Goal: Task Accomplishment & Management: Manage account settings

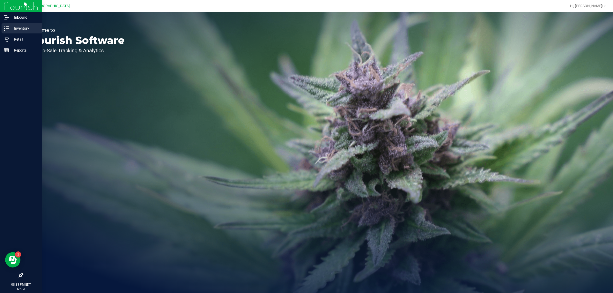
click at [26, 23] on div "Inventory" at bounding box center [22, 28] width 40 height 10
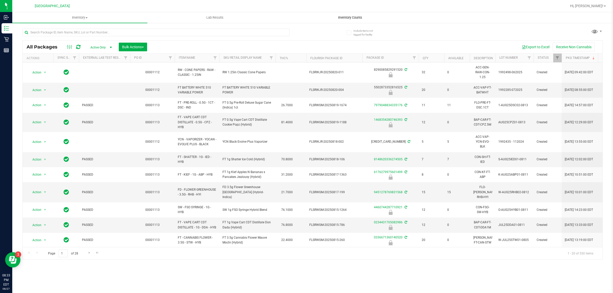
click at [354, 18] on span "Inventory Counts" at bounding box center [350, 17] width 38 height 5
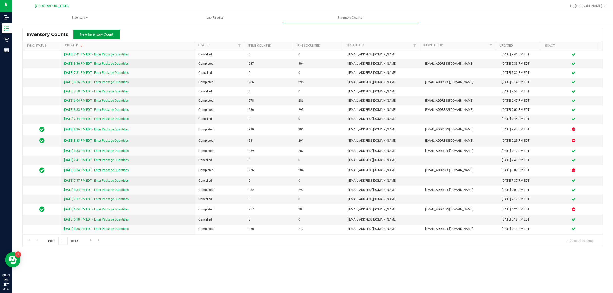
click at [100, 33] on span "New Inventory Count" at bounding box center [96, 34] width 33 height 4
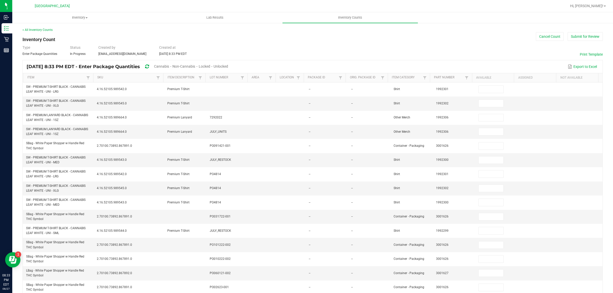
click at [169, 66] on span "Cannabis" at bounding box center [161, 66] width 15 height 4
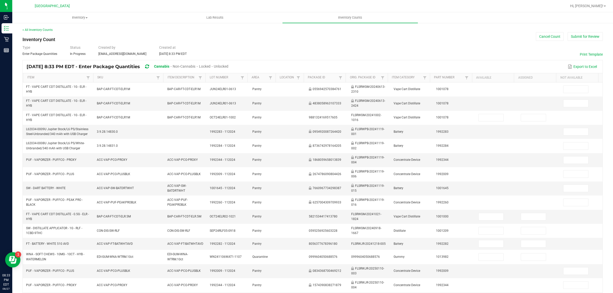
click at [228, 65] on span "Unlocked" at bounding box center [221, 66] width 15 height 4
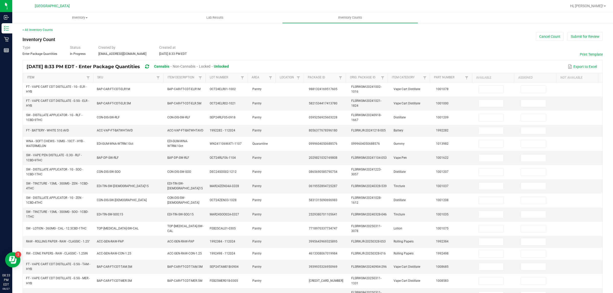
click at [68, 76] on link "Item" at bounding box center [56, 78] width 58 height 4
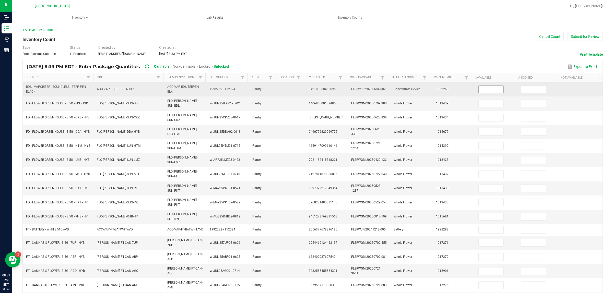
click at [487, 92] on input at bounding box center [491, 89] width 25 height 7
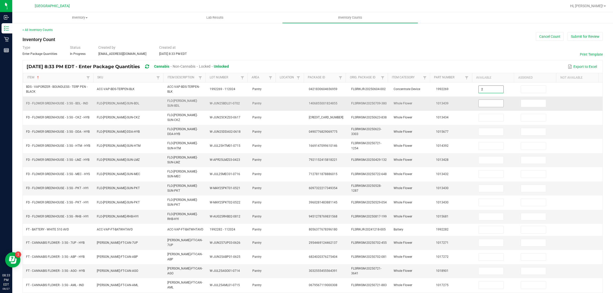
type input "2"
click at [479, 104] on input at bounding box center [491, 103] width 25 height 7
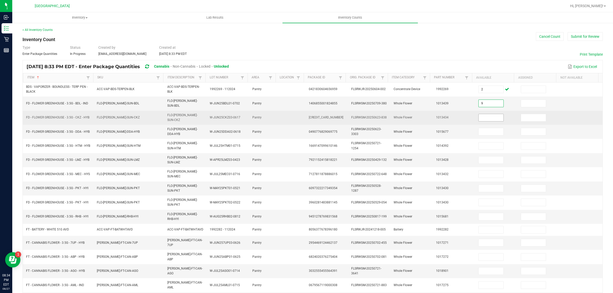
type input "9"
click at [479, 114] on input at bounding box center [491, 117] width 25 height 7
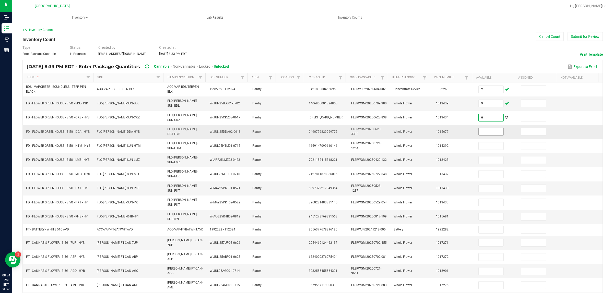
type input "9"
click at [484, 130] on input at bounding box center [491, 131] width 25 height 7
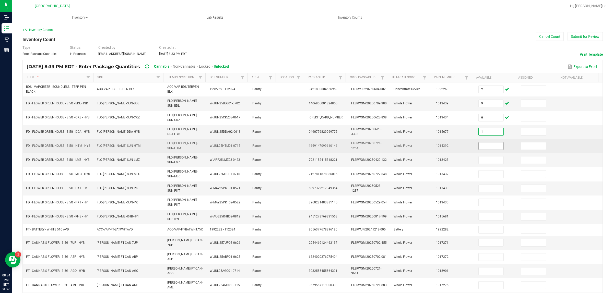
type input "1"
click at [483, 144] on input at bounding box center [491, 146] width 25 height 7
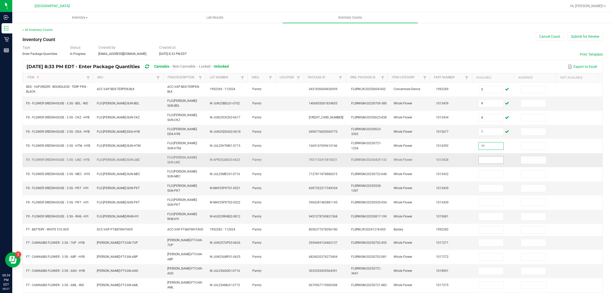
type input "11"
click at [479, 160] on input at bounding box center [491, 160] width 25 height 7
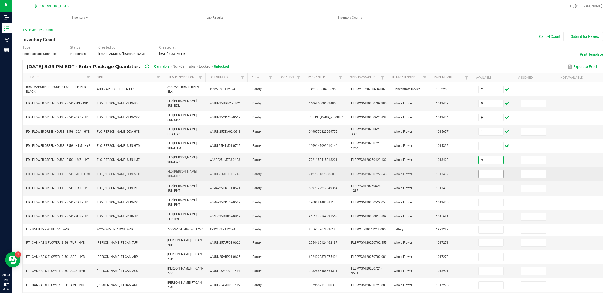
type input "9"
click at [479, 171] on input at bounding box center [491, 174] width 25 height 7
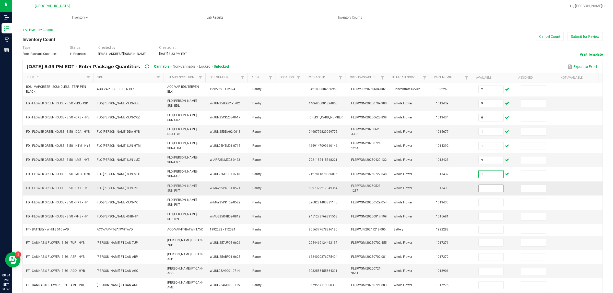
type input "1"
click at [479, 185] on input at bounding box center [491, 188] width 25 height 7
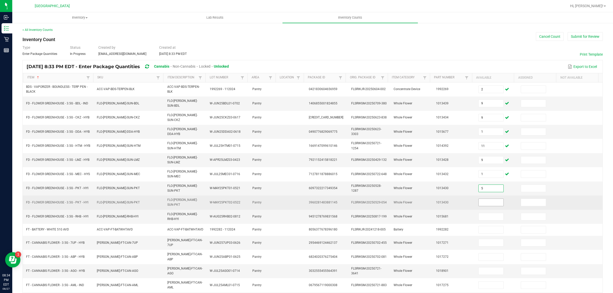
type input "5"
click at [479, 199] on input at bounding box center [491, 202] width 25 height 7
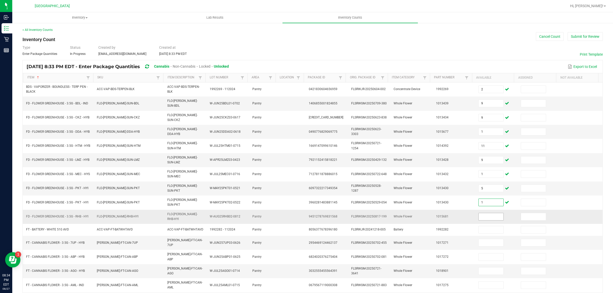
type input "1"
click at [478, 214] on span at bounding box center [490, 217] width 25 height 8
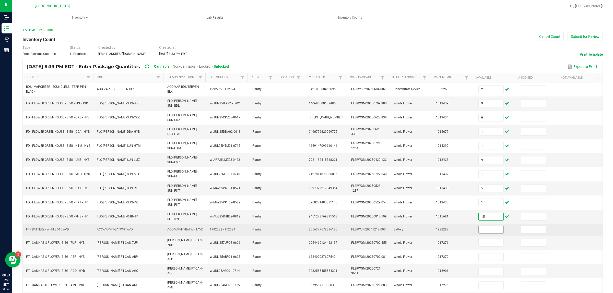
type input "15"
click at [479, 226] on input at bounding box center [491, 229] width 25 height 7
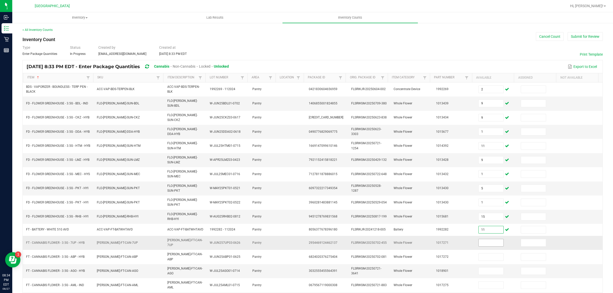
type input "11"
click at [487, 239] on input at bounding box center [491, 242] width 25 height 7
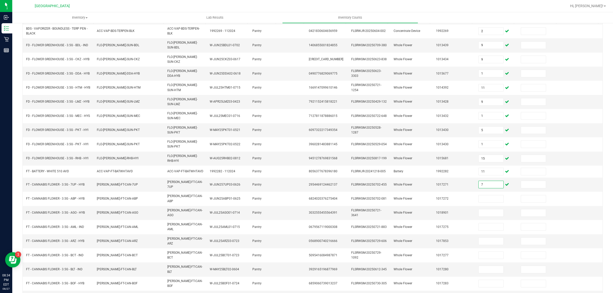
scroll to position [67, 0]
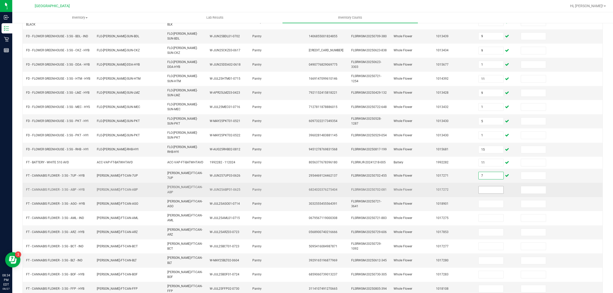
type input "7"
click at [483, 186] on input at bounding box center [491, 189] width 25 height 7
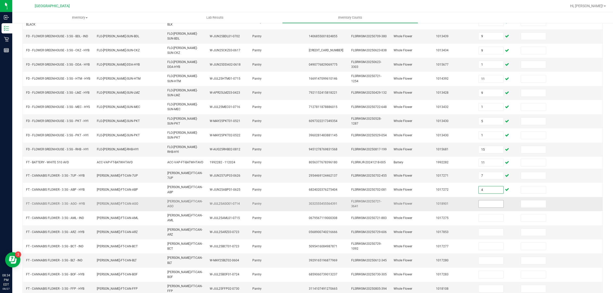
type input "4"
click at [487, 201] on input at bounding box center [491, 204] width 25 height 7
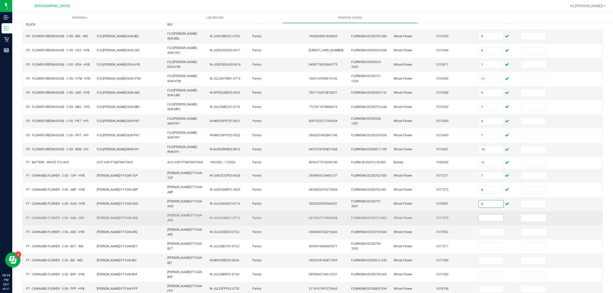
type input "0"
click at [489, 215] on input at bounding box center [491, 218] width 25 height 7
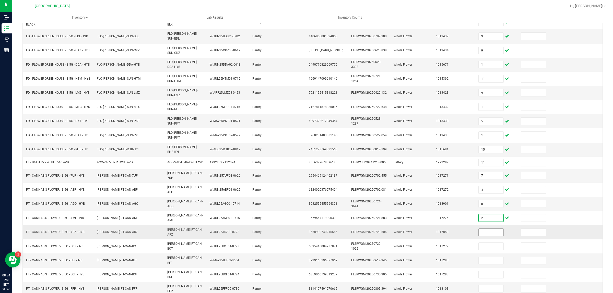
type input "2"
click at [486, 229] on input at bounding box center [491, 232] width 25 height 7
type input "0"
click at [521, 229] on input at bounding box center [533, 232] width 25 height 7
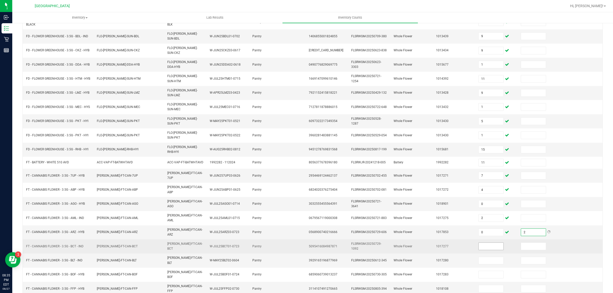
type input "2"
click at [481, 243] on input at bounding box center [491, 246] width 25 height 7
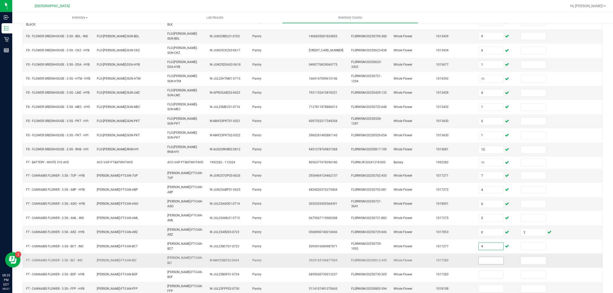
type input "4"
click at [479, 257] on input at bounding box center [491, 260] width 25 height 7
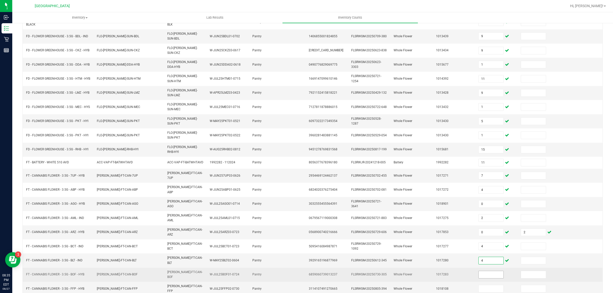
type input "4"
click at [479, 271] on input at bounding box center [491, 274] width 25 height 7
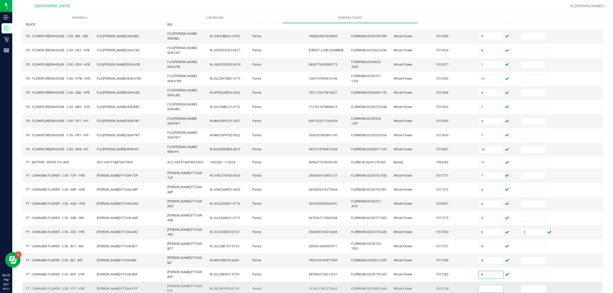
type input "8"
click at [485, 285] on input at bounding box center [491, 288] width 25 height 7
type input "16"
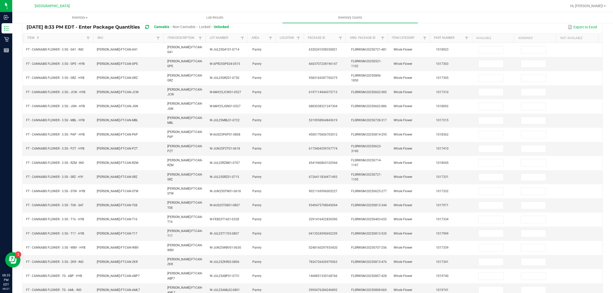
scroll to position [42, 0]
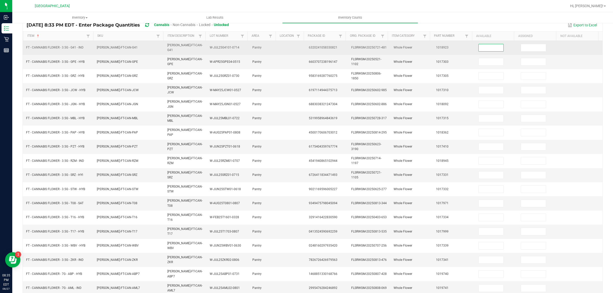
click at [479, 47] on input at bounding box center [491, 47] width 25 height 7
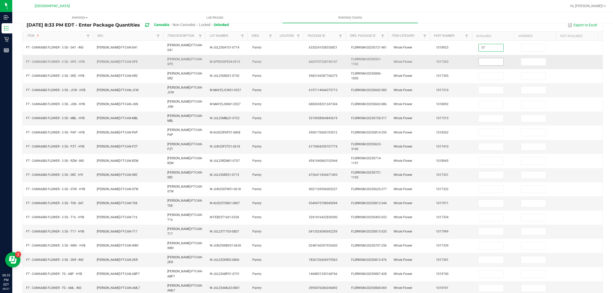
type input "17"
click at [480, 58] on input at bounding box center [491, 61] width 25 height 7
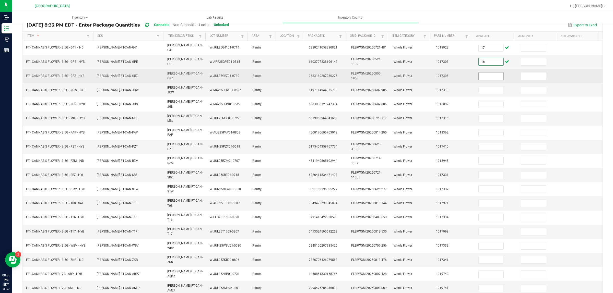
type input "16"
click at [479, 74] on input at bounding box center [491, 76] width 25 height 7
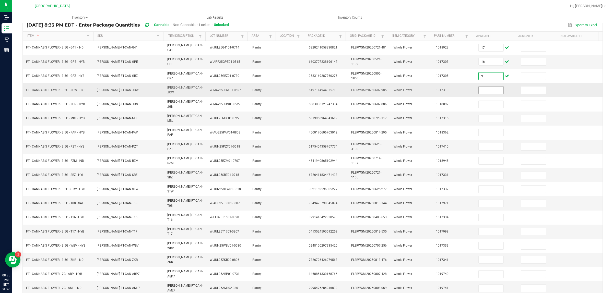
type input "9"
click at [479, 89] on input at bounding box center [491, 90] width 25 height 7
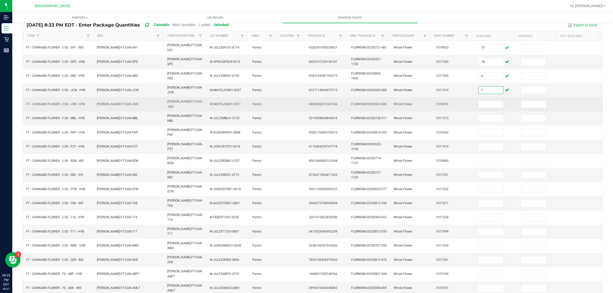
type input "1"
click at [478, 97] on td at bounding box center [496, 104] width 42 height 14
click at [479, 101] on input "2" at bounding box center [491, 104] width 25 height 7
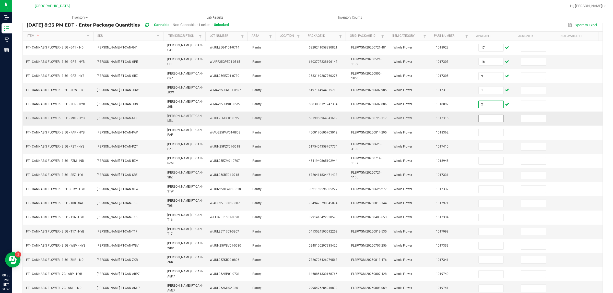
type input "2"
click at [482, 115] on input at bounding box center [491, 118] width 25 height 7
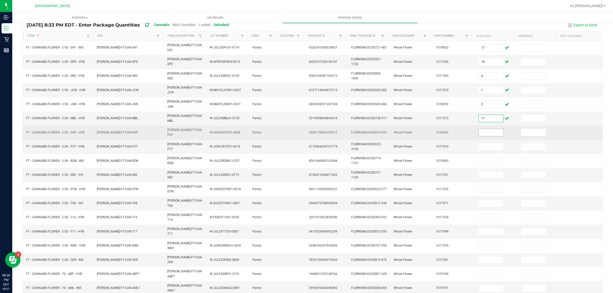
type input "17"
click at [481, 129] on input at bounding box center [491, 132] width 25 height 7
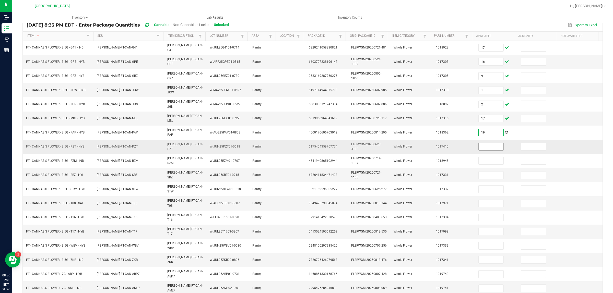
type input "19"
click at [480, 143] on input at bounding box center [491, 146] width 25 height 7
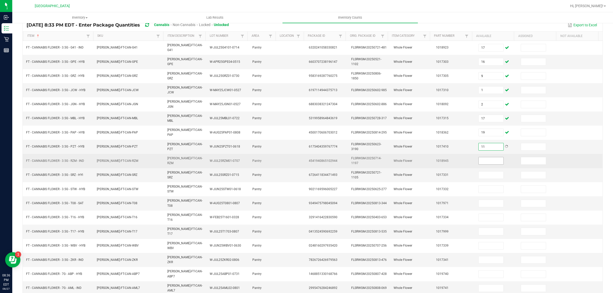
type input "11"
click at [479, 157] on input at bounding box center [491, 160] width 25 height 7
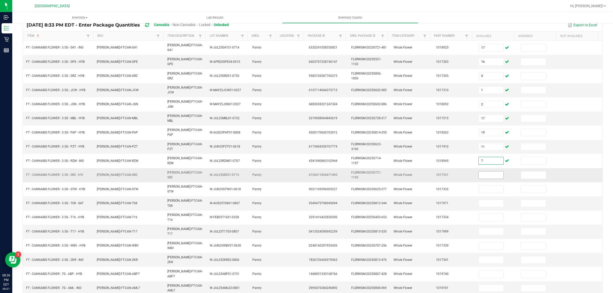
type input "7"
click at [479, 172] on input at bounding box center [491, 175] width 25 height 7
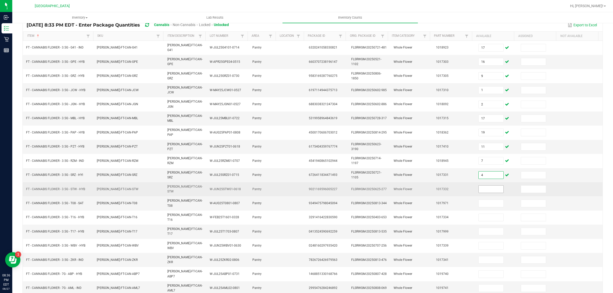
type input "4"
click at [479, 186] on input at bounding box center [491, 189] width 25 height 7
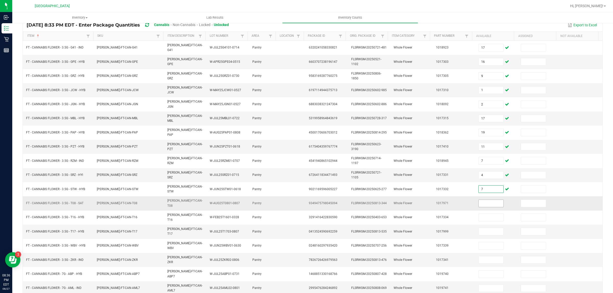
type input "7"
click at [479, 200] on input at bounding box center [491, 203] width 25 height 7
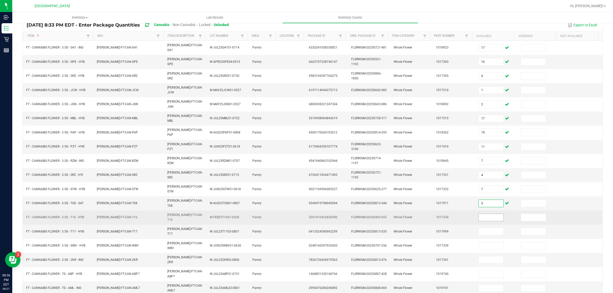
type input "5"
click at [479, 214] on input at bounding box center [491, 217] width 25 height 7
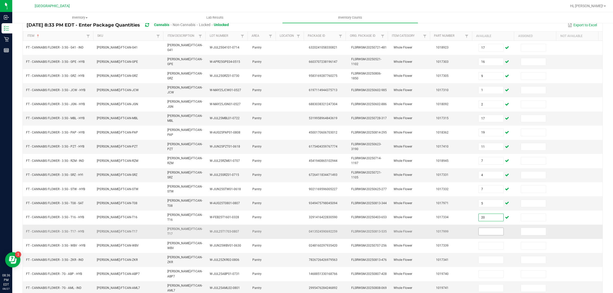
type input "20"
click at [480, 228] on input at bounding box center [491, 231] width 25 height 7
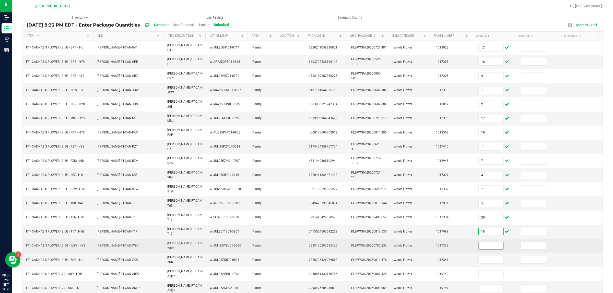
type input "18"
click at [481, 242] on input at bounding box center [491, 245] width 25 height 7
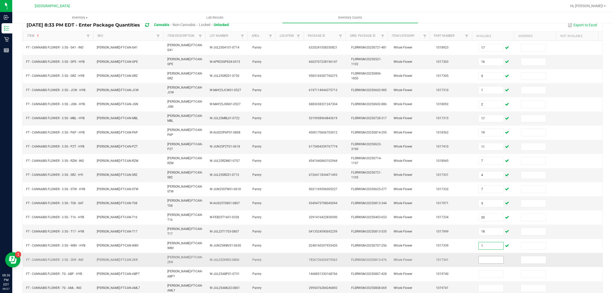
type input "1"
click at [482, 256] on input at bounding box center [491, 259] width 25 height 7
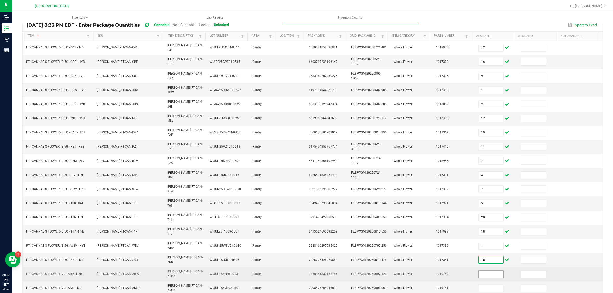
type input "18"
click at [482, 271] on input at bounding box center [491, 274] width 25 height 7
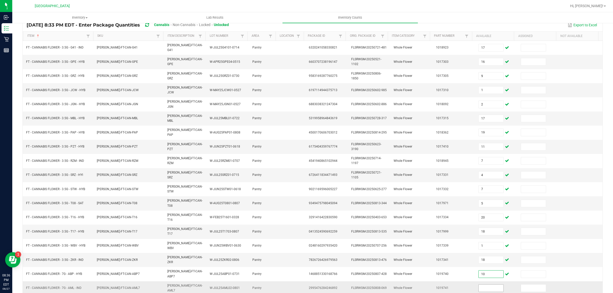
type input "10"
click at [480, 285] on input at bounding box center [491, 288] width 25 height 7
type input "18"
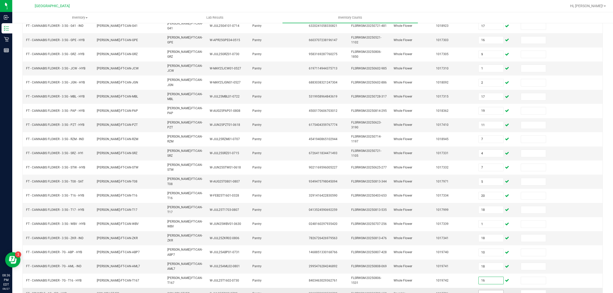
type input "16"
click at [486, 290] on input at bounding box center [491, 293] width 25 height 7
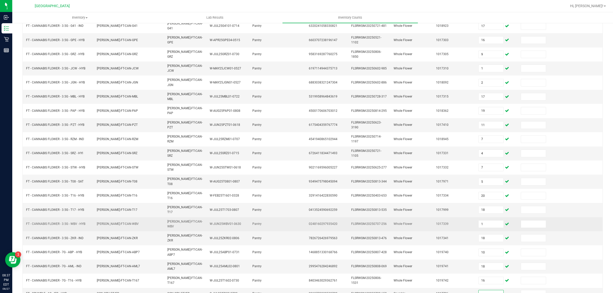
scroll to position [0, 0]
click at [483, 221] on input "1" at bounding box center [491, 224] width 25 height 7
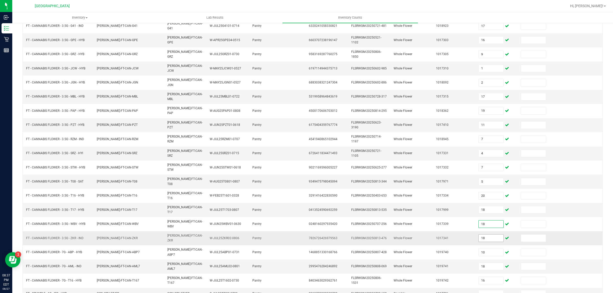
type input "18"
click at [485, 235] on input "18" at bounding box center [491, 238] width 25 height 7
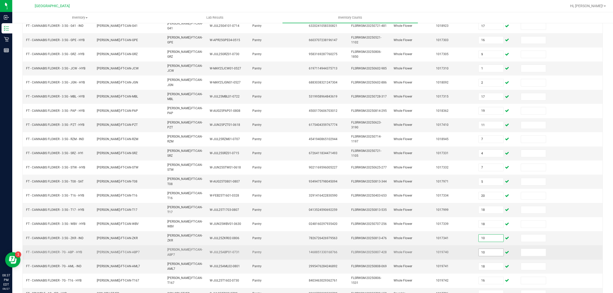
type input "10"
click at [486, 249] on input "10" at bounding box center [491, 252] width 25 height 7
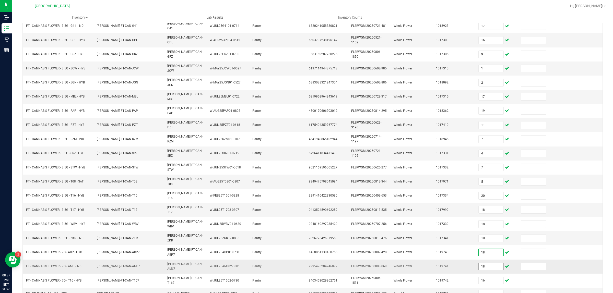
type input "18"
click at [483, 263] on input "18" at bounding box center [491, 266] width 25 height 7
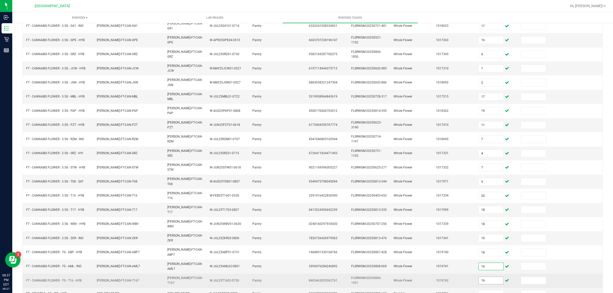
type input "16"
click at [484, 277] on input "16" at bounding box center [491, 280] width 25 height 7
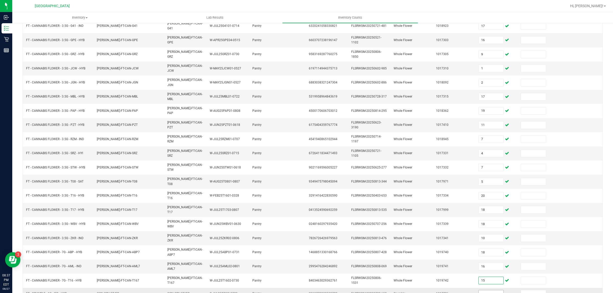
type input "15"
click at [484, 290] on input at bounding box center [491, 293] width 25 height 7
type input "2"
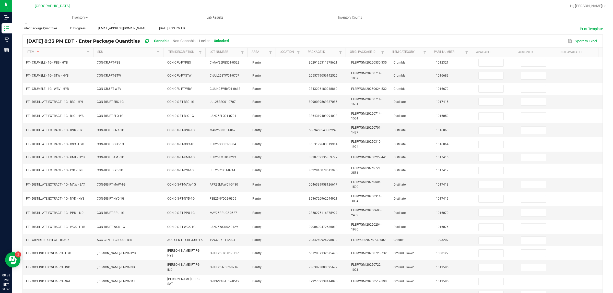
scroll to position [29, 0]
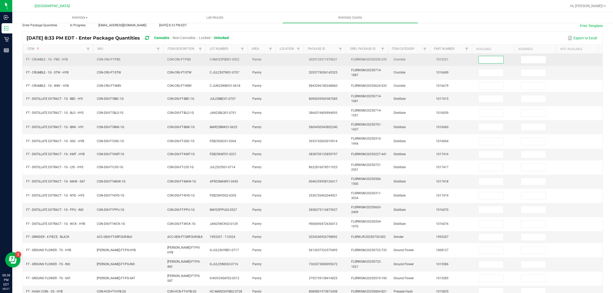
click at [485, 57] on input at bounding box center [491, 59] width 25 height 7
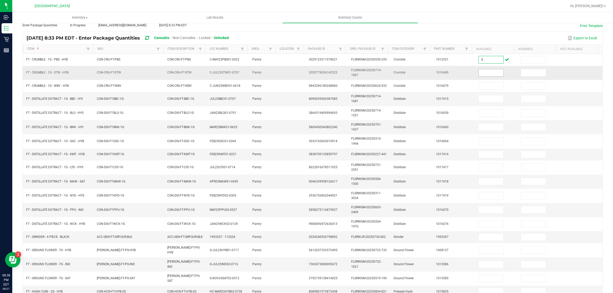
type input "5"
click at [486, 70] on input at bounding box center [491, 72] width 25 height 7
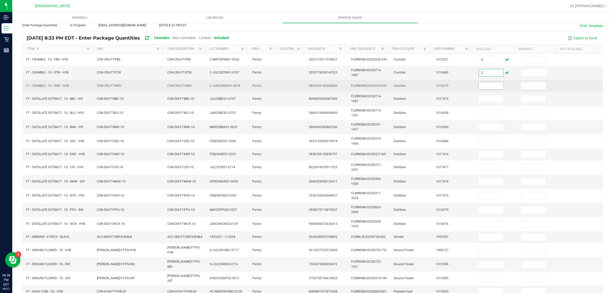
type input "2"
click at [488, 85] on input at bounding box center [491, 85] width 25 height 7
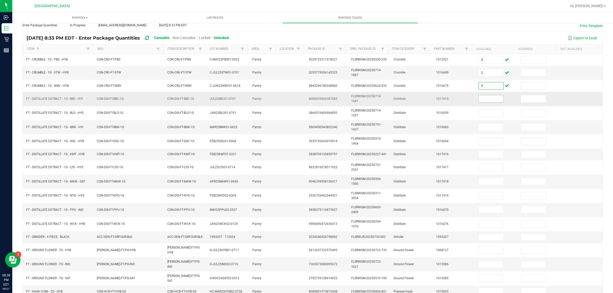
type input "9"
click at [487, 100] on input at bounding box center [491, 98] width 25 height 7
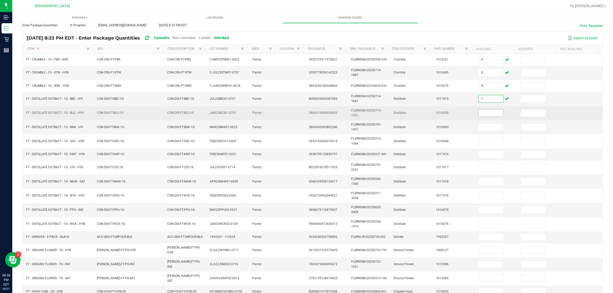
type input "1"
click at [485, 113] on input at bounding box center [491, 113] width 25 height 7
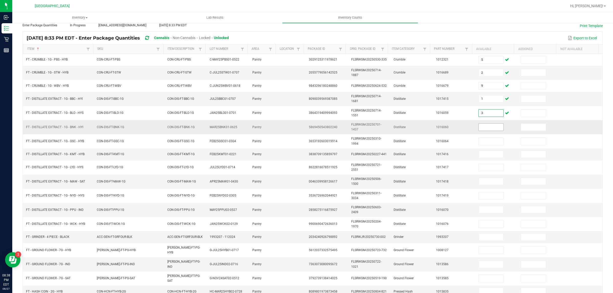
type input "3"
click at [485, 131] on input at bounding box center [491, 127] width 25 height 7
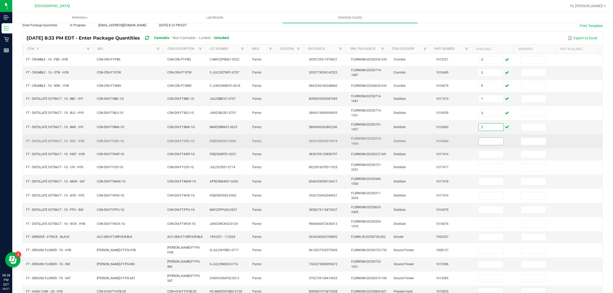
type input "2"
click at [485, 141] on input at bounding box center [491, 141] width 25 height 7
type input "6"
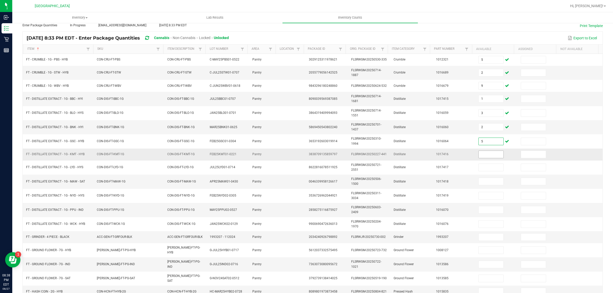
type input "5"
click at [484, 153] on input at bounding box center [491, 154] width 25 height 7
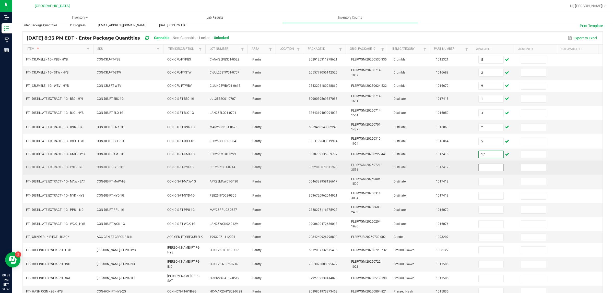
type input "17"
click at [485, 167] on input at bounding box center [491, 167] width 25 height 7
type input "1"
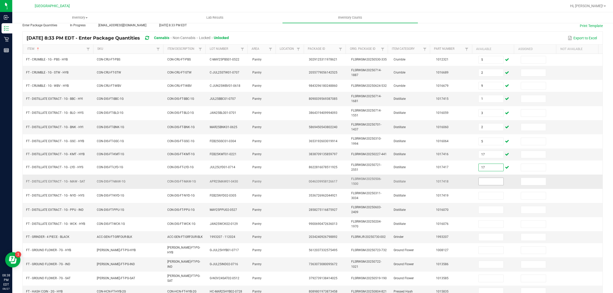
type input "17"
click at [483, 179] on input at bounding box center [491, 181] width 25 height 7
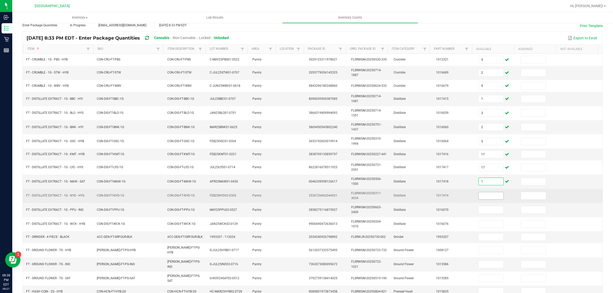
type input "1"
click at [479, 196] on input at bounding box center [491, 195] width 25 height 7
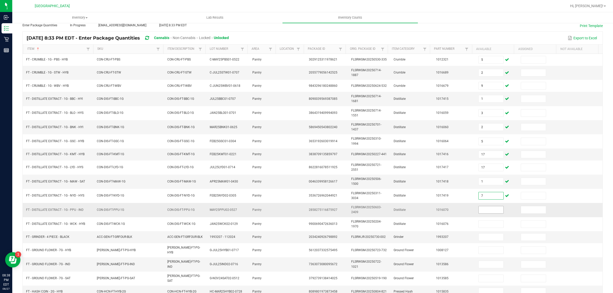
type input "7"
click at [487, 213] on input at bounding box center [491, 209] width 25 height 7
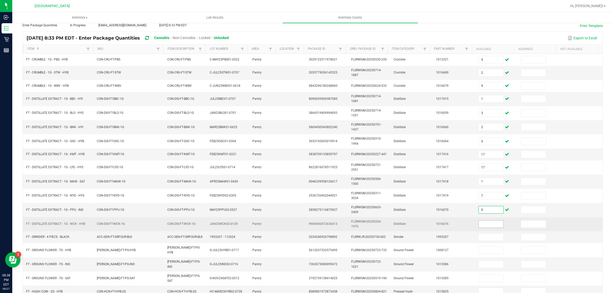
type input "0"
click at [488, 223] on input at bounding box center [491, 224] width 25 height 7
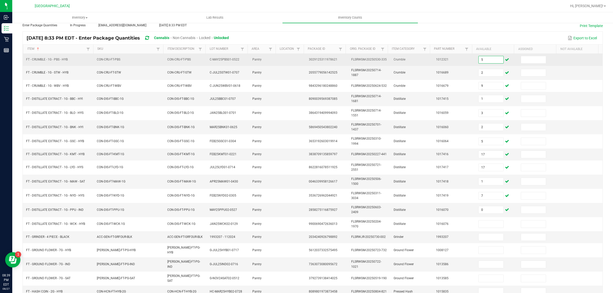
click at [486, 61] on input "5" at bounding box center [491, 59] width 25 height 7
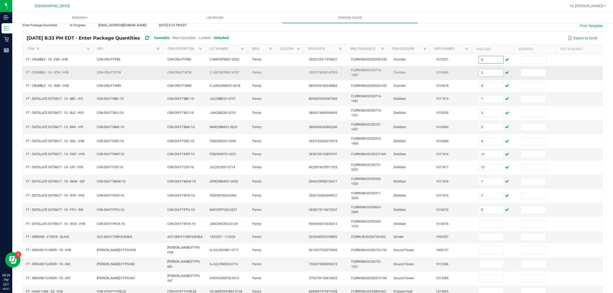
type input "6"
click at [483, 72] on input "2" at bounding box center [491, 72] width 25 height 7
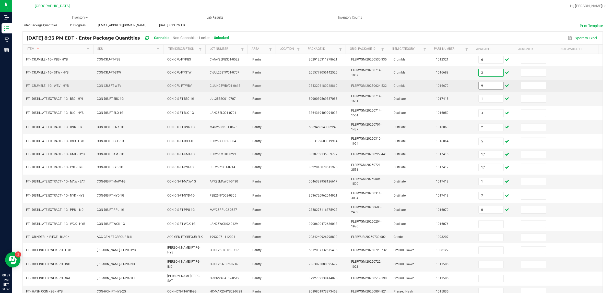
type input "3"
click at [479, 89] on input "9" at bounding box center [491, 85] width 25 height 7
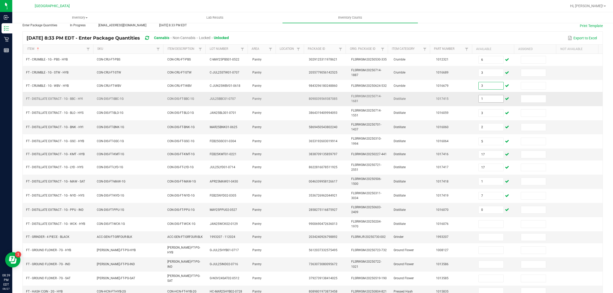
type input "3"
click at [482, 98] on input "1" at bounding box center [491, 98] width 25 height 7
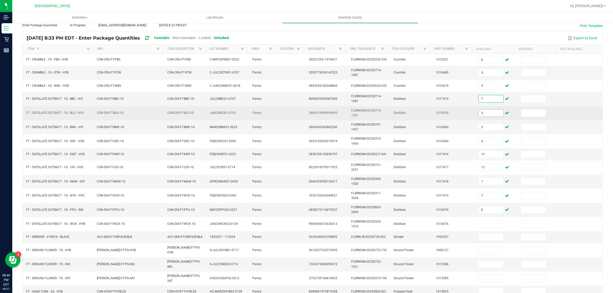
type input "7"
click at [480, 111] on input "3" at bounding box center [491, 113] width 25 height 7
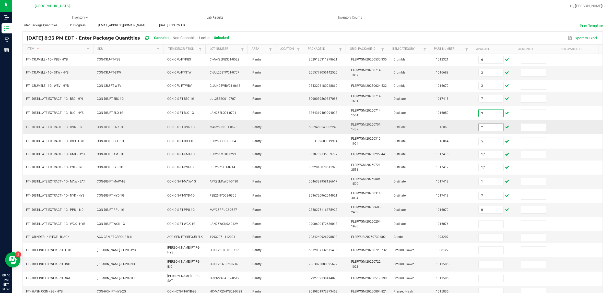
type input "9"
click at [480, 129] on input "2" at bounding box center [491, 127] width 25 height 7
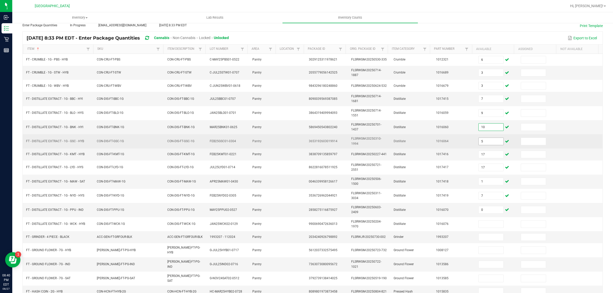
type input "10"
click at [482, 140] on input "5" at bounding box center [491, 141] width 25 height 7
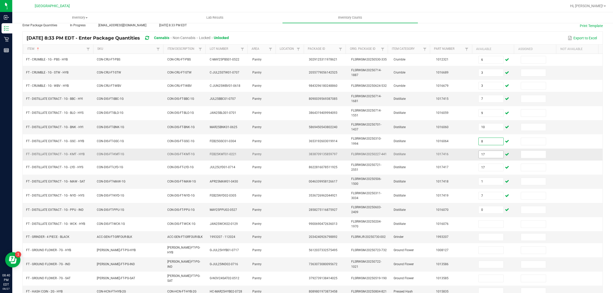
type input "8"
click at [483, 157] on input "17" at bounding box center [491, 154] width 25 height 7
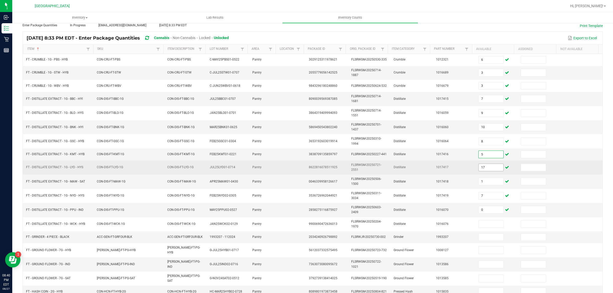
type input "5"
click at [483, 169] on input "17" at bounding box center [491, 167] width 25 height 7
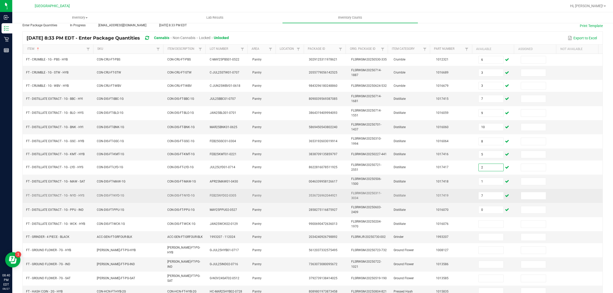
type input "2"
click at [483, 190] on td "7" at bounding box center [496, 196] width 42 height 14
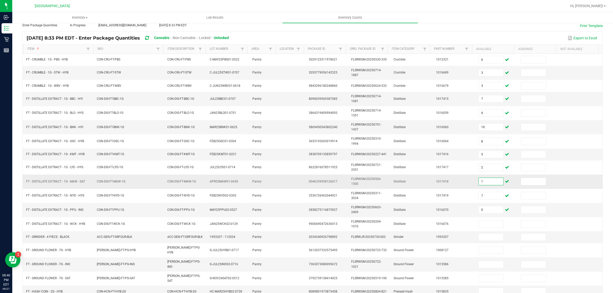
click at [479, 182] on input "1" at bounding box center [491, 181] width 25 height 7
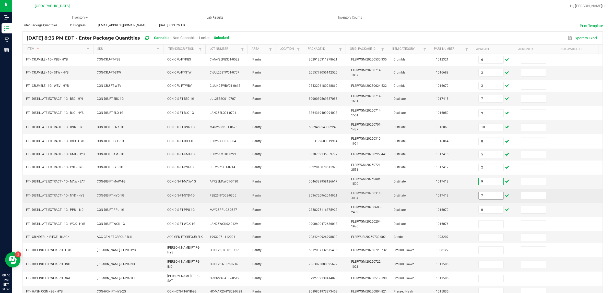
type input "9"
click at [479, 196] on input "7" at bounding box center [491, 195] width 25 height 7
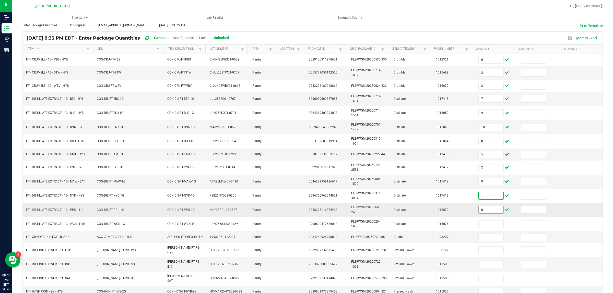
type input "1"
click at [482, 213] on input "0" at bounding box center [491, 209] width 25 height 7
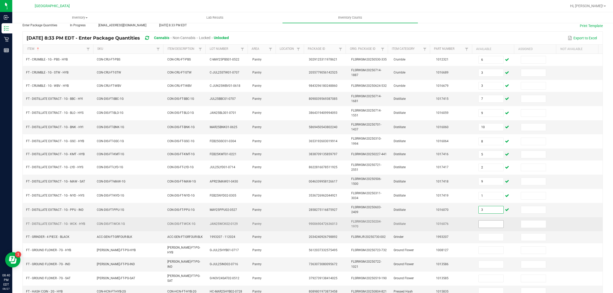
type input "3"
click at [487, 228] on input at bounding box center [491, 224] width 25 height 7
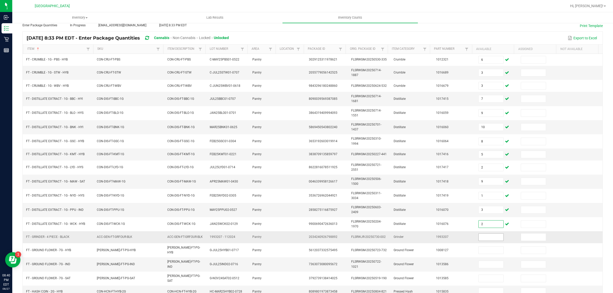
type input "2"
click at [489, 238] on input at bounding box center [491, 237] width 25 height 7
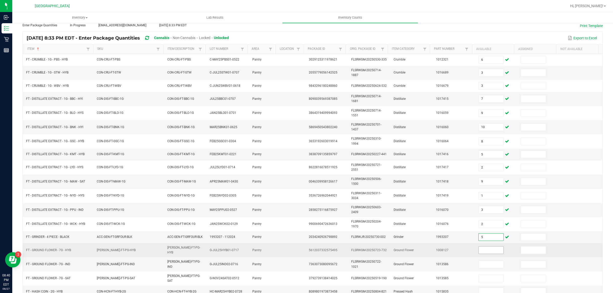
type input "5"
click at [486, 253] on input at bounding box center [491, 250] width 25 height 7
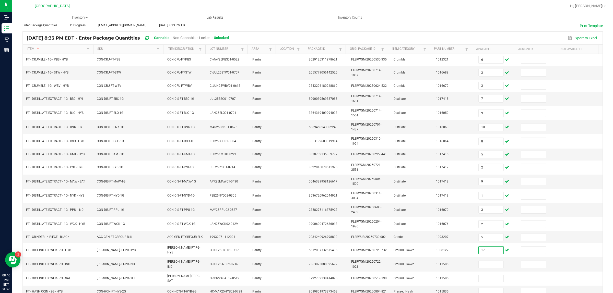
scroll to position [76, 0]
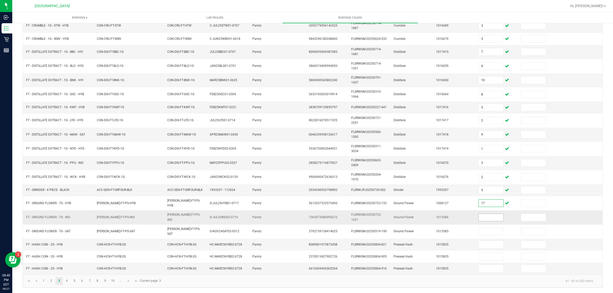
type input "17"
click at [484, 217] on input at bounding box center [491, 217] width 25 height 7
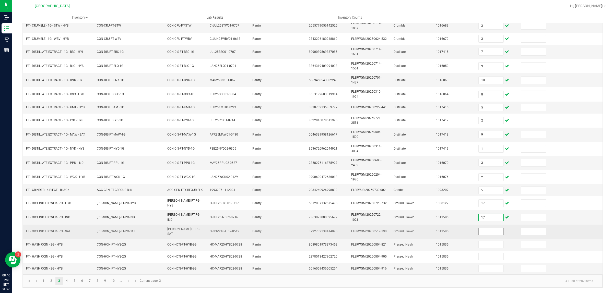
type input "17"
click at [485, 230] on input at bounding box center [491, 231] width 25 height 7
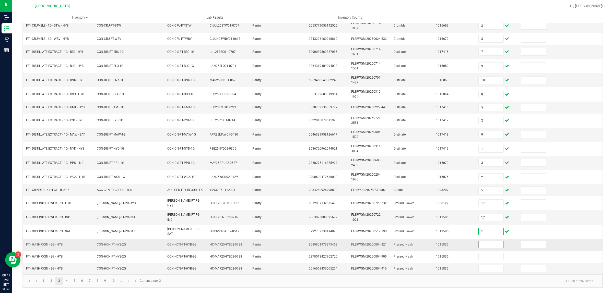
type input "1"
click at [481, 243] on input at bounding box center [491, 244] width 25 height 7
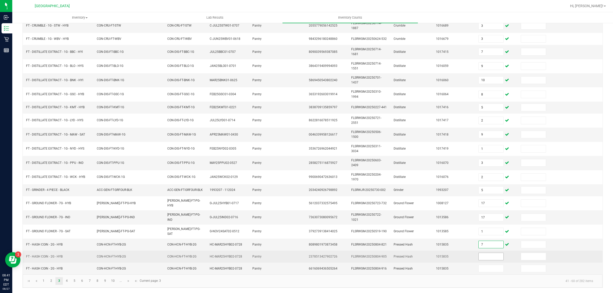
type input "7"
click at [487, 257] on input at bounding box center [491, 256] width 25 height 7
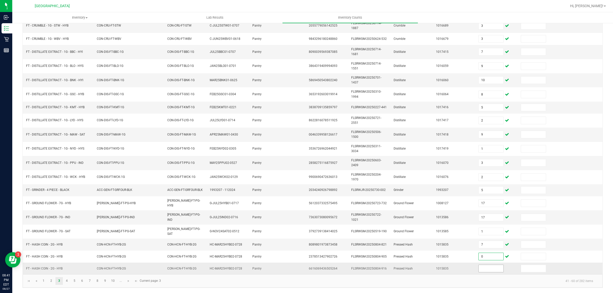
type input "0"
click at [490, 269] on input at bounding box center [491, 268] width 25 height 7
type input "0"
click at [67, 280] on link "4" at bounding box center [66, 281] width 7 height 8
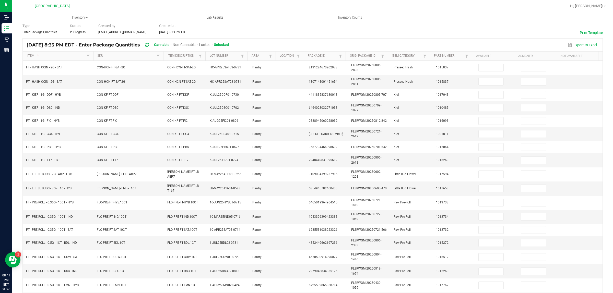
scroll to position [32, 0]
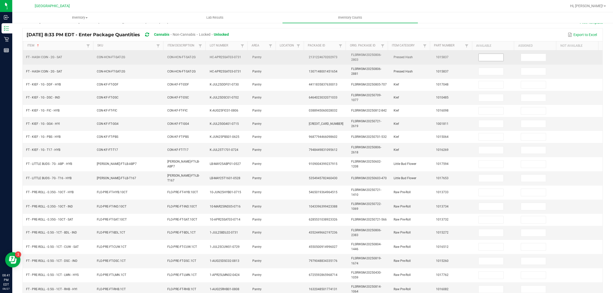
click at [479, 55] on input at bounding box center [491, 57] width 25 height 7
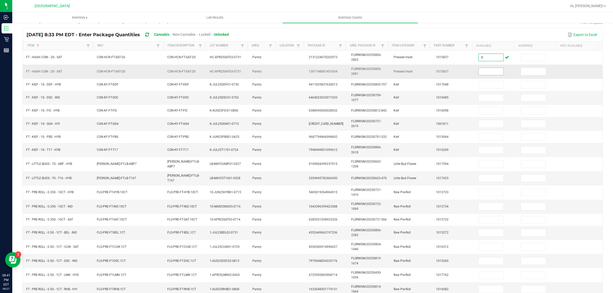
type input "0"
click at [487, 74] on input at bounding box center [491, 71] width 25 height 7
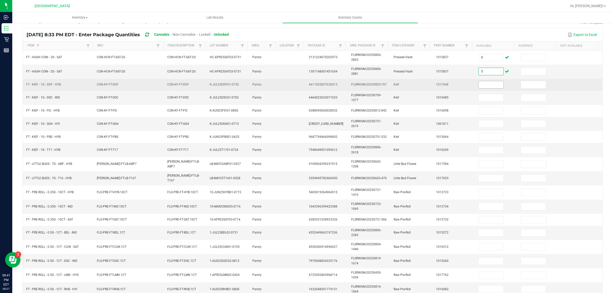
type input "5"
click at [489, 85] on input at bounding box center [491, 84] width 25 height 7
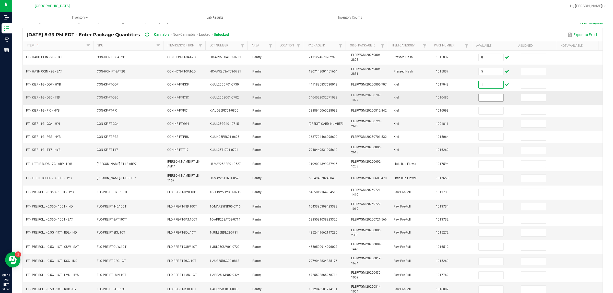
type input "1"
click at [487, 96] on input at bounding box center [491, 97] width 25 height 7
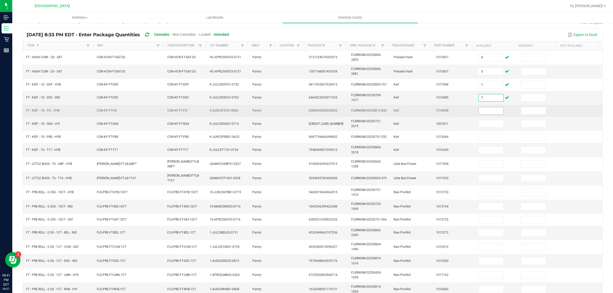
type input "7"
click at [487, 109] on input at bounding box center [491, 110] width 25 height 7
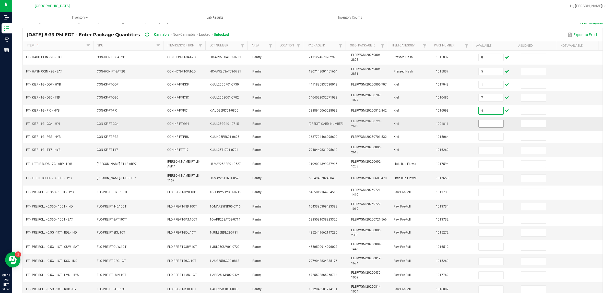
type input "4"
click at [482, 126] on input at bounding box center [491, 123] width 25 height 7
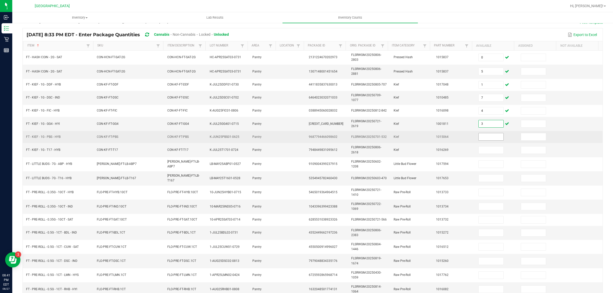
type input "3"
click at [486, 138] on input at bounding box center [491, 136] width 25 height 7
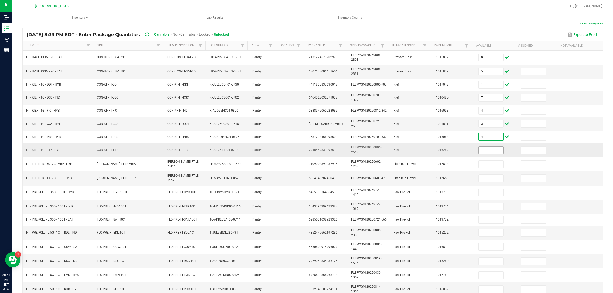
type input "4"
click at [482, 152] on input at bounding box center [491, 150] width 25 height 7
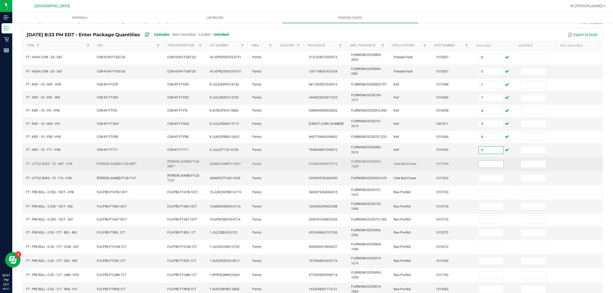
type input "3"
click at [483, 167] on input at bounding box center [491, 164] width 25 height 7
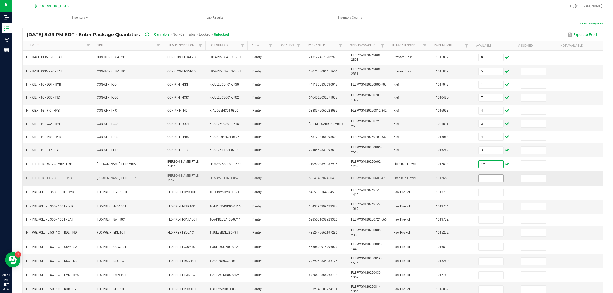
type input "12"
click at [480, 180] on input at bounding box center [491, 178] width 25 height 7
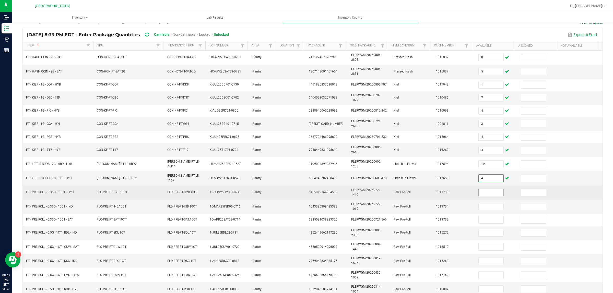
type input "4"
click at [489, 194] on input at bounding box center [491, 192] width 25 height 7
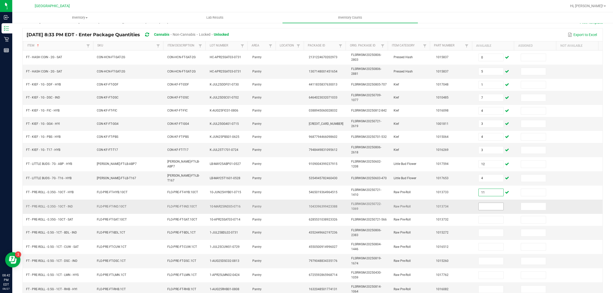
type input "11"
click at [489, 204] on input at bounding box center [491, 206] width 25 height 7
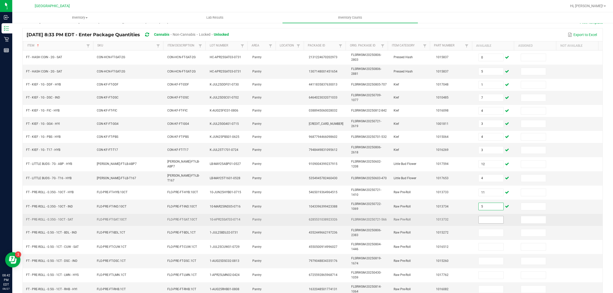
type input "5"
click at [489, 221] on input at bounding box center [491, 219] width 25 height 7
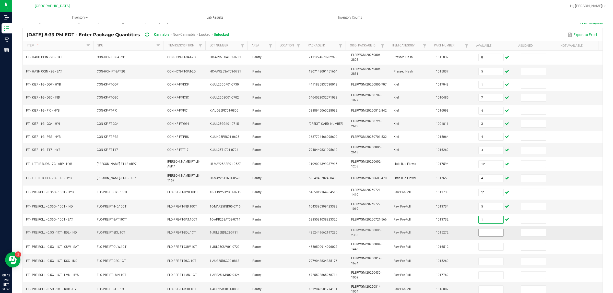
type input "1"
click at [491, 232] on input at bounding box center [491, 232] width 25 height 7
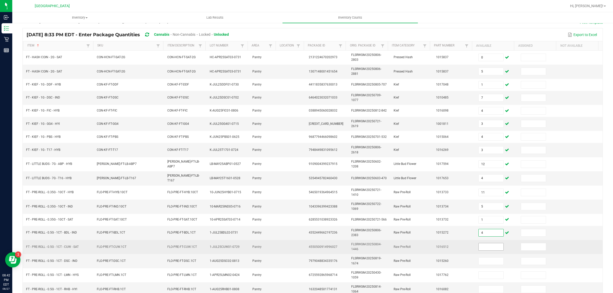
type input "4"
click at [484, 247] on input at bounding box center [491, 246] width 25 height 7
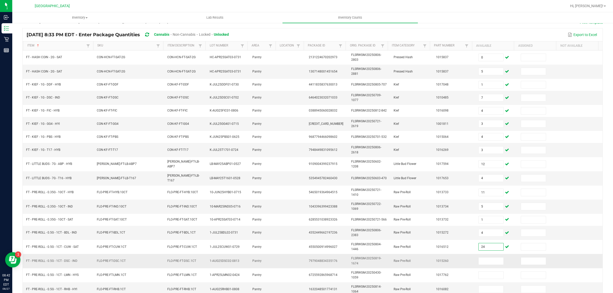
type input "24"
click at [481, 267] on td at bounding box center [496, 261] width 42 height 14
click at [485, 257] on span at bounding box center [490, 261] width 25 height 8
click at [485, 260] on input at bounding box center [491, 261] width 25 height 7
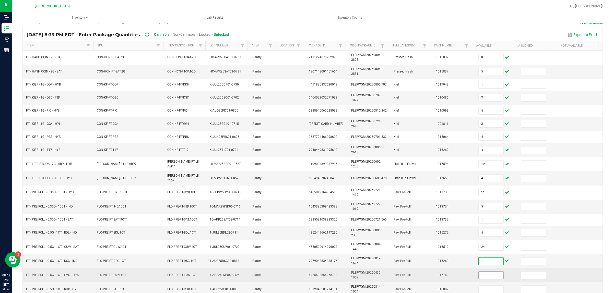
type input "11"
click at [483, 274] on input at bounding box center [491, 275] width 25 height 7
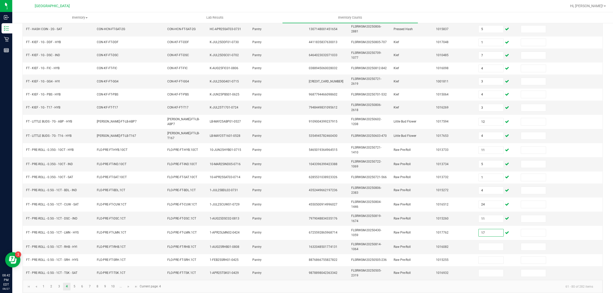
scroll to position [79, 0]
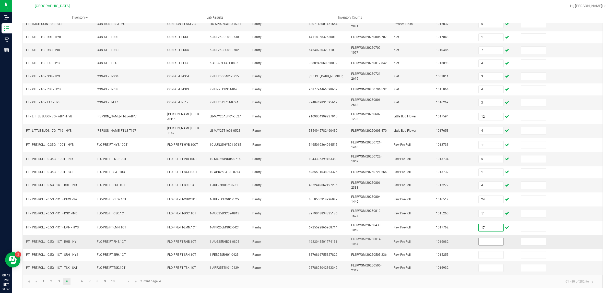
type input "17"
click at [486, 239] on input at bounding box center [491, 241] width 25 height 7
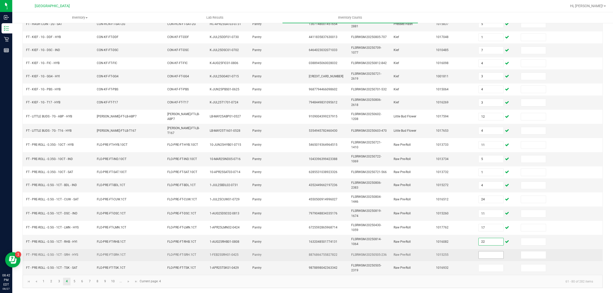
type input "22"
click at [486, 256] on input at bounding box center [491, 255] width 25 height 7
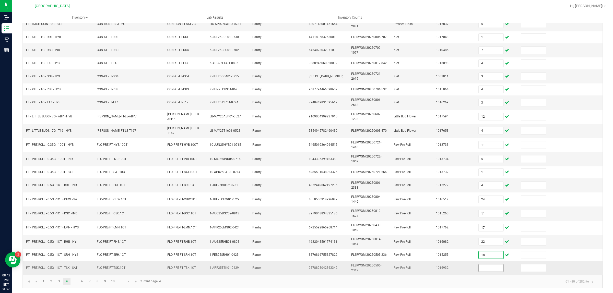
type input "18"
click at [484, 265] on input at bounding box center [491, 268] width 25 height 7
type input "22"
click at [75, 281] on link "5" at bounding box center [74, 282] width 7 height 8
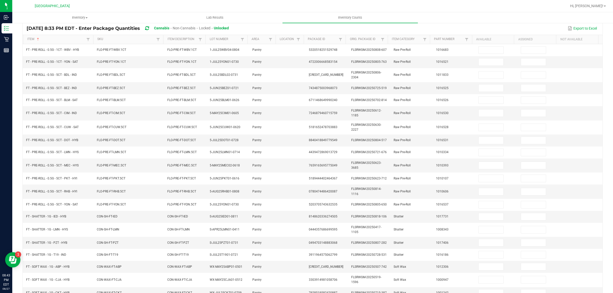
scroll to position [41, 0]
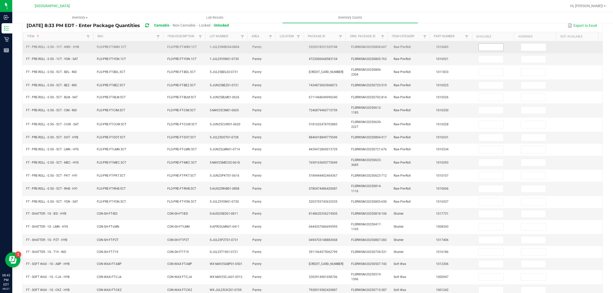
click at [482, 48] on input at bounding box center [491, 47] width 25 height 7
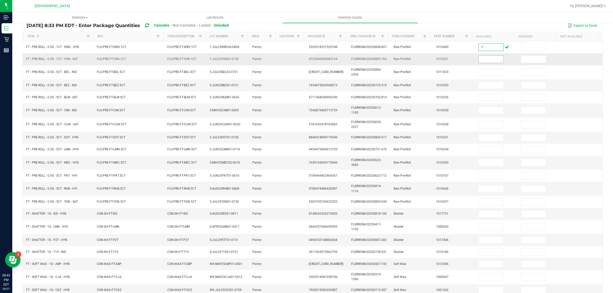
type input "7"
click at [482, 59] on input at bounding box center [491, 59] width 25 height 7
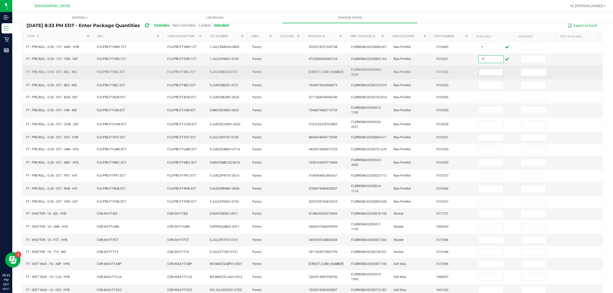
type input "17"
click at [483, 72] on input at bounding box center [491, 72] width 25 height 7
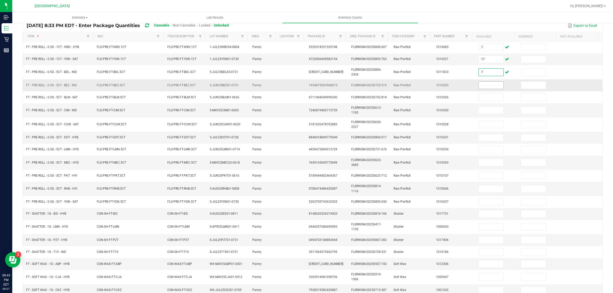
type input "7"
click at [486, 86] on input at bounding box center [491, 85] width 25 height 7
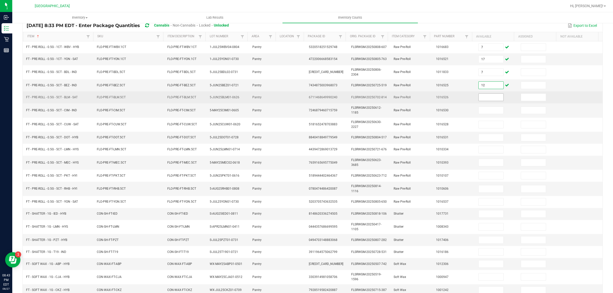
type input "12"
click at [489, 100] on input at bounding box center [491, 97] width 25 height 7
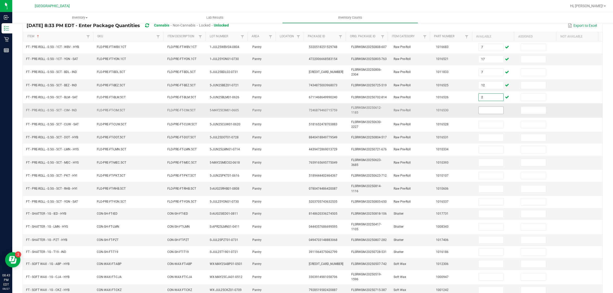
type input "2"
click at [491, 110] on input at bounding box center [491, 110] width 25 height 7
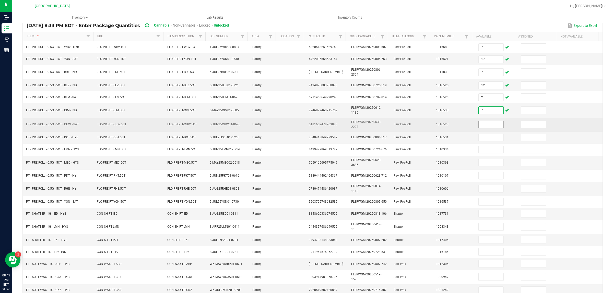
type input "7"
click at [488, 125] on input at bounding box center [491, 124] width 25 height 7
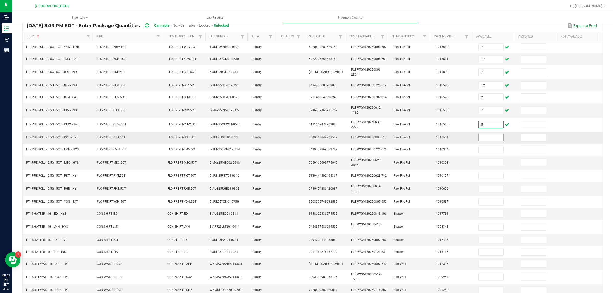
type input "5"
click at [485, 137] on input at bounding box center [491, 137] width 25 height 7
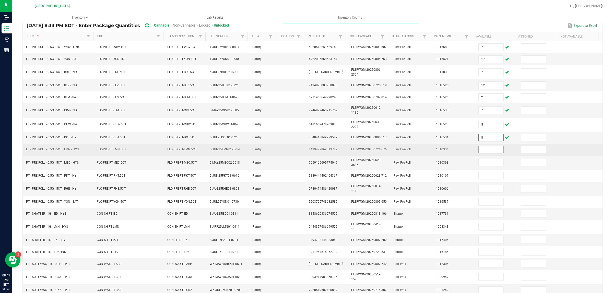
type input "8"
click at [482, 150] on input at bounding box center [491, 149] width 25 height 7
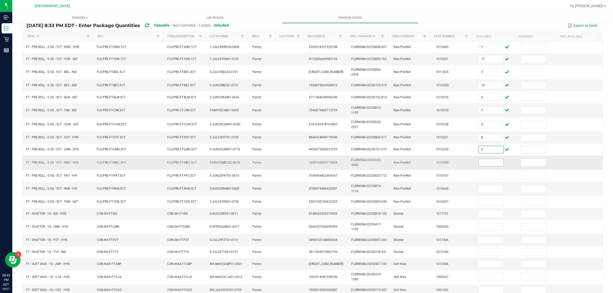
type input "2"
click at [479, 163] on input at bounding box center [491, 162] width 25 height 7
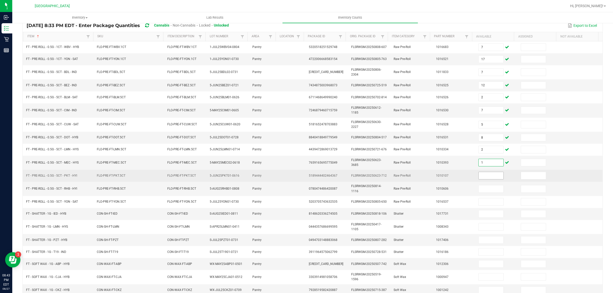
type input "1"
click at [480, 178] on input at bounding box center [491, 175] width 25 height 7
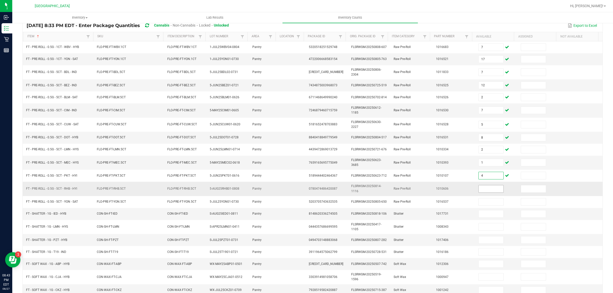
type input "4"
click at [484, 187] on input at bounding box center [491, 188] width 25 height 7
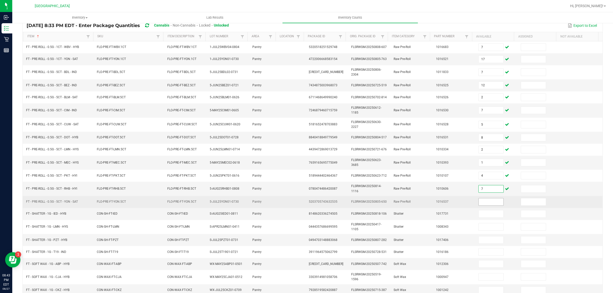
type input "7"
click at [486, 203] on input at bounding box center [491, 201] width 25 height 7
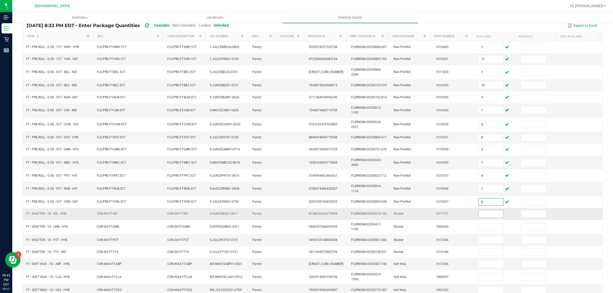
type input "8"
click at [483, 212] on input at bounding box center [491, 213] width 25 height 7
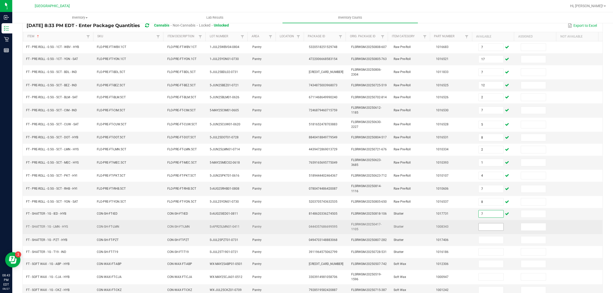
type input "7"
click at [484, 227] on input at bounding box center [491, 227] width 25 height 7
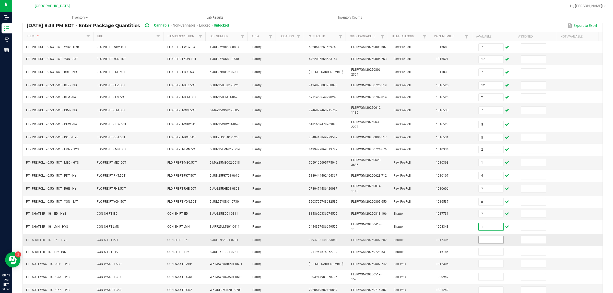
type input "1"
click at [486, 243] on input at bounding box center [491, 240] width 25 height 7
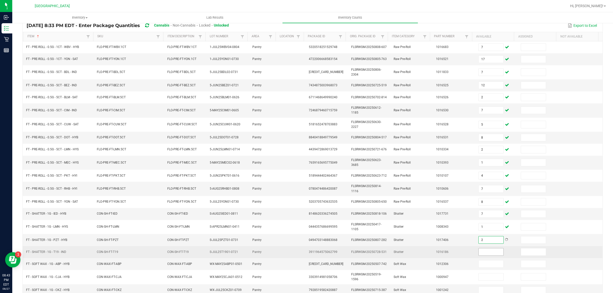
type input "2"
click at [489, 254] on input at bounding box center [491, 252] width 25 height 7
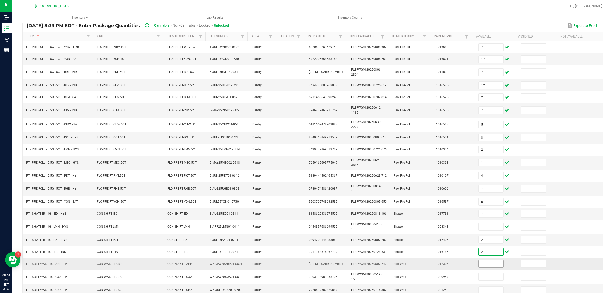
type input "2"
click at [485, 267] on input at bounding box center [491, 264] width 25 height 7
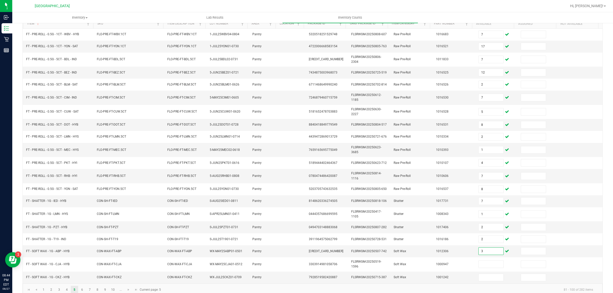
scroll to position [65, 0]
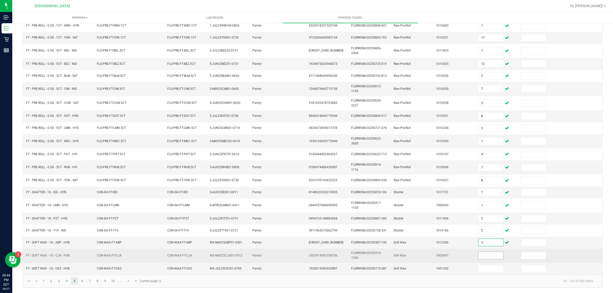
type input "3"
click at [487, 256] on input at bounding box center [491, 255] width 25 height 7
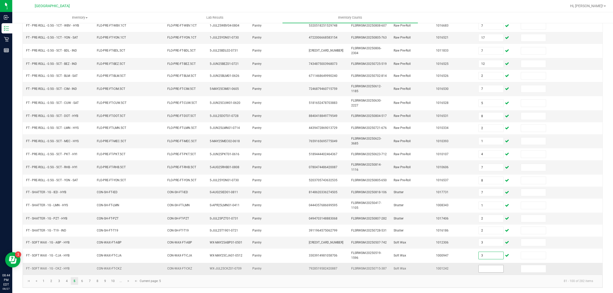
type input "3"
click at [485, 272] on input at bounding box center [491, 268] width 25 height 7
click at [83, 281] on link "6" at bounding box center [81, 281] width 7 height 8
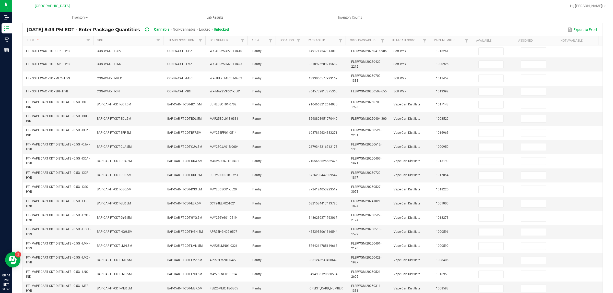
scroll to position [41, 0]
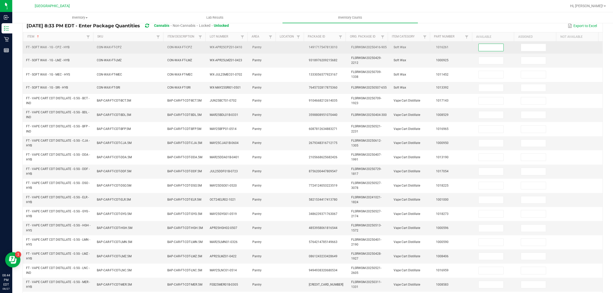
click at [481, 49] on input at bounding box center [491, 47] width 25 height 7
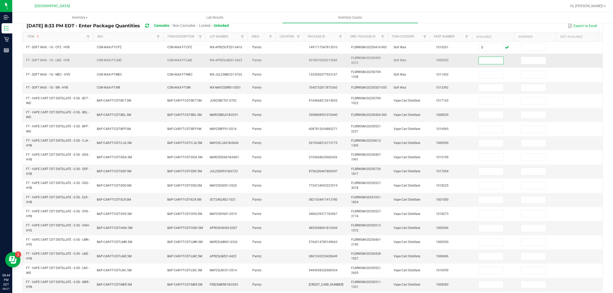
click at [483, 61] on input at bounding box center [491, 60] width 25 height 7
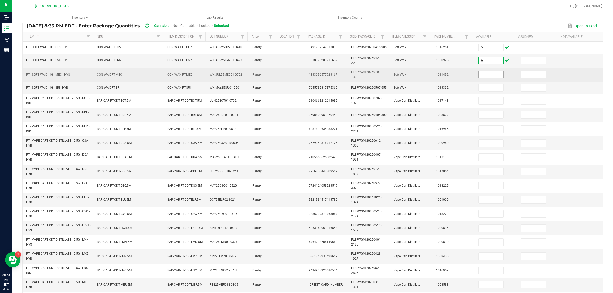
click at [482, 74] on input at bounding box center [491, 74] width 25 height 7
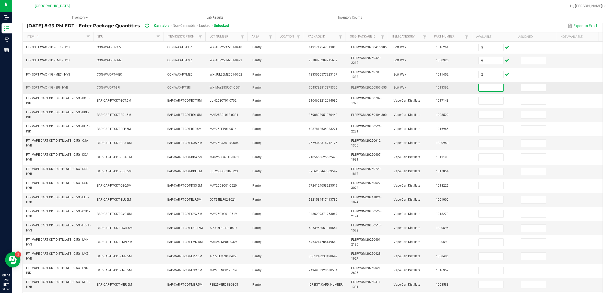
click at [485, 87] on input at bounding box center [491, 87] width 25 height 7
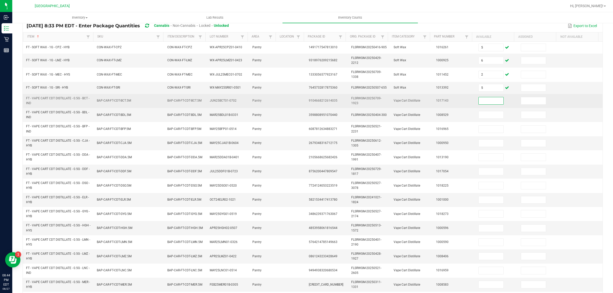
click at [484, 100] on input at bounding box center [491, 100] width 25 height 7
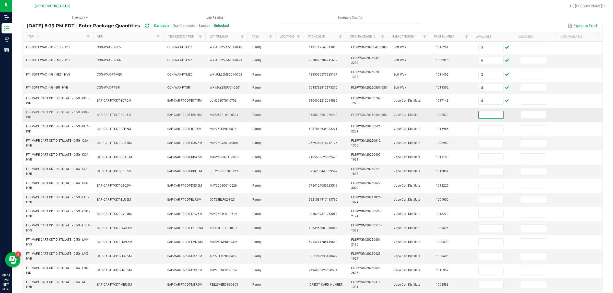
click at [479, 115] on input at bounding box center [491, 114] width 25 height 7
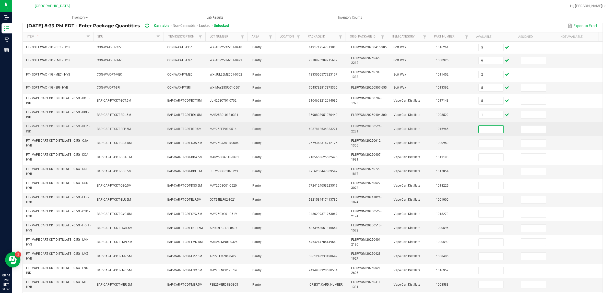
click at [481, 132] on input at bounding box center [491, 129] width 25 height 7
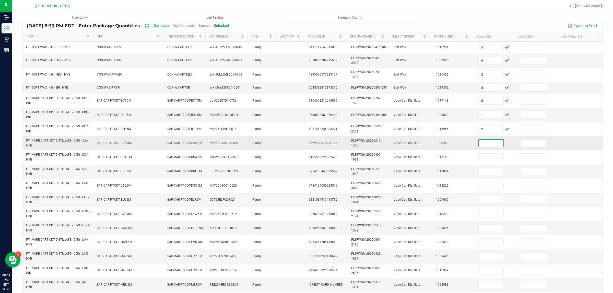
click at [487, 145] on input at bounding box center [491, 143] width 25 height 7
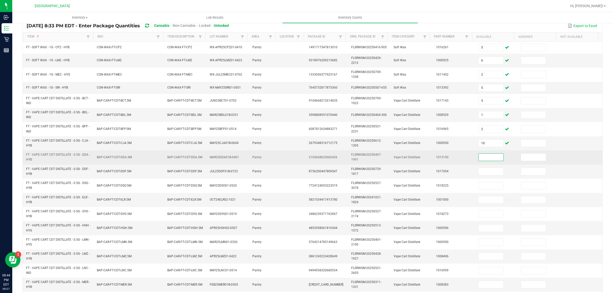
click at [479, 159] on input at bounding box center [491, 157] width 25 height 7
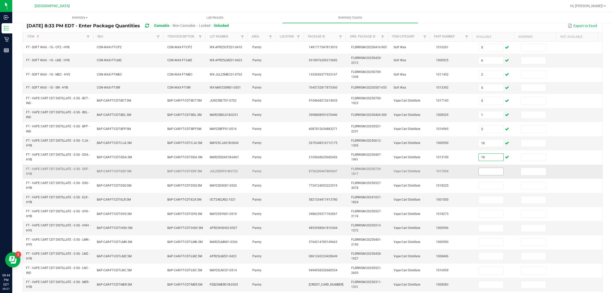
click at [481, 174] on input at bounding box center [491, 171] width 25 height 7
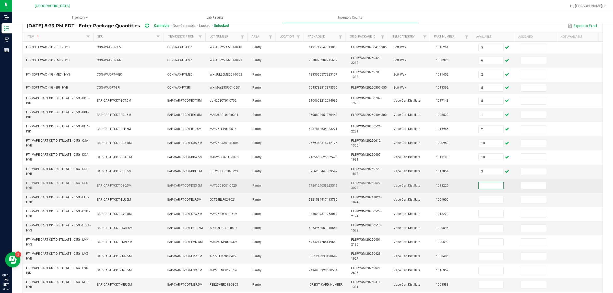
click at [480, 185] on input at bounding box center [491, 185] width 25 height 7
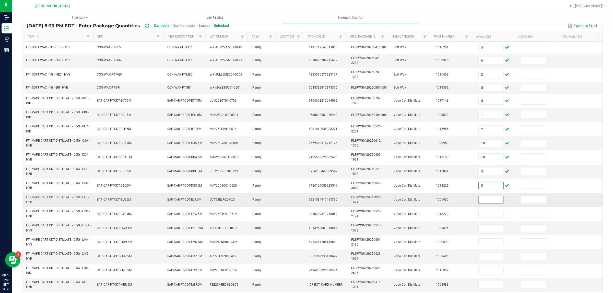
click at [482, 203] on input at bounding box center [491, 199] width 25 height 7
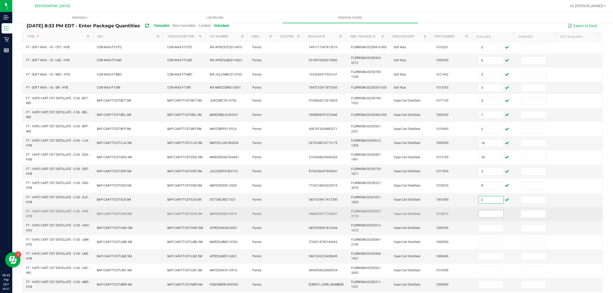
click at [485, 216] on input at bounding box center [491, 213] width 25 height 7
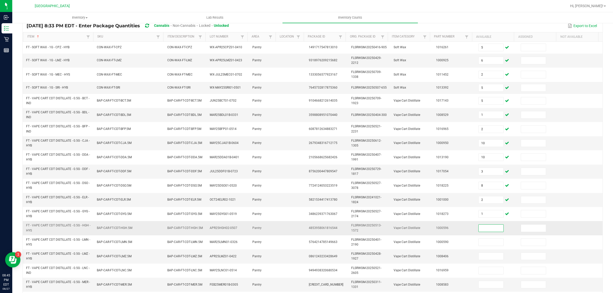
click at [483, 228] on input at bounding box center [491, 228] width 25 height 7
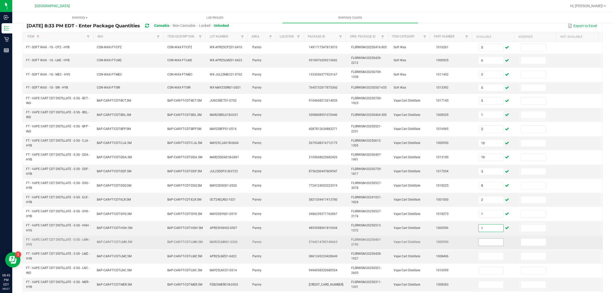
click at [483, 243] on input at bounding box center [491, 242] width 25 height 7
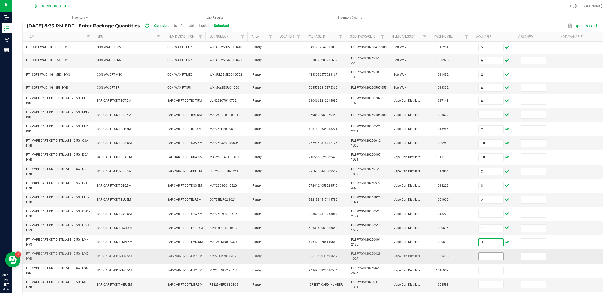
click at [484, 259] on input at bounding box center [491, 256] width 25 height 7
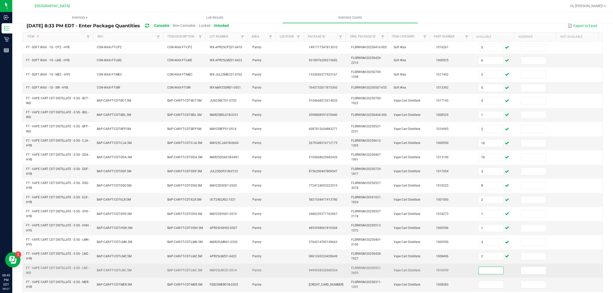
click at [482, 272] on input at bounding box center [491, 270] width 25 height 7
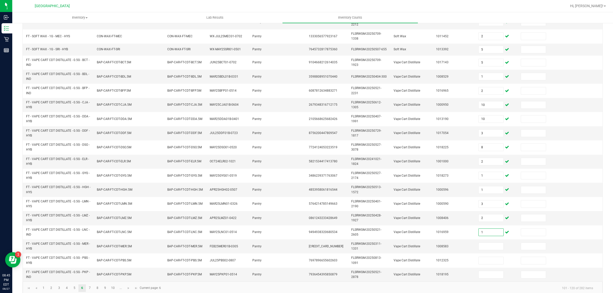
scroll to position [87, 0]
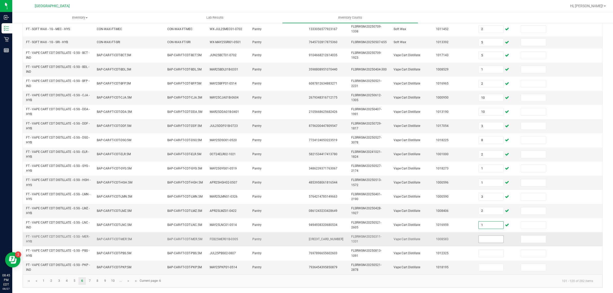
click at [480, 241] on input at bounding box center [491, 239] width 25 height 7
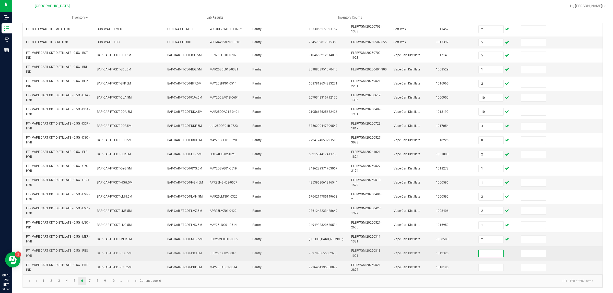
click at [483, 252] on input at bounding box center [491, 253] width 25 height 7
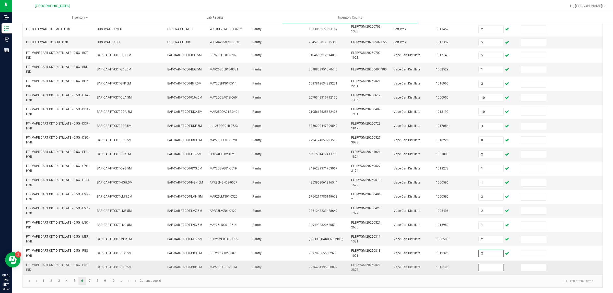
click at [483, 268] on input at bounding box center [491, 267] width 25 height 7
click at [88, 281] on link "7" at bounding box center [89, 281] width 7 height 8
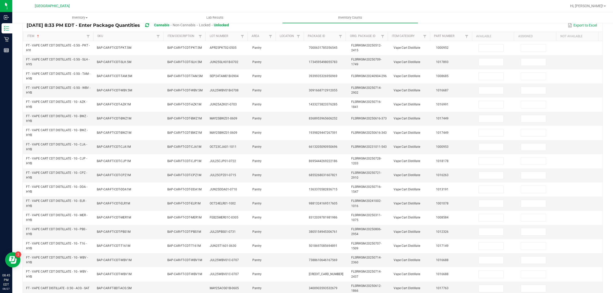
scroll to position [42, 0]
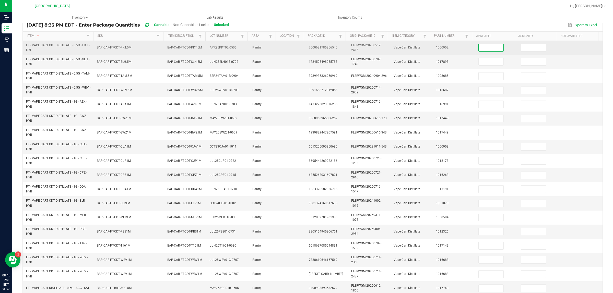
click at [483, 47] on input at bounding box center [491, 47] width 25 height 7
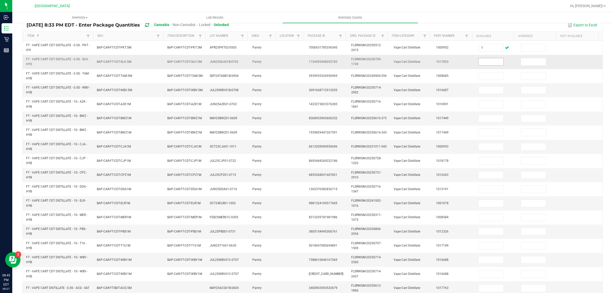
click at [484, 58] on span at bounding box center [490, 62] width 25 height 8
click at [486, 60] on input at bounding box center [491, 61] width 25 height 7
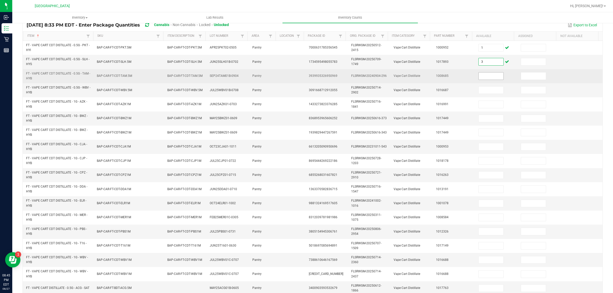
click at [484, 79] on input at bounding box center [491, 76] width 25 height 7
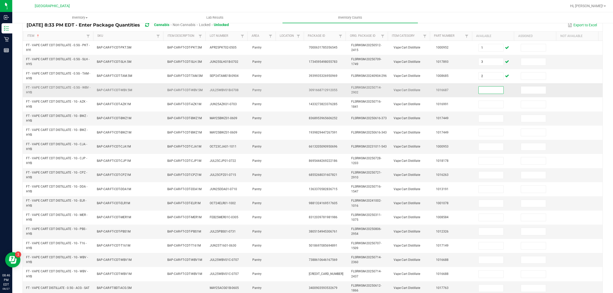
click at [485, 88] on input at bounding box center [491, 90] width 25 height 7
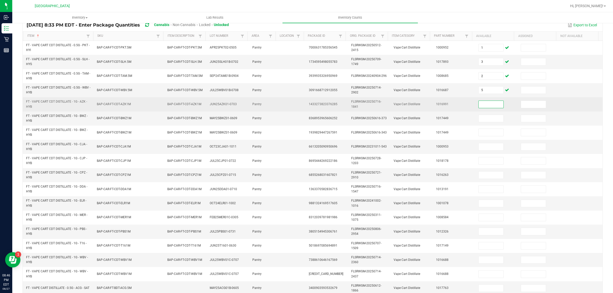
click at [483, 103] on input at bounding box center [491, 104] width 25 height 7
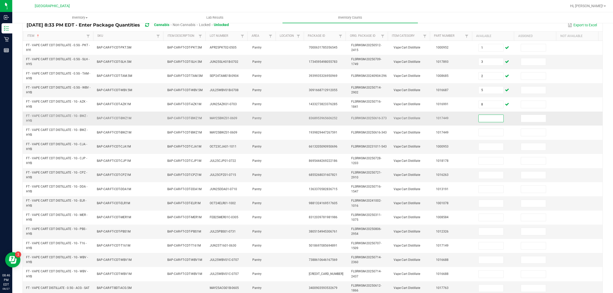
click at [485, 119] on input at bounding box center [491, 118] width 25 height 7
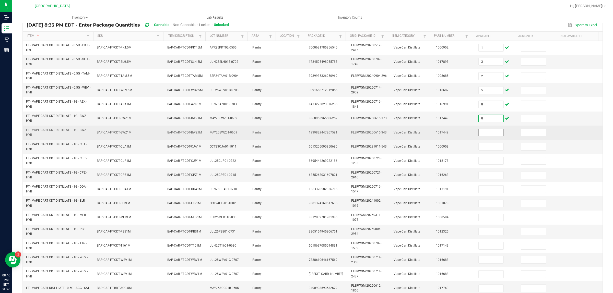
click at [487, 133] on input at bounding box center [491, 132] width 25 height 7
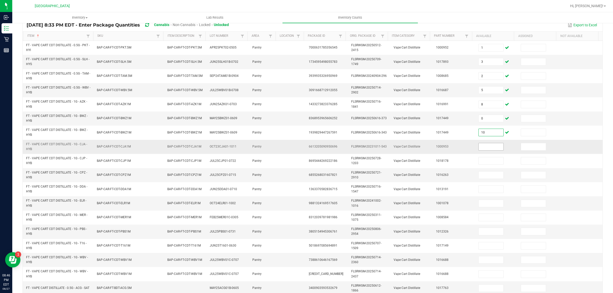
click at [487, 149] on input at bounding box center [491, 146] width 25 height 7
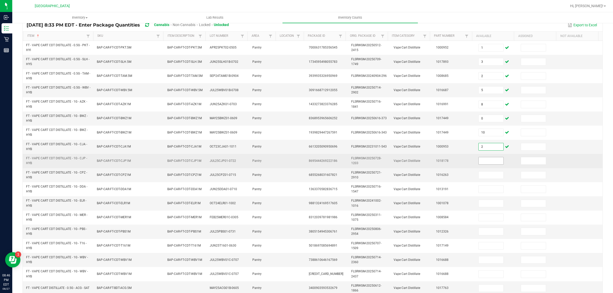
click at [487, 161] on input at bounding box center [491, 160] width 25 height 7
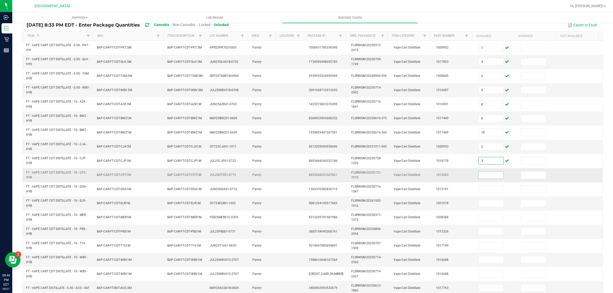
click at [488, 178] on input at bounding box center [491, 175] width 25 height 7
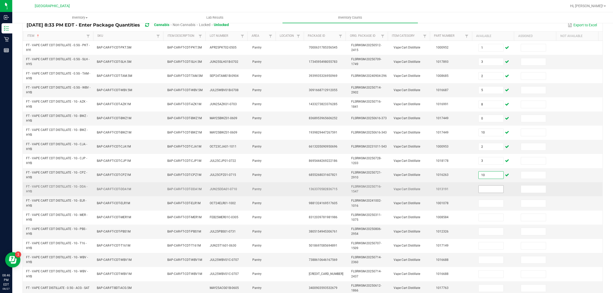
click at [481, 189] on input at bounding box center [491, 189] width 25 height 7
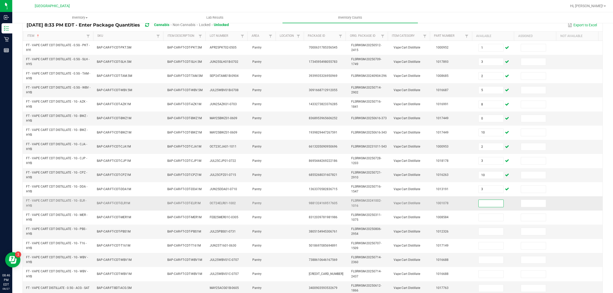
click at [480, 205] on input at bounding box center [491, 203] width 25 height 7
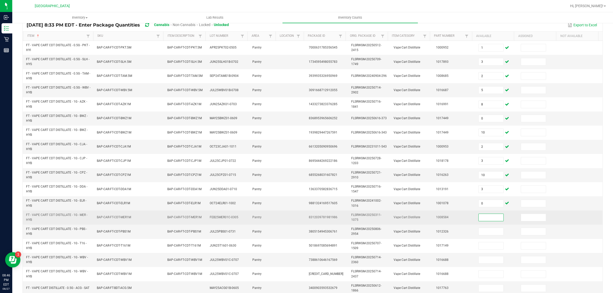
click at [479, 219] on input at bounding box center [491, 217] width 25 height 7
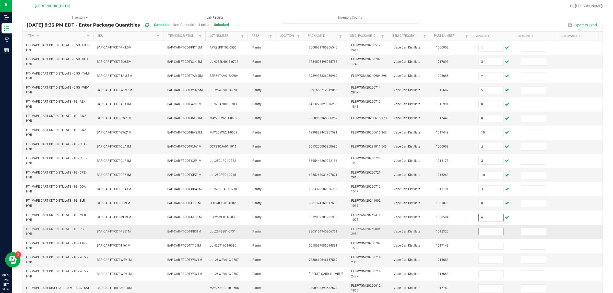
click at [479, 232] on input at bounding box center [491, 231] width 25 height 7
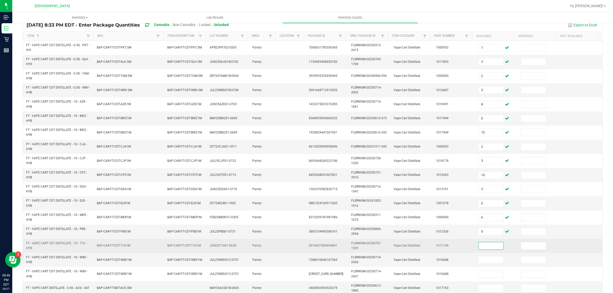
click at [479, 245] on input at bounding box center [491, 245] width 25 height 7
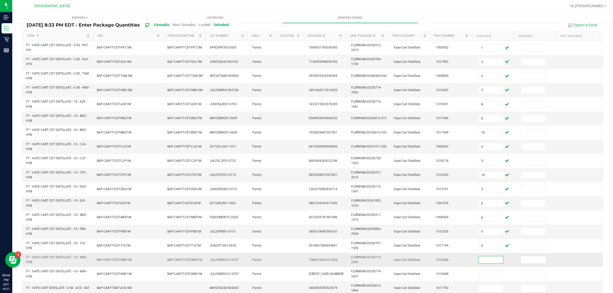
click at [479, 264] on input at bounding box center [491, 259] width 25 height 7
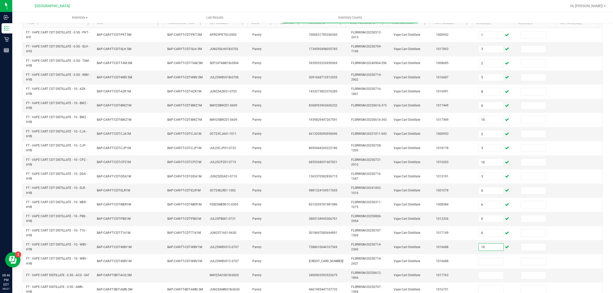
scroll to position [91, 0]
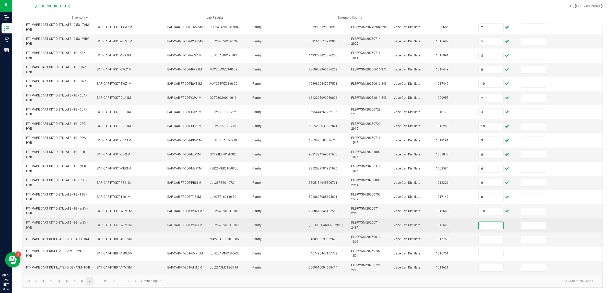
click at [491, 224] on input at bounding box center [491, 225] width 25 height 7
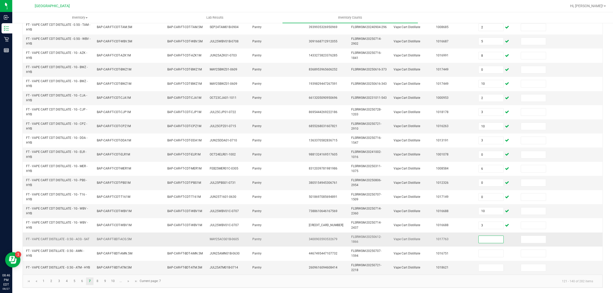
click at [486, 238] on input at bounding box center [491, 239] width 25 height 7
click at [486, 128] on input "10" at bounding box center [491, 126] width 25 height 7
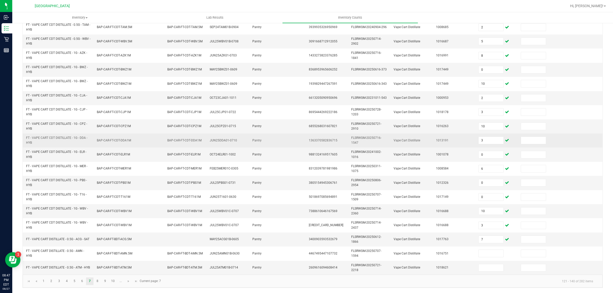
click at [486, 145] on td "3" at bounding box center [496, 141] width 42 height 14
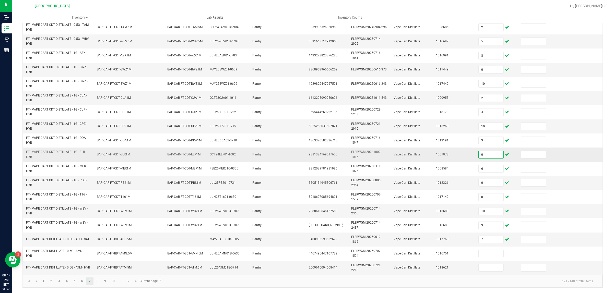
click at [487, 153] on input "0" at bounding box center [491, 154] width 25 height 7
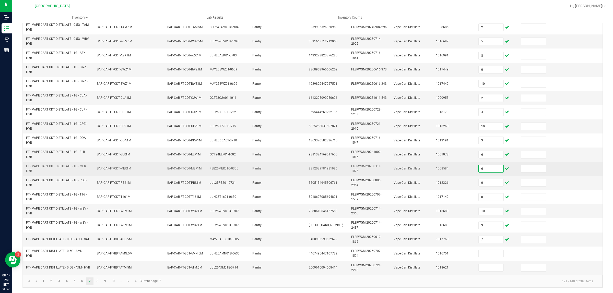
click at [479, 169] on input "6" at bounding box center [491, 168] width 25 height 7
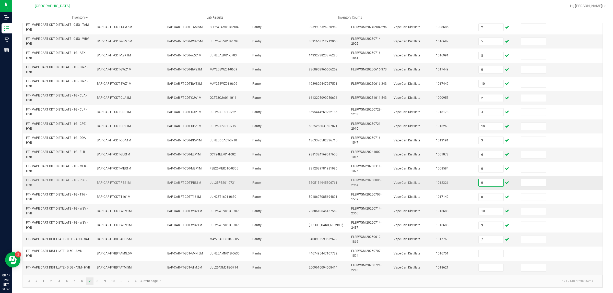
click at [480, 184] on input "0" at bounding box center [491, 182] width 25 height 7
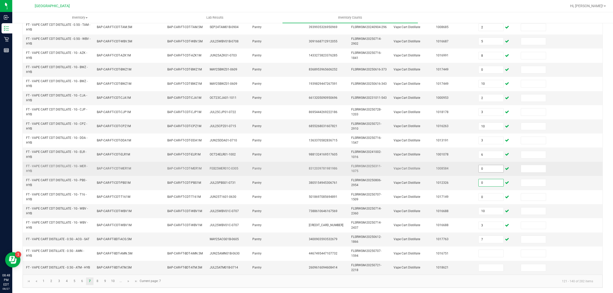
click at [480, 170] on input "0" at bounding box center [491, 168] width 25 height 7
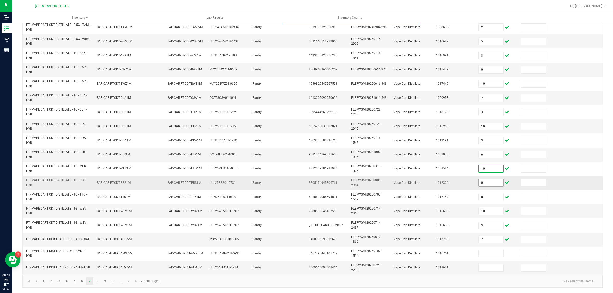
click at [480, 185] on input "0" at bounding box center [491, 182] width 25 height 7
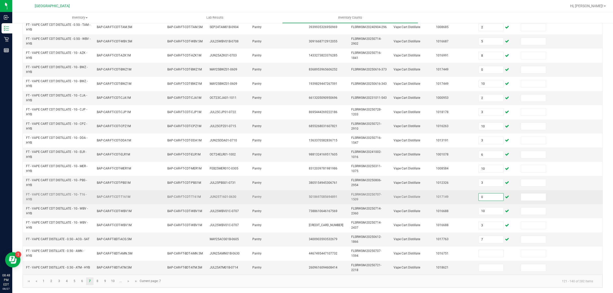
click at [480, 197] on input "0" at bounding box center [491, 197] width 25 height 7
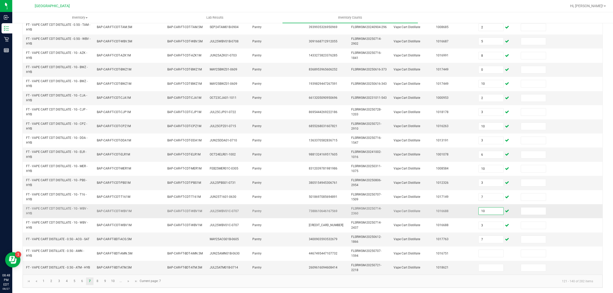
click at [483, 210] on input "10" at bounding box center [491, 211] width 25 height 7
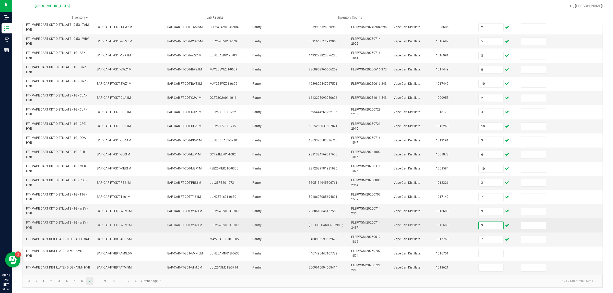
click at [480, 227] on input "3" at bounding box center [491, 225] width 25 height 7
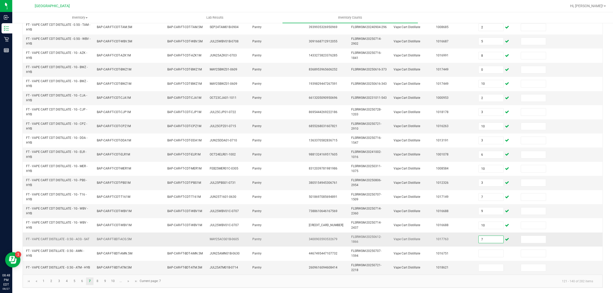
click at [481, 239] on input "7" at bounding box center [491, 239] width 25 height 7
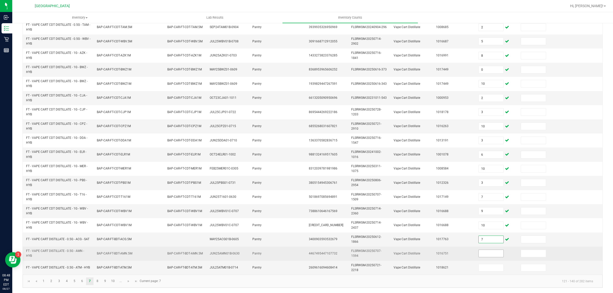
click at [479, 254] on input at bounding box center [491, 253] width 25 height 7
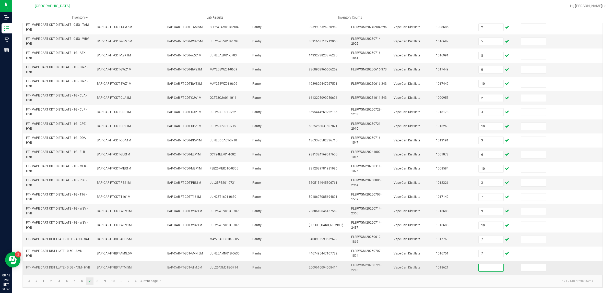
click at [481, 267] on input at bounding box center [491, 267] width 25 height 7
click at [487, 209] on input "9" at bounding box center [491, 211] width 25 height 7
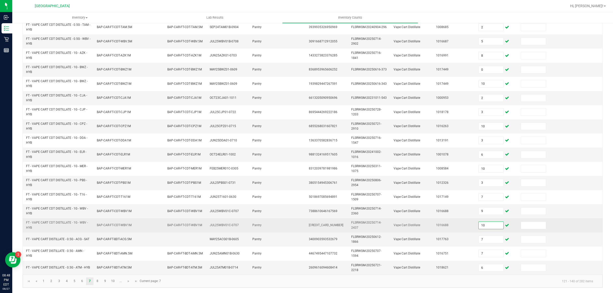
click at [486, 224] on input "10" at bounding box center [491, 225] width 25 height 7
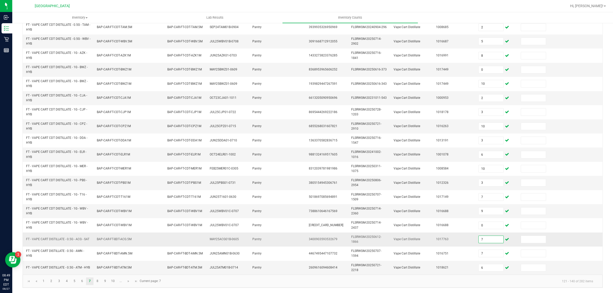
click at [487, 240] on input "7" at bounding box center [491, 239] width 25 height 7
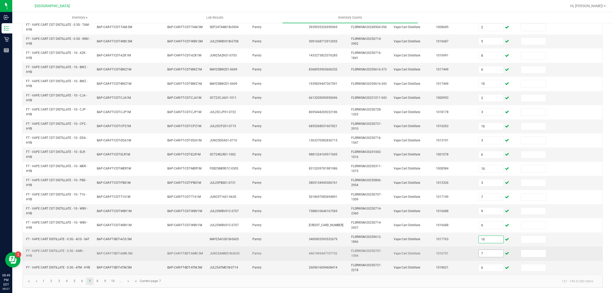
click at [484, 250] on input "7" at bounding box center [491, 253] width 25 height 7
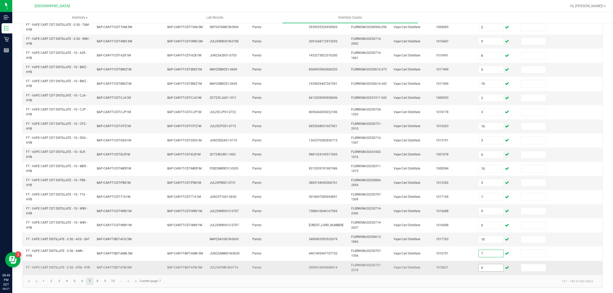
click at [484, 269] on input "6" at bounding box center [491, 267] width 25 height 7
click at [99, 280] on link "8" at bounding box center [97, 282] width 7 height 8
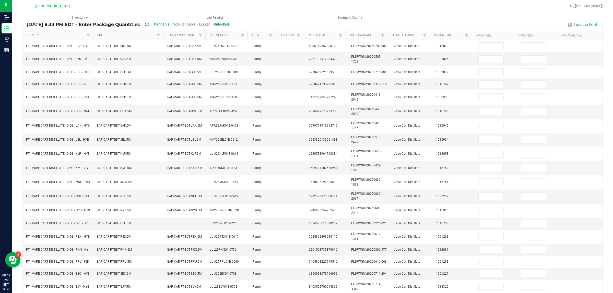
scroll to position [53, 0]
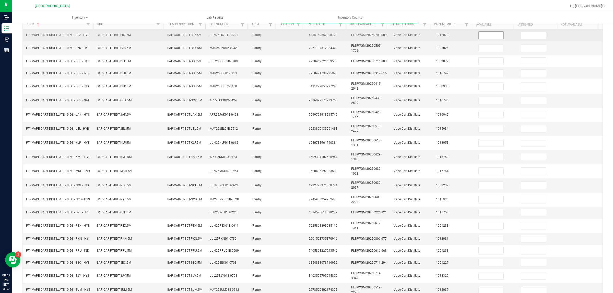
click at [481, 37] on input at bounding box center [491, 35] width 25 height 7
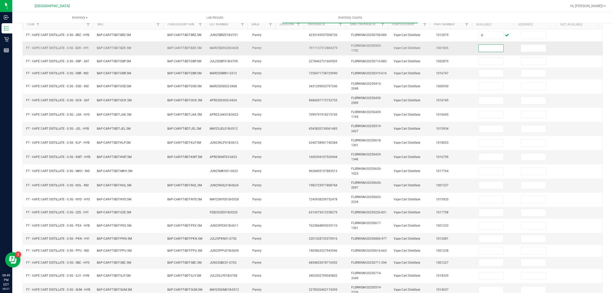
click at [482, 49] on input at bounding box center [491, 48] width 25 height 7
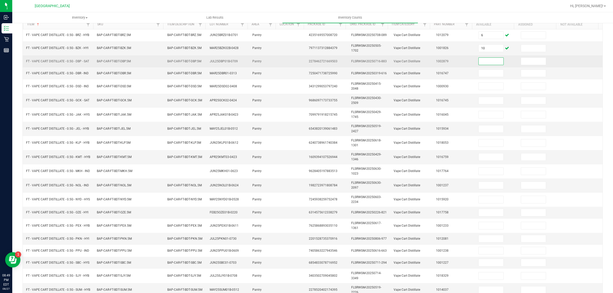
click at [480, 63] on input at bounding box center [491, 61] width 25 height 7
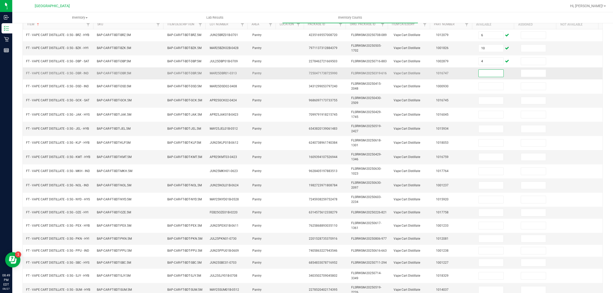
click at [479, 77] on input at bounding box center [491, 73] width 25 height 7
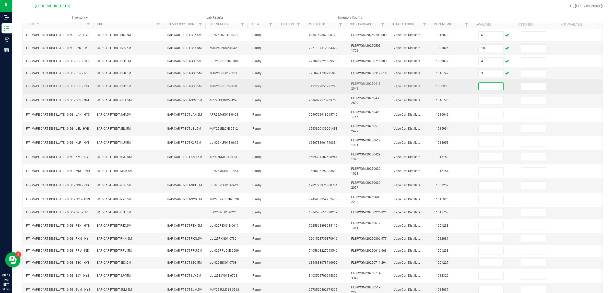
click at [480, 86] on input at bounding box center [491, 86] width 25 height 7
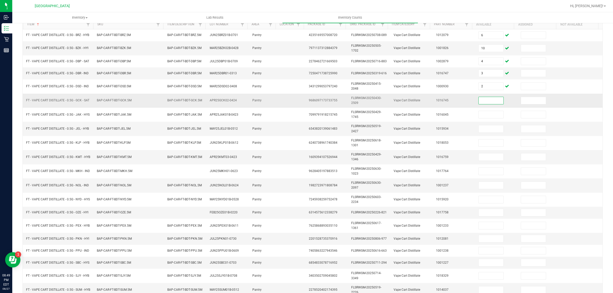
click at [481, 102] on input at bounding box center [491, 100] width 25 height 7
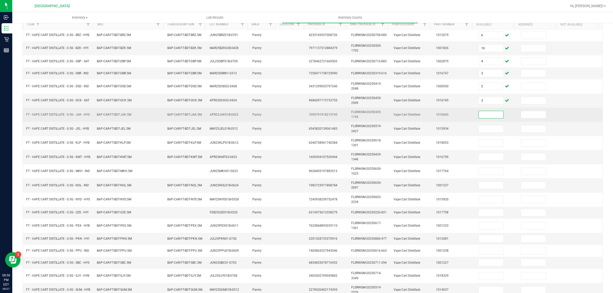
click at [479, 118] on input at bounding box center [491, 114] width 25 height 7
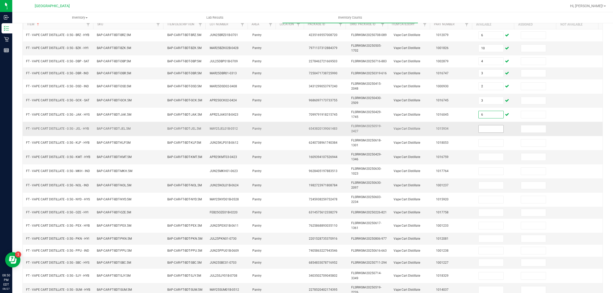
click at [479, 130] on input at bounding box center [491, 128] width 25 height 7
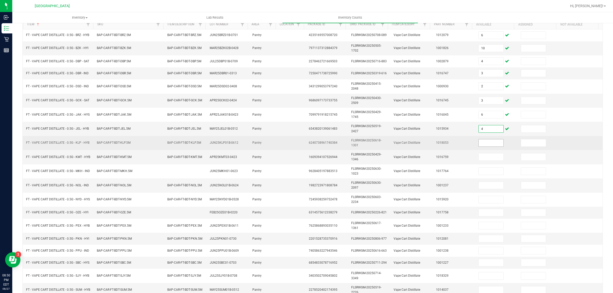
click at [487, 146] on input at bounding box center [491, 142] width 25 height 7
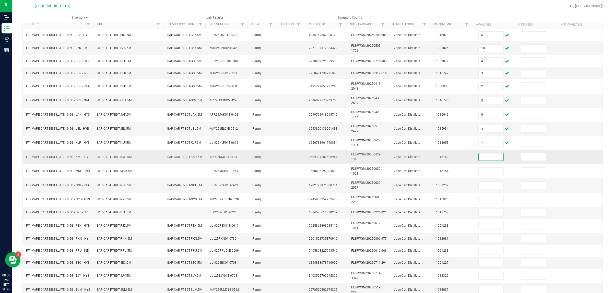
click at [488, 160] on input at bounding box center [491, 157] width 25 height 7
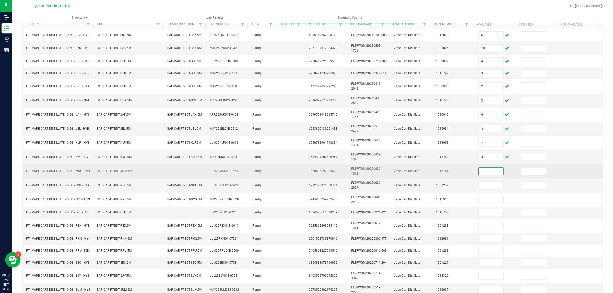
click at [488, 175] on input at bounding box center [491, 171] width 25 height 7
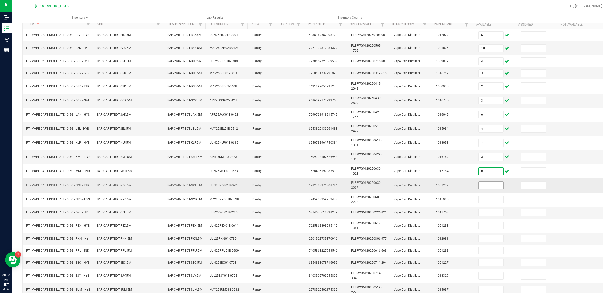
click at [484, 189] on input at bounding box center [491, 185] width 25 height 7
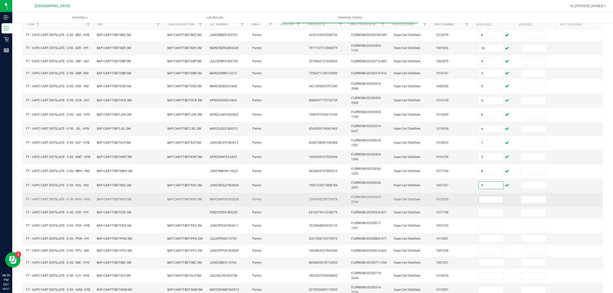
click at [484, 203] on input at bounding box center [491, 199] width 25 height 7
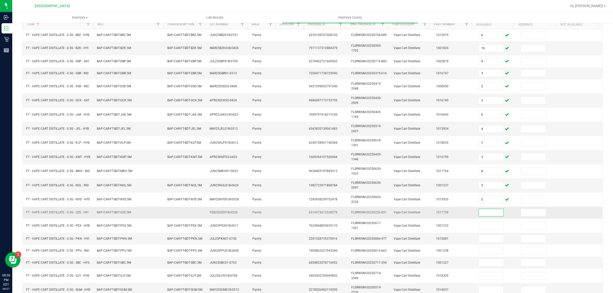
click at [480, 216] on input at bounding box center [491, 212] width 25 height 7
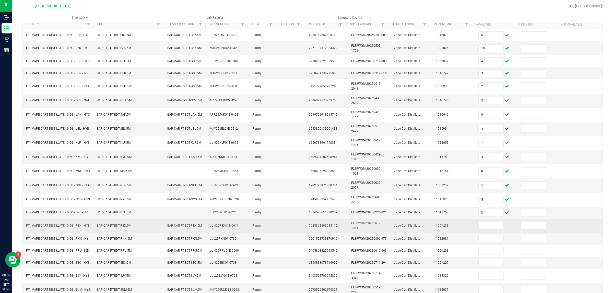
click at [483, 224] on td at bounding box center [496, 226] width 42 height 14
click at [483, 228] on input at bounding box center [491, 225] width 25 height 7
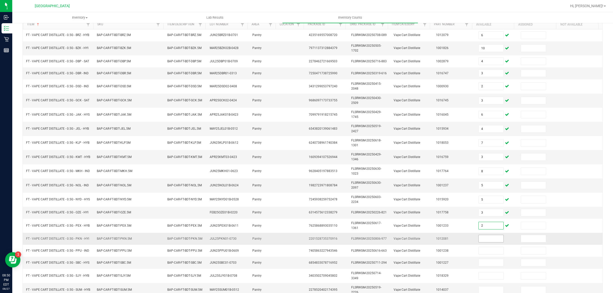
click at [483, 242] on input at bounding box center [491, 238] width 25 height 7
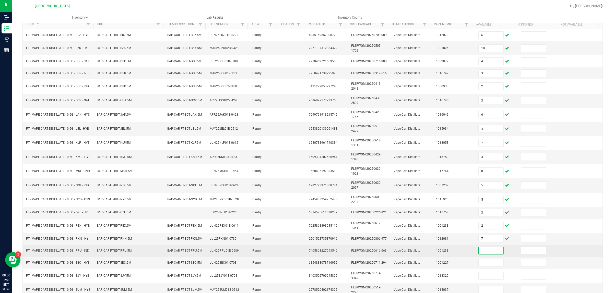
click at [481, 254] on input at bounding box center [491, 250] width 25 height 7
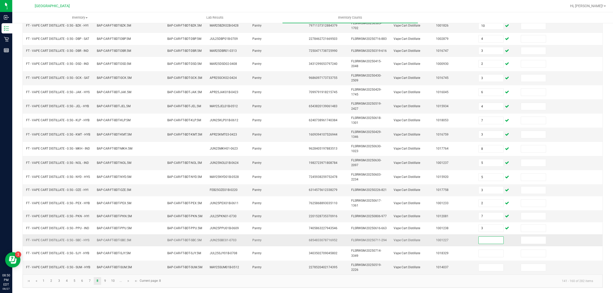
click at [485, 239] on input at bounding box center [491, 240] width 25 height 7
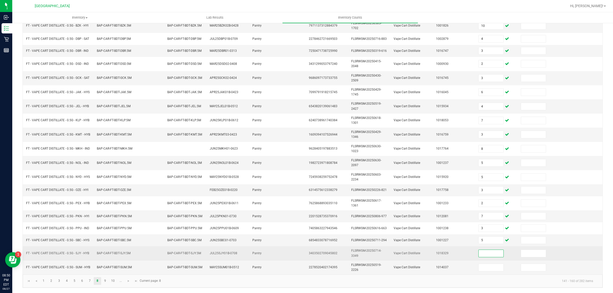
click at [486, 252] on input at bounding box center [491, 253] width 25 height 7
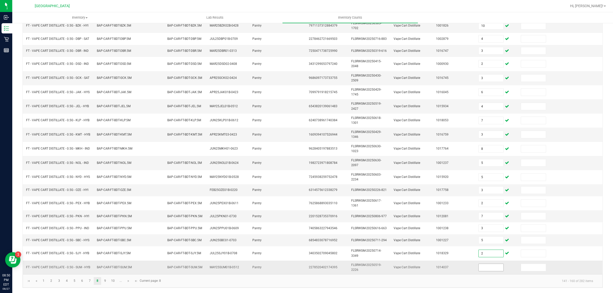
click at [486, 271] on input at bounding box center [491, 267] width 25 height 7
click at [106, 279] on link "9" at bounding box center [104, 281] width 7 height 8
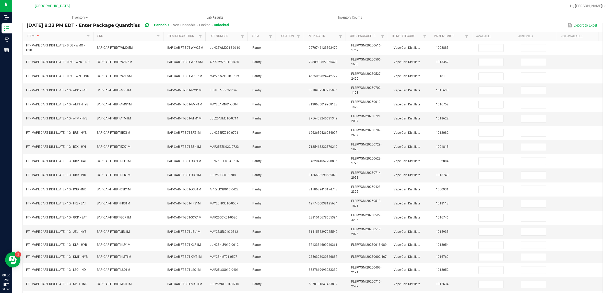
scroll to position [41, 0]
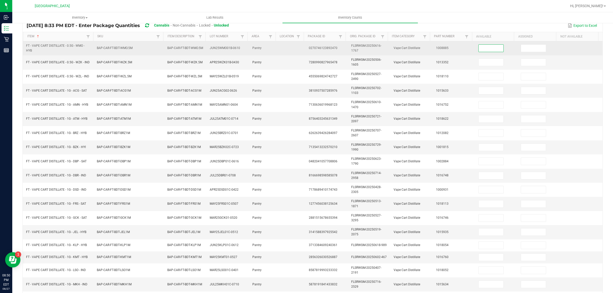
click at [479, 49] on input at bounding box center [491, 48] width 25 height 7
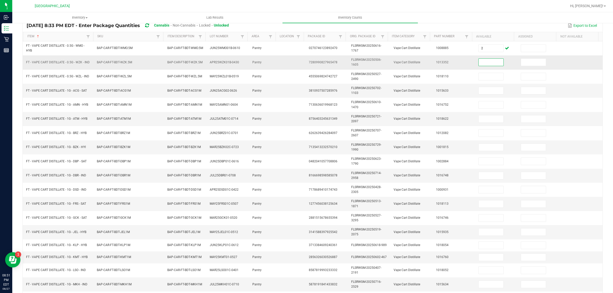
click at [479, 62] on input at bounding box center [491, 62] width 25 height 7
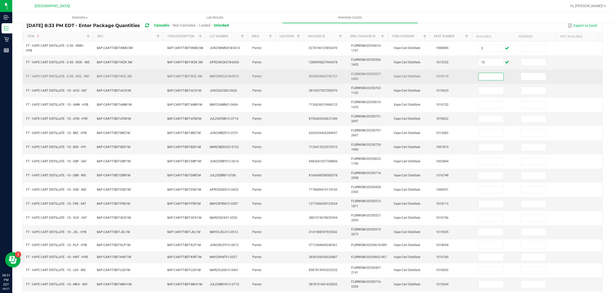
click at [479, 73] on input at bounding box center [491, 76] width 25 height 7
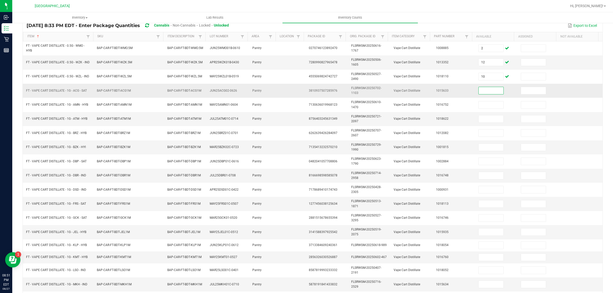
click at [479, 93] on input at bounding box center [491, 90] width 25 height 7
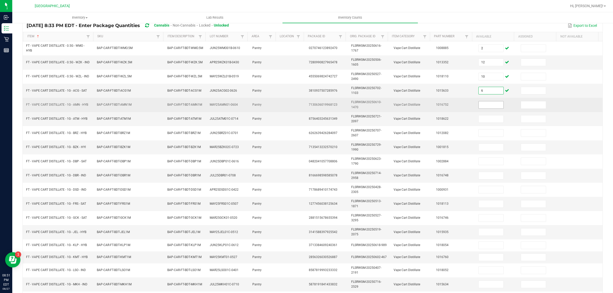
drag, startPoint x: 480, startPoint y: 109, endPoint x: 478, endPoint y: 105, distance: 4.4
click at [479, 108] on td at bounding box center [496, 105] width 42 height 14
click at [479, 105] on input at bounding box center [491, 104] width 25 height 7
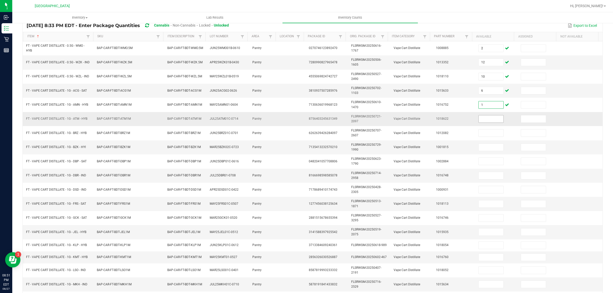
click at [487, 119] on input at bounding box center [491, 118] width 25 height 7
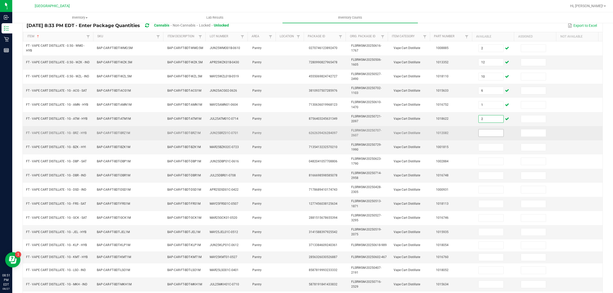
click at [486, 131] on input at bounding box center [491, 133] width 25 height 7
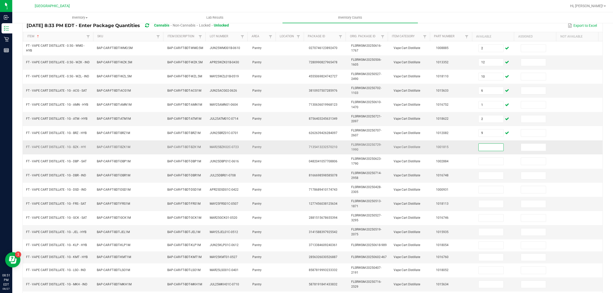
click at [484, 148] on input at bounding box center [491, 147] width 25 height 7
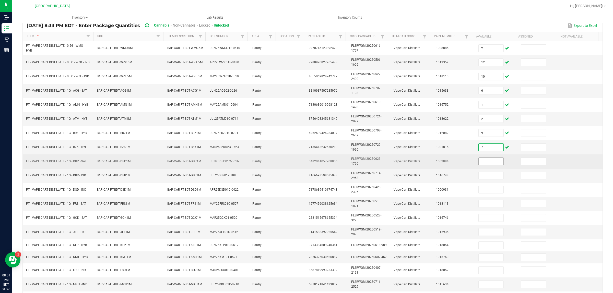
click at [483, 161] on input at bounding box center [491, 161] width 25 height 7
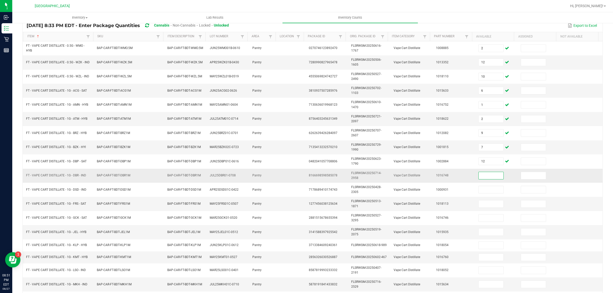
click at [486, 177] on input at bounding box center [491, 175] width 25 height 7
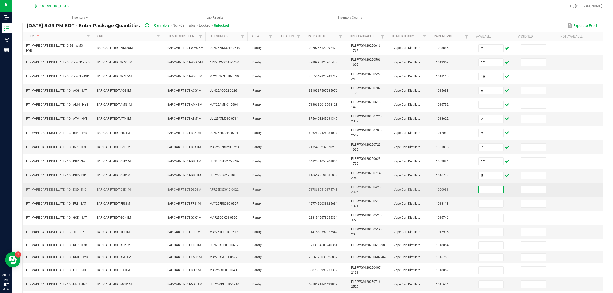
click at [491, 189] on input at bounding box center [491, 189] width 25 height 7
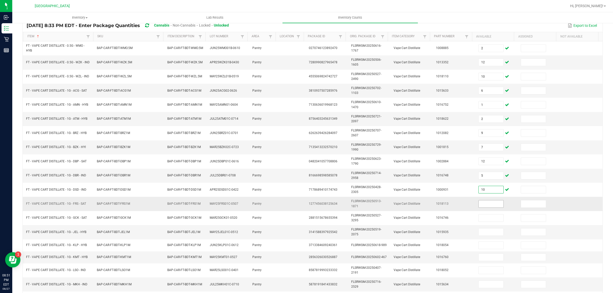
click at [489, 202] on input at bounding box center [491, 204] width 25 height 7
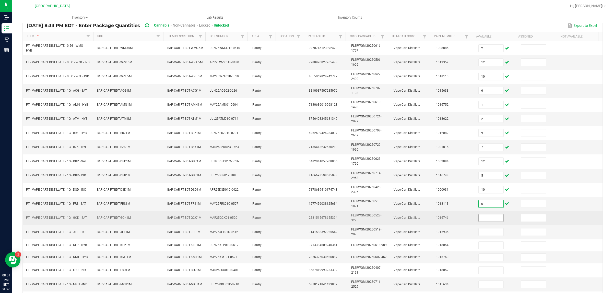
click at [488, 221] on input at bounding box center [491, 218] width 25 height 7
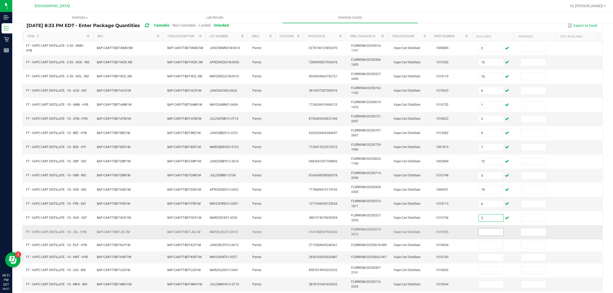
click at [489, 230] on input at bounding box center [491, 232] width 25 height 7
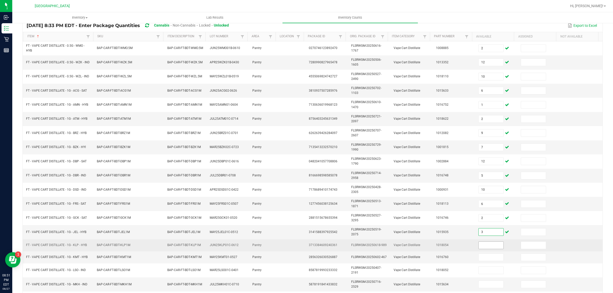
click at [490, 246] on input at bounding box center [491, 245] width 25 height 7
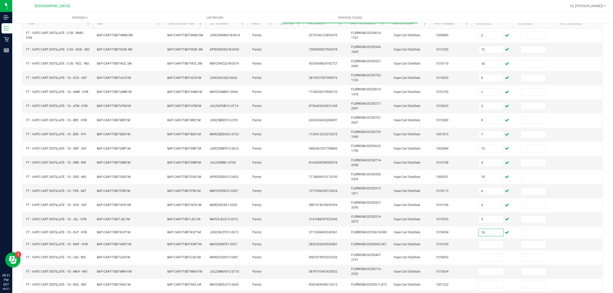
scroll to position [86, 0]
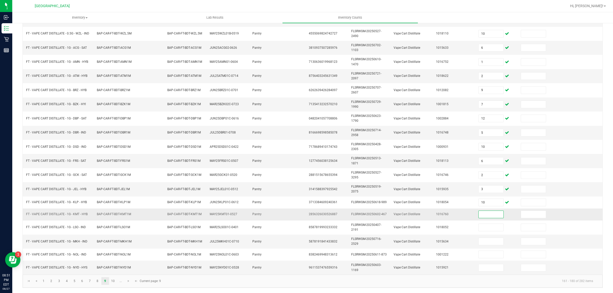
click at [485, 214] on input at bounding box center [491, 214] width 25 height 7
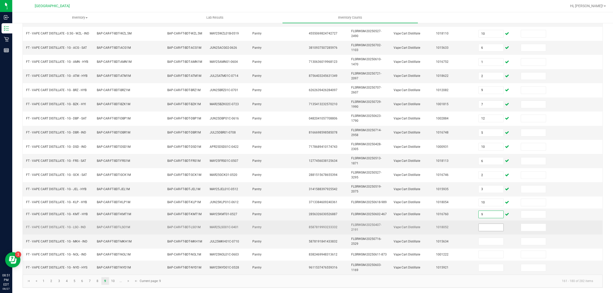
click at [485, 229] on input at bounding box center [491, 227] width 25 height 7
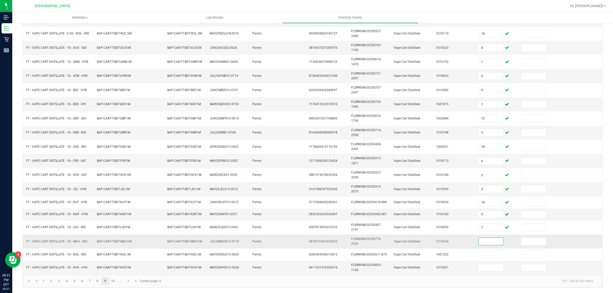
click at [485, 243] on input at bounding box center [491, 241] width 25 height 7
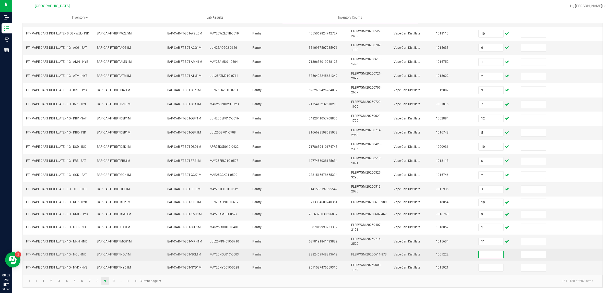
click at [486, 255] on input at bounding box center [491, 254] width 25 height 7
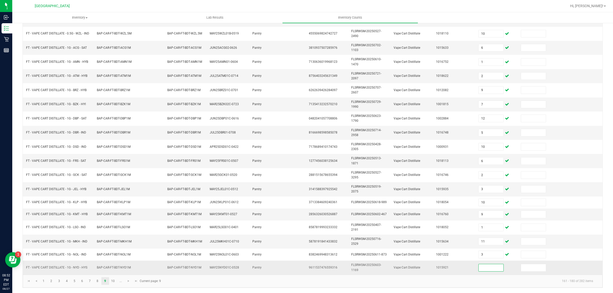
click at [485, 270] on input at bounding box center [491, 267] width 25 height 7
click at [114, 284] on link "10" at bounding box center [112, 281] width 7 height 8
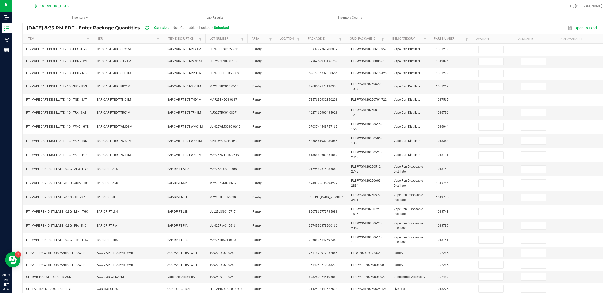
scroll to position [50, 0]
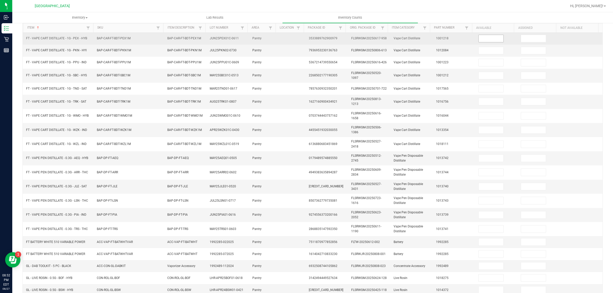
click at [479, 39] on input at bounding box center [491, 38] width 25 height 7
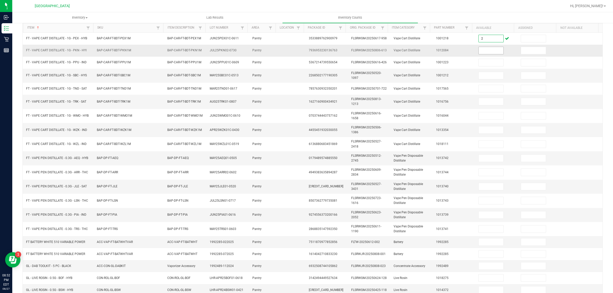
click at [487, 52] on input at bounding box center [491, 50] width 25 height 7
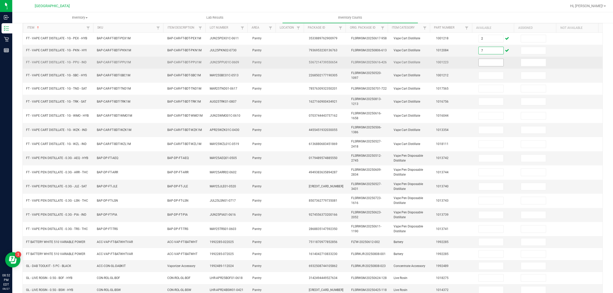
click at [487, 60] on input at bounding box center [491, 62] width 25 height 7
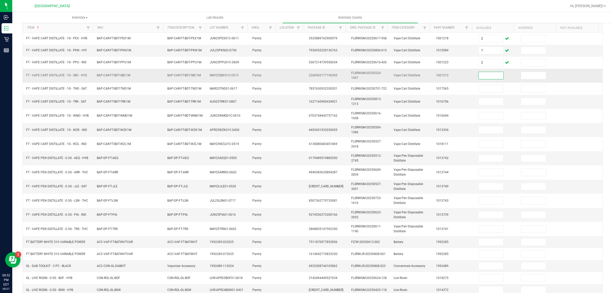
click at [483, 74] on input at bounding box center [491, 75] width 25 height 7
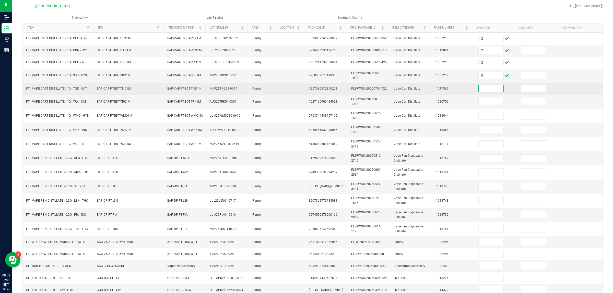
click at [479, 92] on input at bounding box center [491, 88] width 25 height 7
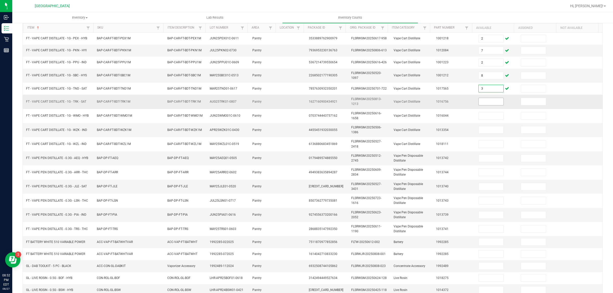
click at [479, 104] on input at bounding box center [491, 101] width 25 height 7
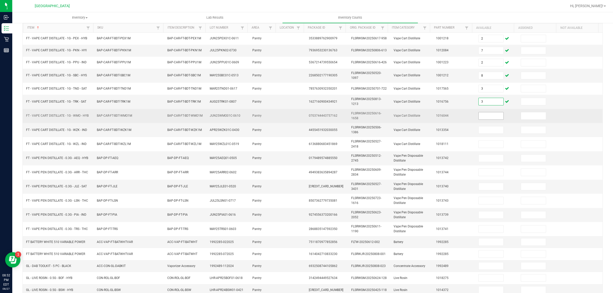
click at [479, 116] on input at bounding box center [491, 115] width 25 height 7
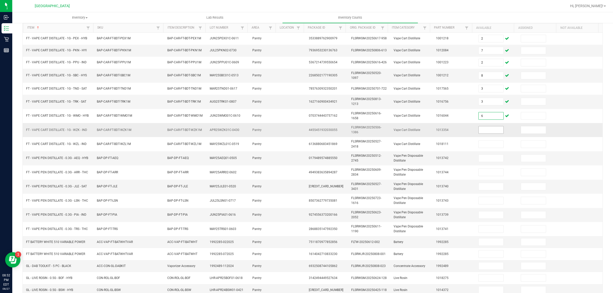
click at [481, 131] on input at bounding box center [491, 129] width 25 height 7
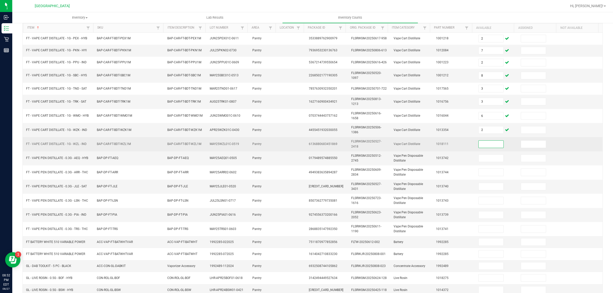
click at [487, 142] on input at bounding box center [491, 144] width 25 height 7
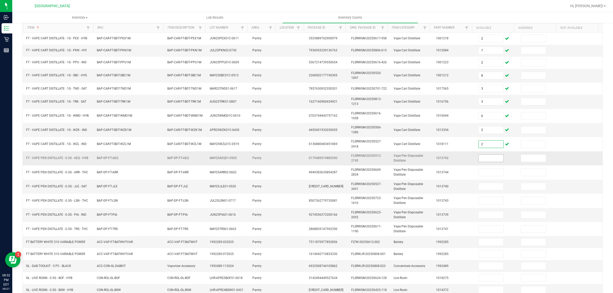
click at [485, 158] on input at bounding box center [491, 158] width 25 height 7
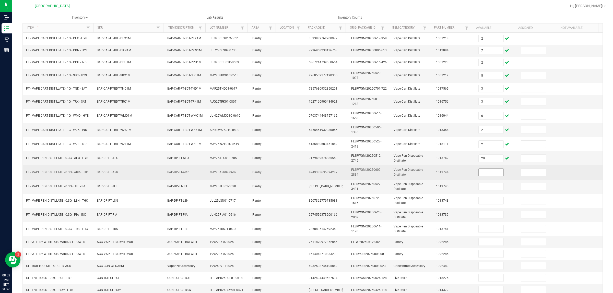
click at [478, 170] on td at bounding box center [496, 173] width 42 height 14
click at [479, 176] on input at bounding box center [491, 172] width 25 height 7
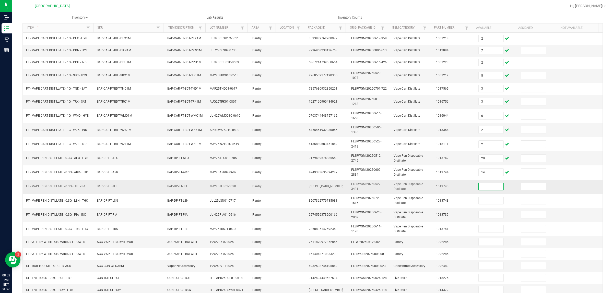
click at [486, 185] on input at bounding box center [491, 186] width 25 height 7
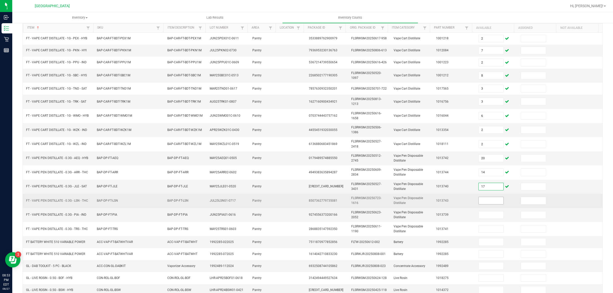
click at [486, 199] on input at bounding box center [491, 200] width 25 height 7
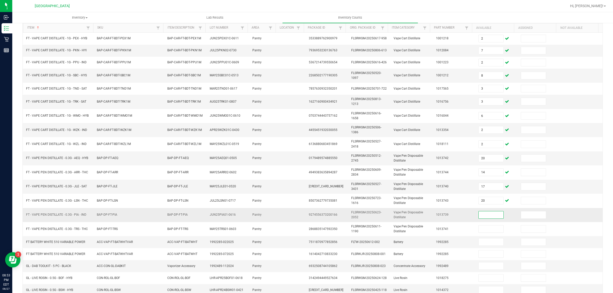
click at [479, 218] on input at bounding box center [491, 214] width 25 height 7
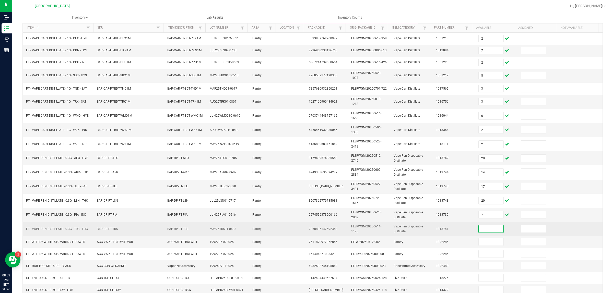
click at [484, 230] on input at bounding box center [491, 229] width 25 height 7
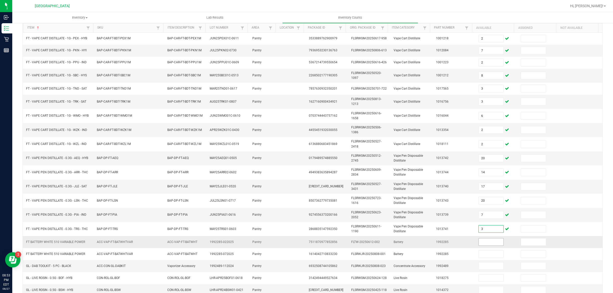
click at [485, 243] on input at bounding box center [491, 242] width 25 height 7
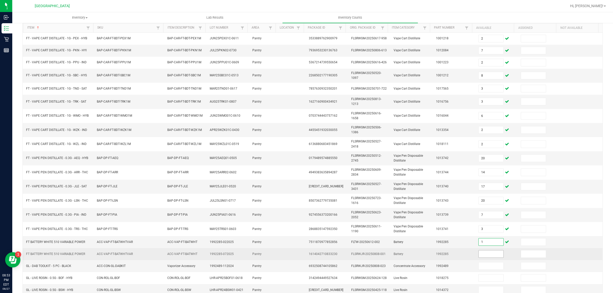
click at [485, 258] on input at bounding box center [491, 254] width 25 height 7
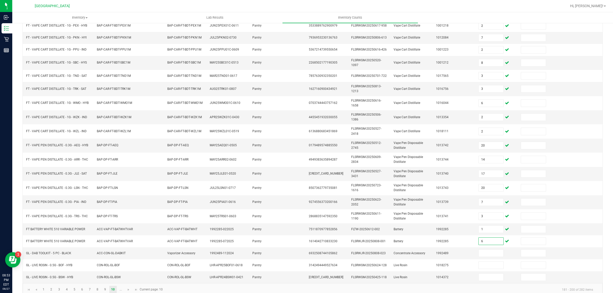
scroll to position [73, 0]
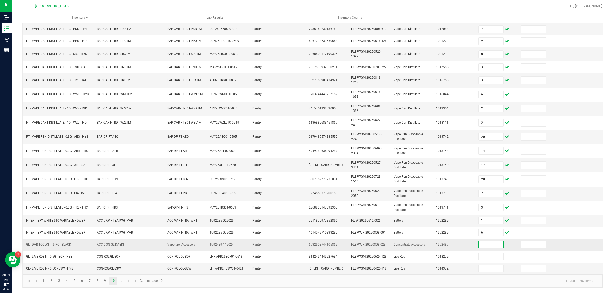
click at [483, 244] on input at bounding box center [491, 244] width 25 height 7
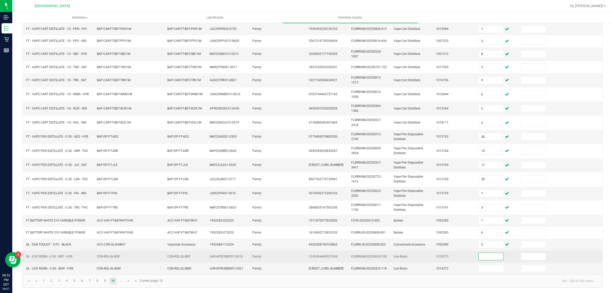
click at [487, 255] on input at bounding box center [491, 256] width 25 height 7
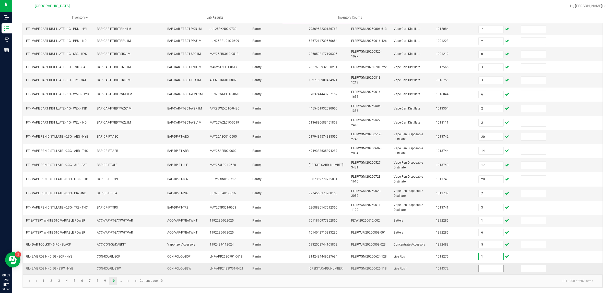
click at [487, 271] on input at bounding box center [491, 268] width 25 height 7
click at [121, 284] on link "..." at bounding box center [120, 281] width 7 height 8
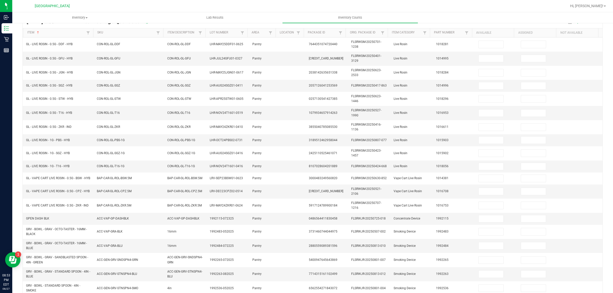
scroll to position [50, 0]
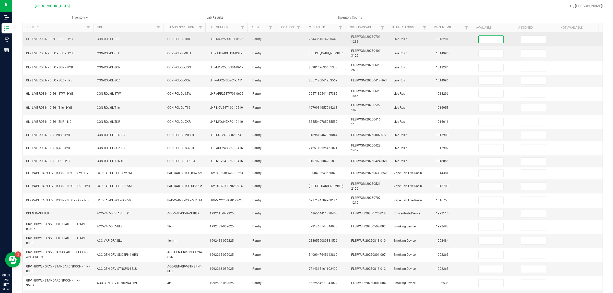
click at [479, 40] on input at bounding box center [491, 39] width 25 height 7
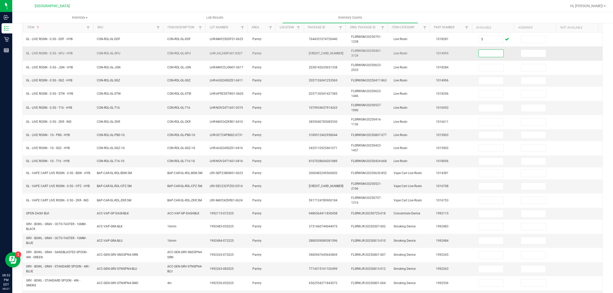
click at [479, 52] on input at bounding box center [491, 53] width 25 height 7
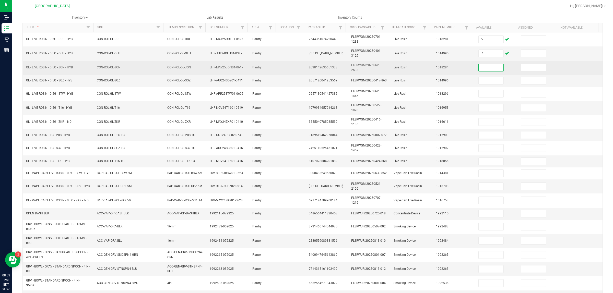
click at [479, 68] on input at bounding box center [491, 67] width 25 height 7
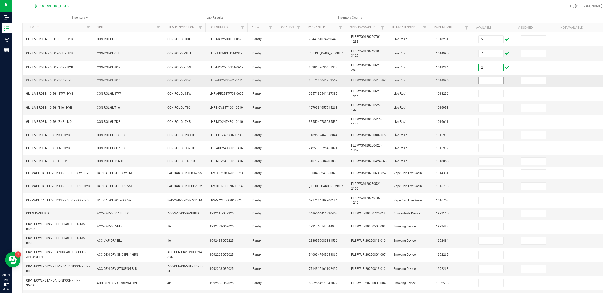
click at [482, 80] on input at bounding box center [491, 80] width 25 height 7
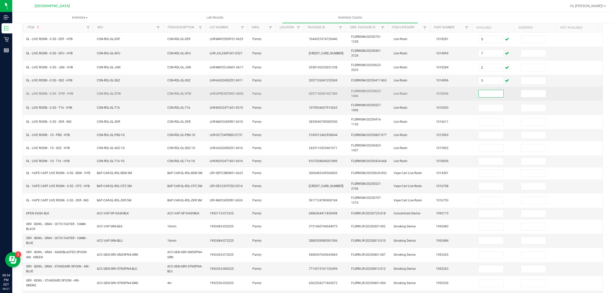
click at [485, 96] on input at bounding box center [491, 93] width 25 height 7
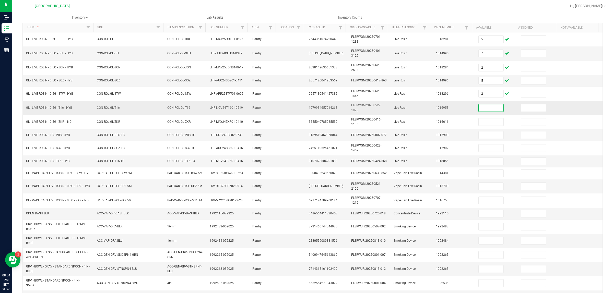
click at [486, 105] on input at bounding box center [491, 107] width 25 height 7
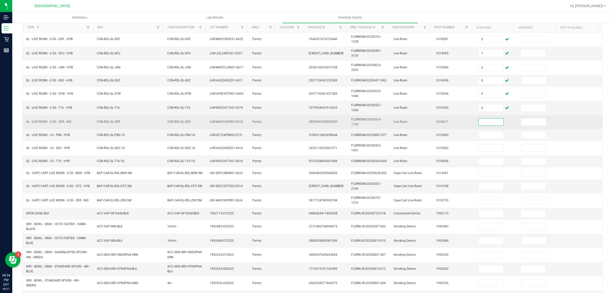
click at [486, 126] on input at bounding box center [491, 122] width 25 height 7
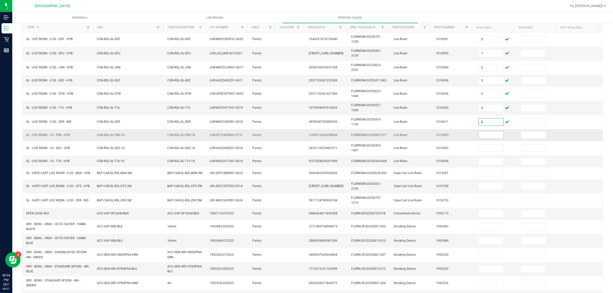
click at [486, 136] on input at bounding box center [491, 135] width 25 height 7
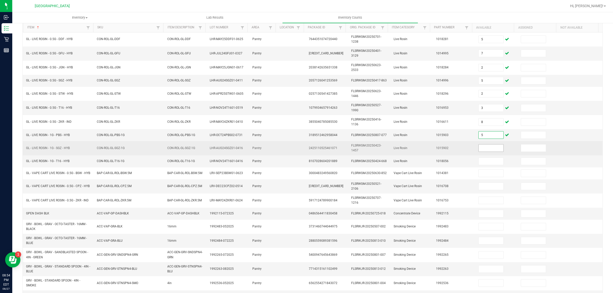
click at [485, 151] on input at bounding box center [491, 148] width 25 height 7
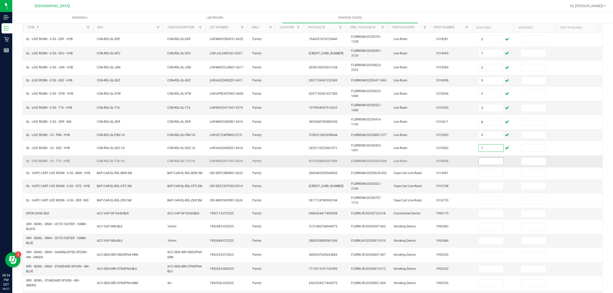
click at [484, 161] on input at bounding box center [491, 161] width 25 height 7
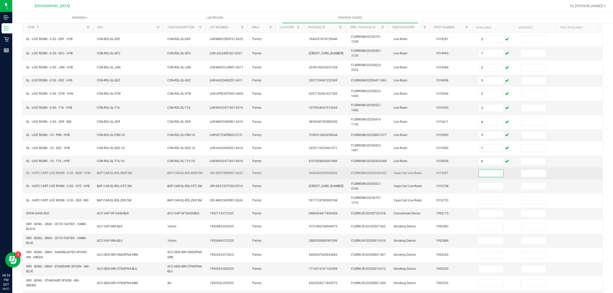
click at [479, 177] on input at bounding box center [491, 173] width 25 height 7
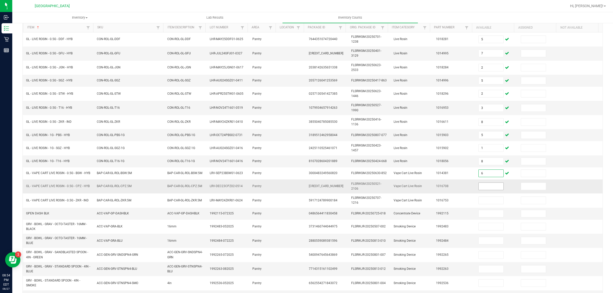
click at [487, 188] on input at bounding box center [491, 186] width 25 height 7
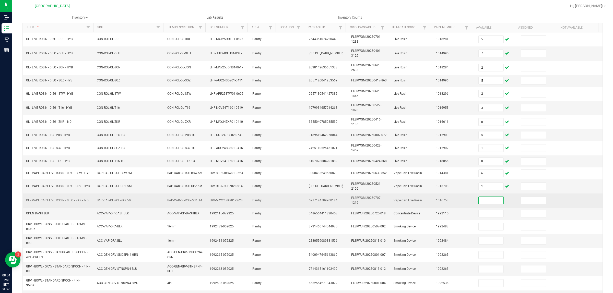
click at [486, 202] on input at bounding box center [491, 200] width 25 height 7
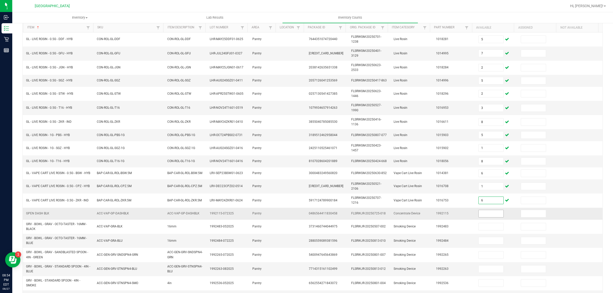
click at [481, 217] on input at bounding box center [491, 213] width 25 height 7
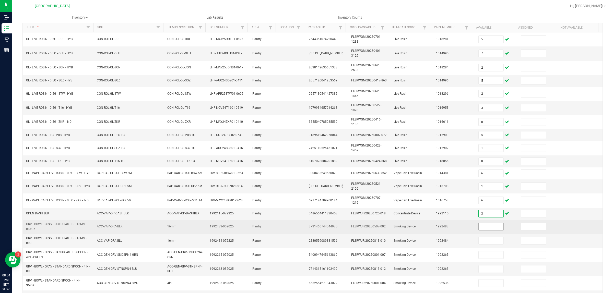
click at [487, 230] on input at bounding box center [491, 226] width 25 height 7
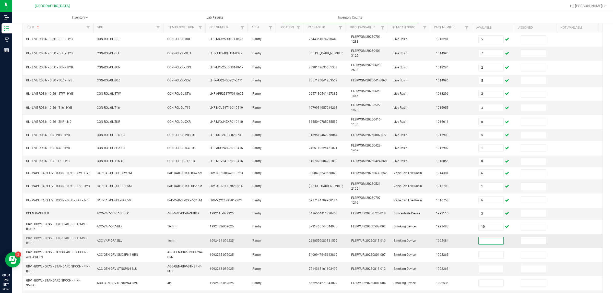
click at [479, 244] on input at bounding box center [491, 240] width 25 height 7
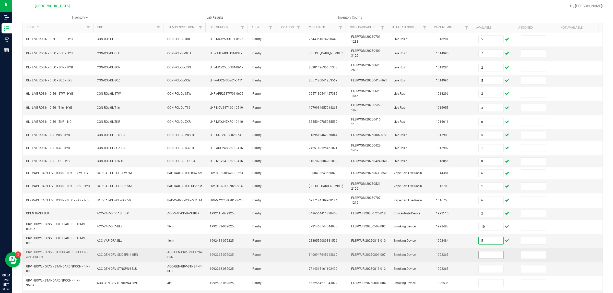
click at [479, 259] on input at bounding box center [491, 255] width 25 height 7
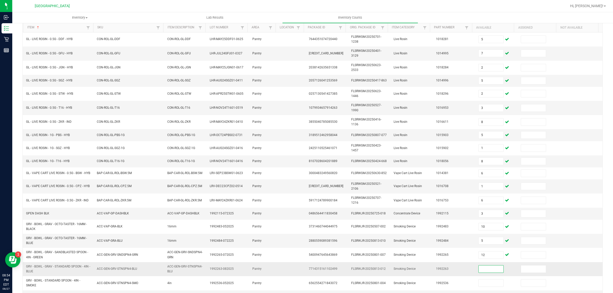
click at [482, 273] on input at bounding box center [491, 269] width 25 height 7
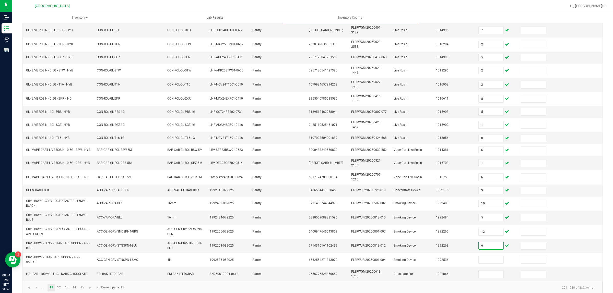
scroll to position [84, 0]
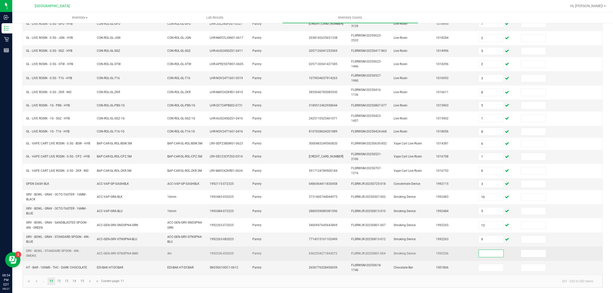
click at [479, 253] on input at bounding box center [491, 253] width 25 height 7
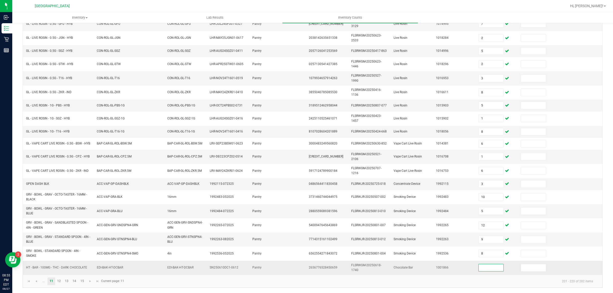
click at [480, 269] on input at bounding box center [491, 267] width 25 height 7
click at [61, 281] on link "12" at bounding box center [58, 282] width 7 height 8
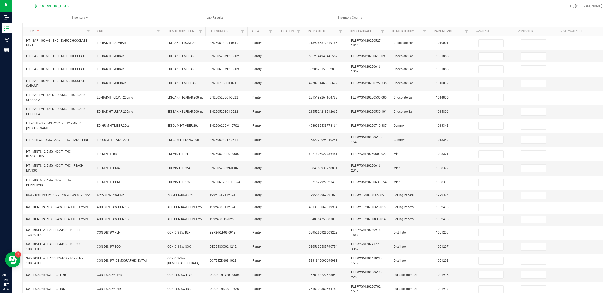
scroll to position [45, 0]
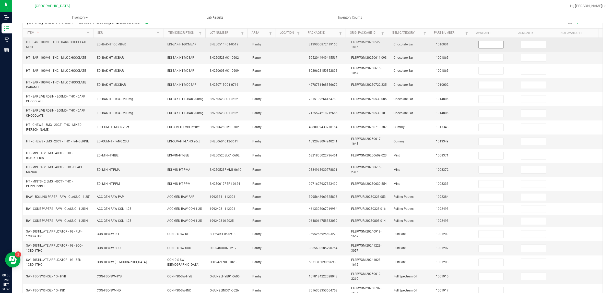
click at [490, 45] on input at bounding box center [491, 44] width 25 height 7
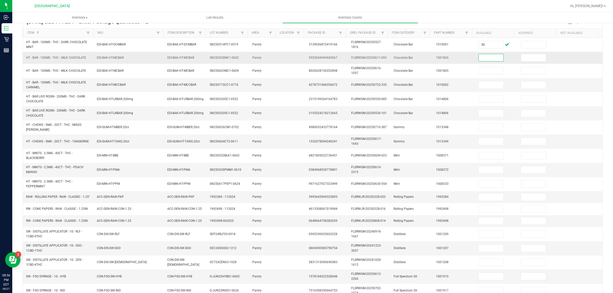
click at [480, 61] on input at bounding box center [491, 57] width 25 height 7
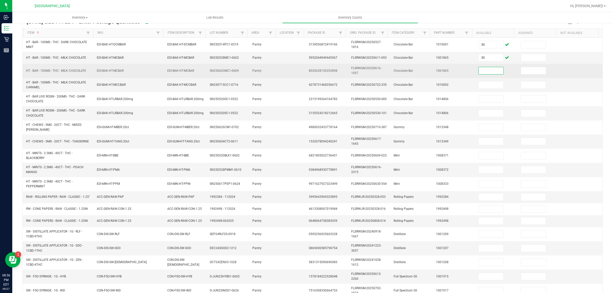
click at [482, 72] on input at bounding box center [491, 70] width 25 height 7
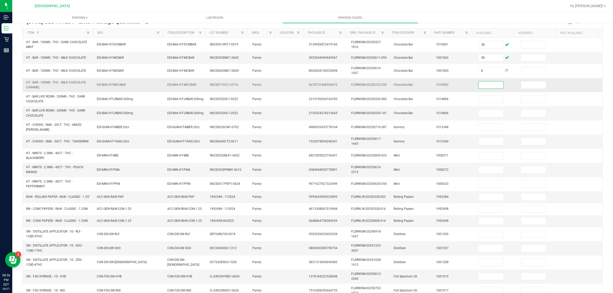
click at [480, 86] on input at bounding box center [491, 84] width 25 height 7
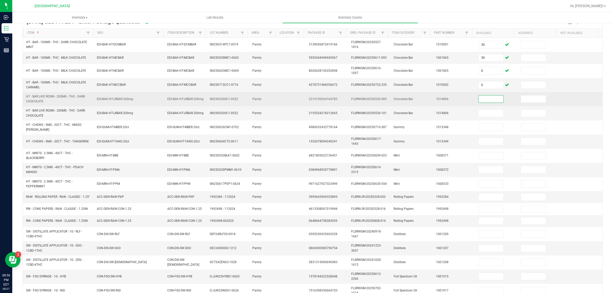
click at [480, 100] on input at bounding box center [491, 99] width 25 height 7
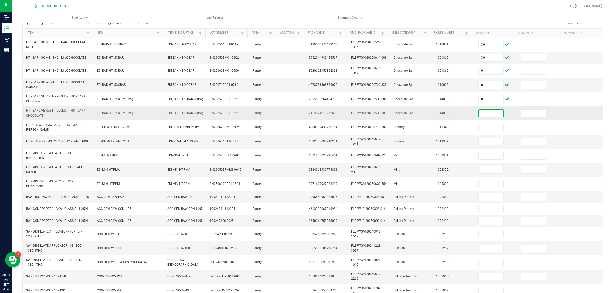
click at [481, 117] on input at bounding box center [491, 113] width 25 height 7
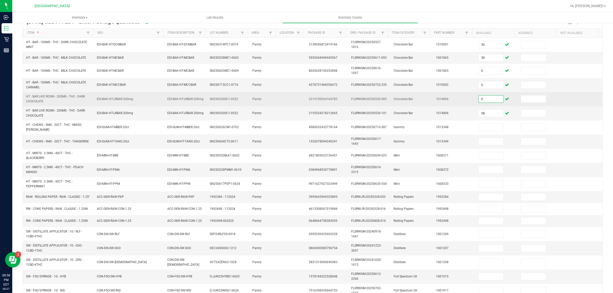
click at [479, 101] on input "0" at bounding box center [491, 99] width 25 height 7
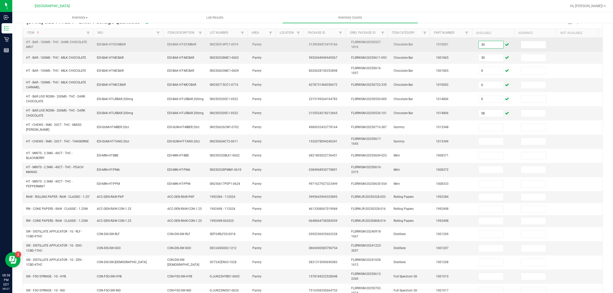
click at [483, 45] on input "30" at bounding box center [491, 44] width 25 height 7
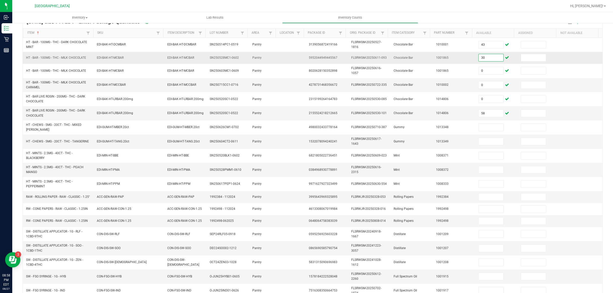
click at [479, 58] on input "30" at bounding box center [491, 57] width 25 height 7
click at [479, 60] on input "30" at bounding box center [491, 57] width 25 height 7
click at [479, 86] on input "0" at bounding box center [491, 84] width 25 height 7
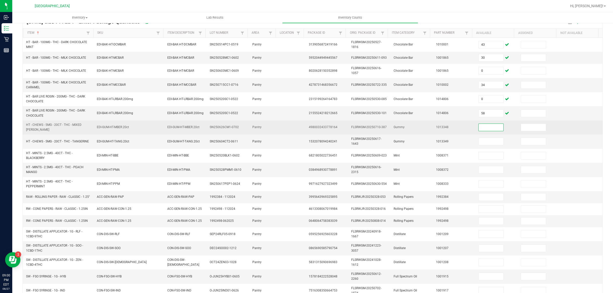
click at [479, 128] on input at bounding box center [491, 127] width 25 height 7
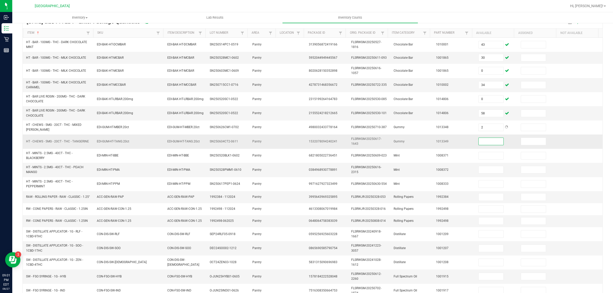
click at [479, 141] on input at bounding box center [491, 141] width 25 height 7
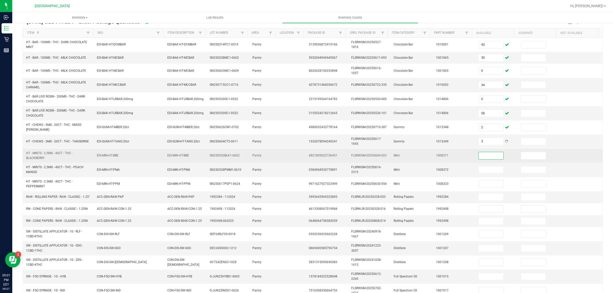
click at [482, 159] on input at bounding box center [491, 155] width 25 height 7
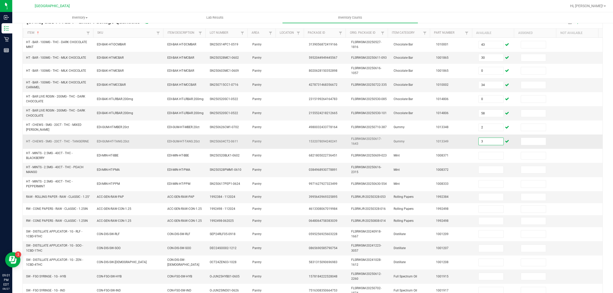
click at [479, 141] on input "3" at bounding box center [491, 141] width 25 height 7
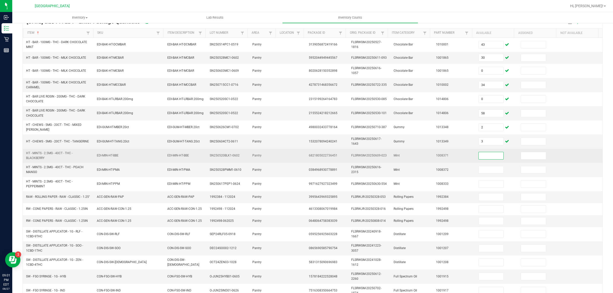
click at [481, 156] on input at bounding box center [491, 155] width 25 height 7
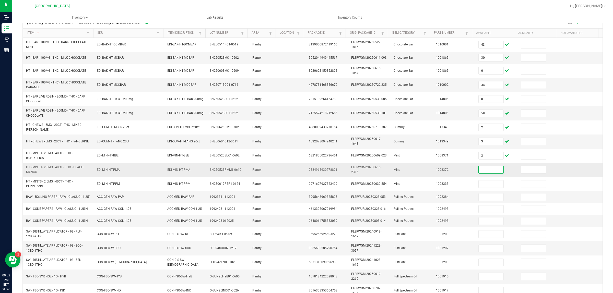
click at [483, 170] on input at bounding box center [491, 169] width 25 height 7
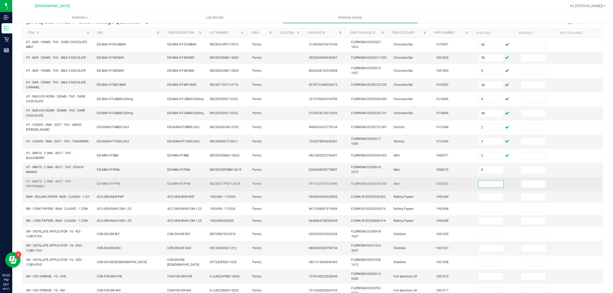
click at [486, 184] on input at bounding box center [491, 184] width 25 height 7
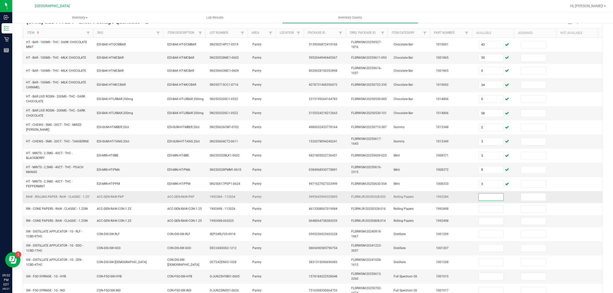
click at [485, 199] on input at bounding box center [491, 197] width 25 height 7
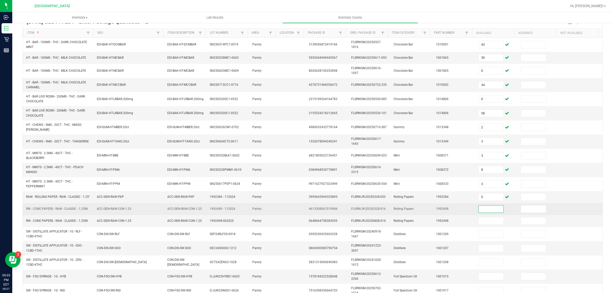
click at [486, 213] on input at bounding box center [491, 209] width 25 height 7
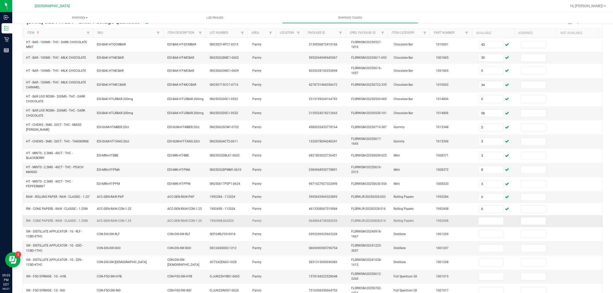
click at [484, 227] on td at bounding box center [496, 221] width 42 height 12
click at [485, 223] on input at bounding box center [491, 221] width 25 height 7
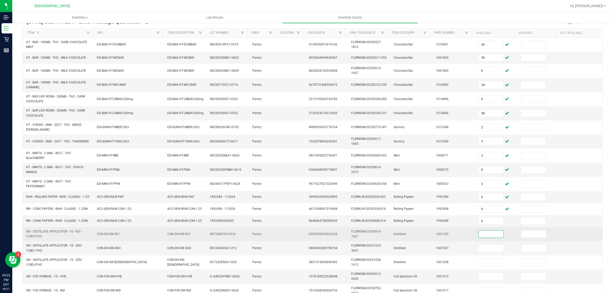
click at [483, 238] on input at bounding box center [491, 234] width 25 height 7
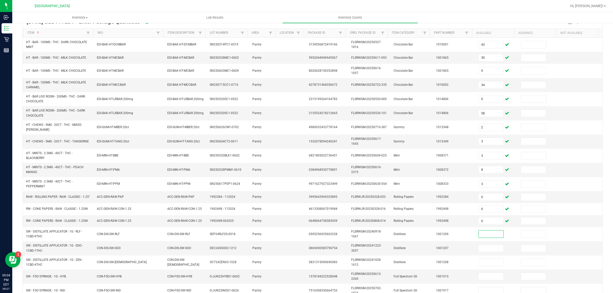
scroll to position [86, 0]
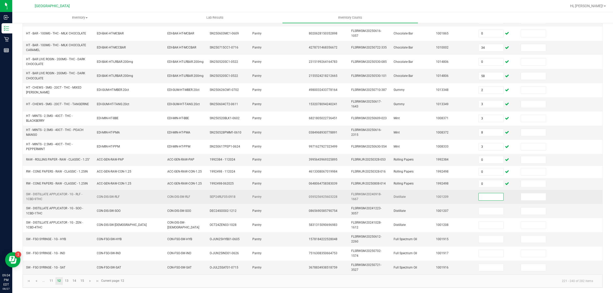
click at [479, 198] on input at bounding box center [491, 196] width 25 height 7
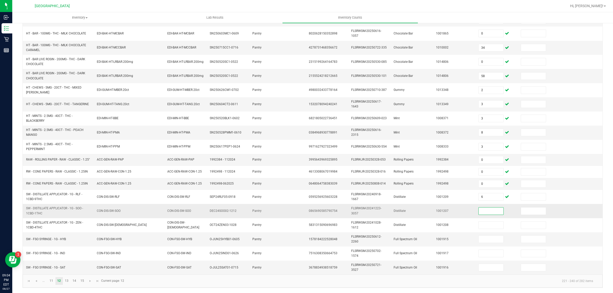
click at [479, 210] on input at bounding box center [491, 211] width 25 height 7
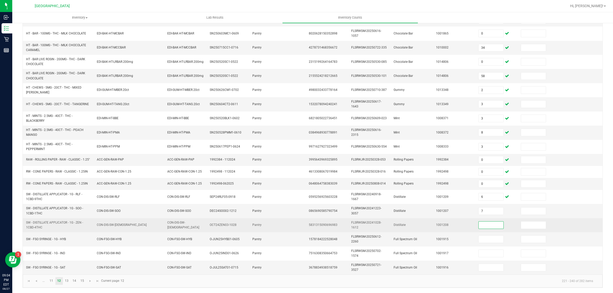
click at [479, 226] on input at bounding box center [491, 225] width 25 height 7
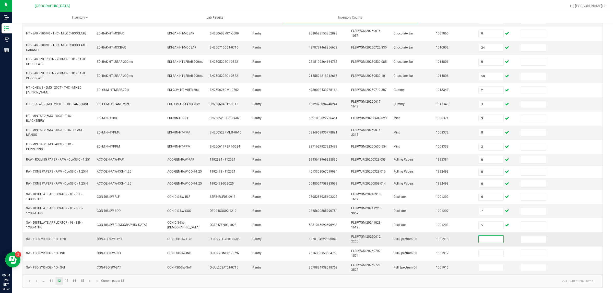
click at [484, 238] on input at bounding box center [491, 239] width 25 height 7
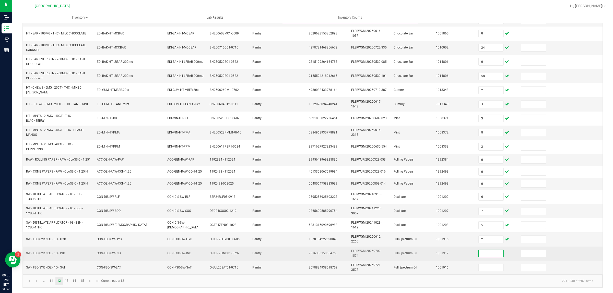
click at [485, 256] on input at bounding box center [491, 253] width 25 height 7
click at [485, 253] on input at bounding box center [491, 253] width 25 height 7
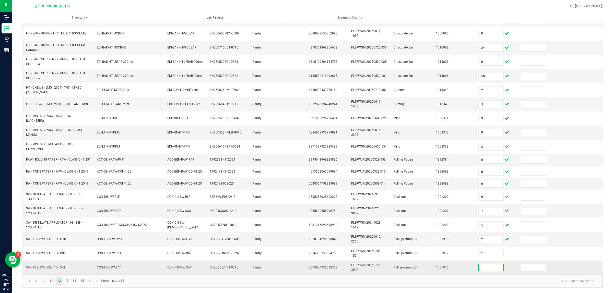
click at [485, 265] on input at bounding box center [491, 267] width 25 height 7
click at [67, 280] on link "13" at bounding box center [66, 281] width 7 height 8
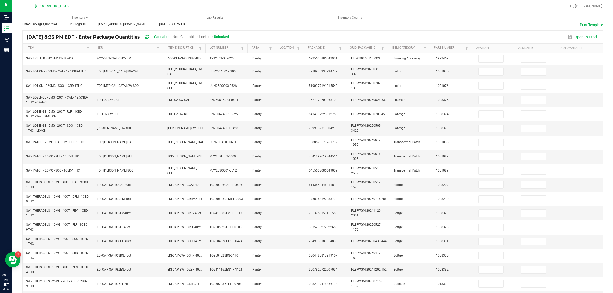
scroll to position [34, 0]
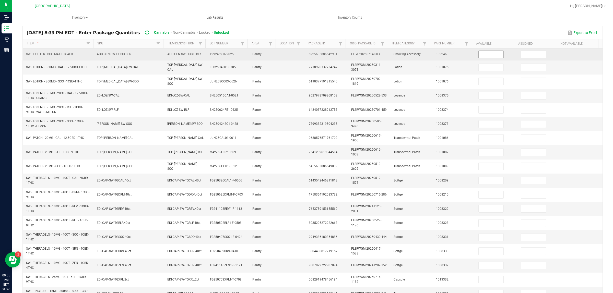
click at [479, 53] on input at bounding box center [491, 54] width 25 height 7
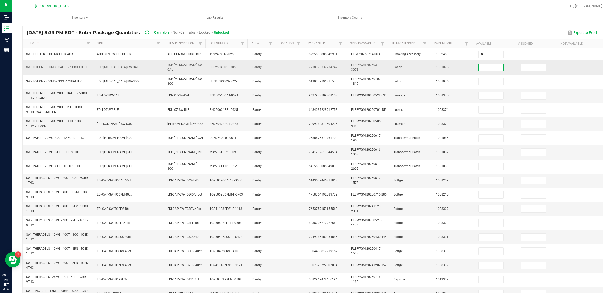
click at [484, 68] on input at bounding box center [491, 67] width 25 height 7
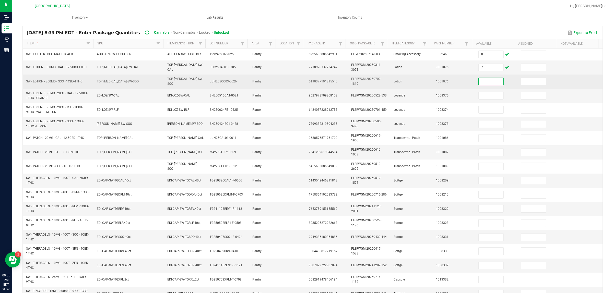
click at [481, 78] on input at bounding box center [491, 81] width 25 height 7
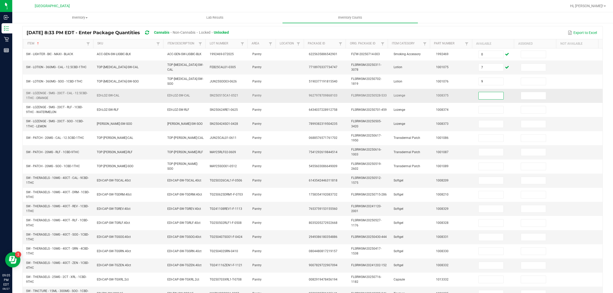
click at [479, 95] on input at bounding box center [491, 95] width 25 height 7
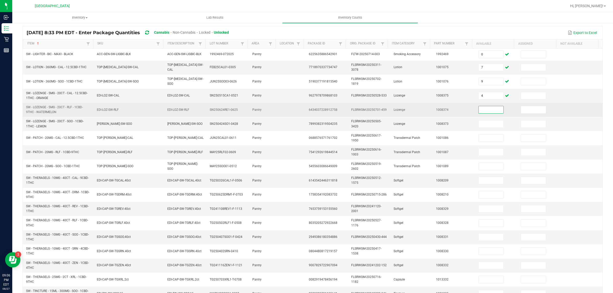
click at [482, 111] on input at bounding box center [491, 109] width 25 height 7
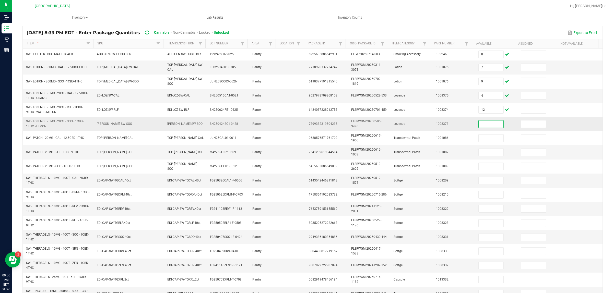
click at [481, 124] on input at bounding box center [491, 124] width 25 height 7
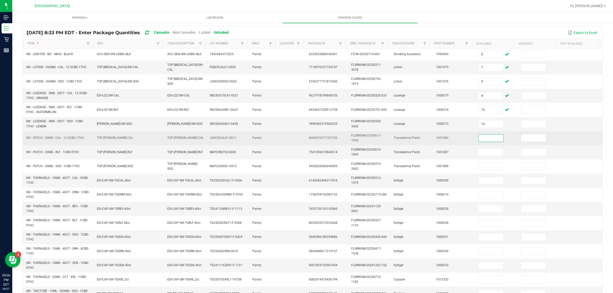
click at [483, 136] on input at bounding box center [491, 138] width 25 height 7
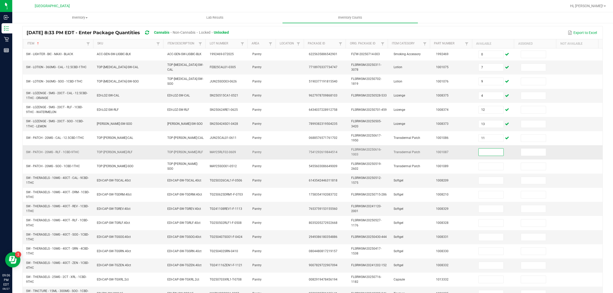
click at [479, 151] on input at bounding box center [491, 152] width 25 height 7
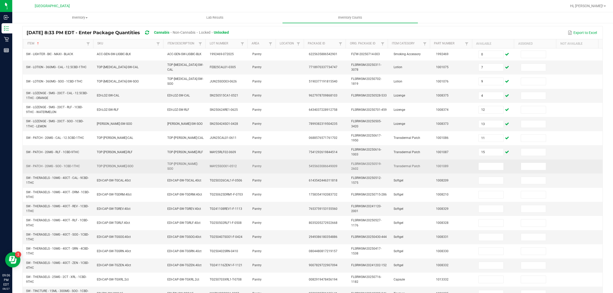
click at [478, 161] on td at bounding box center [496, 167] width 42 height 14
click at [479, 164] on input at bounding box center [491, 166] width 25 height 7
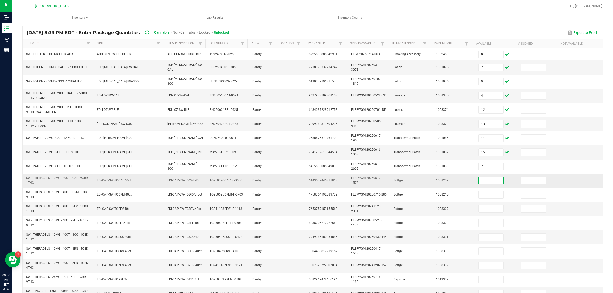
click at [479, 181] on input at bounding box center [491, 180] width 25 height 7
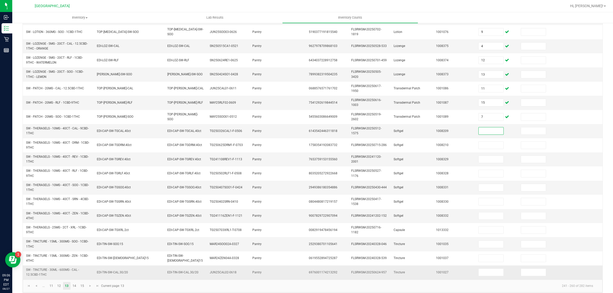
scroll to position [90, 0]
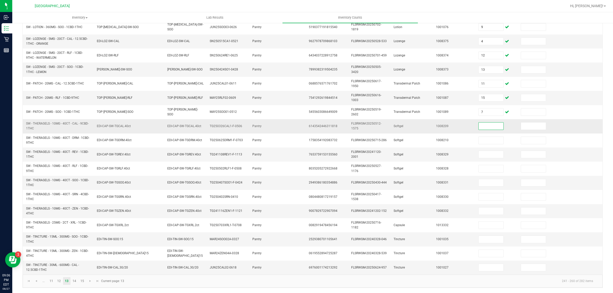
click at [480, 125] on input at bounding box center [491, 126] width 25 height 7
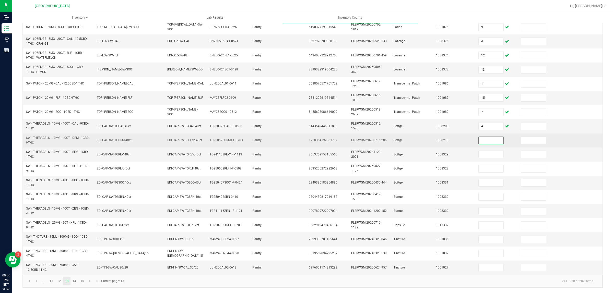
click at [483, 143] on input at bounding box center [491, 140] width 25 height 7
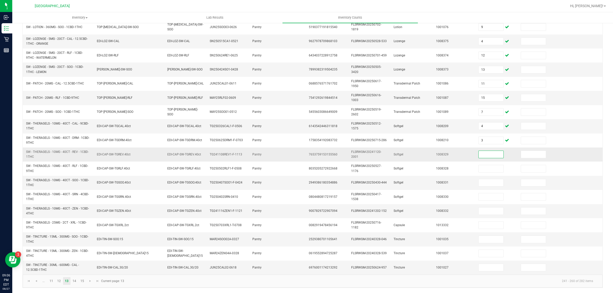
click at [485, 152] on input at bounding box center [491, 154] width 25 height 7
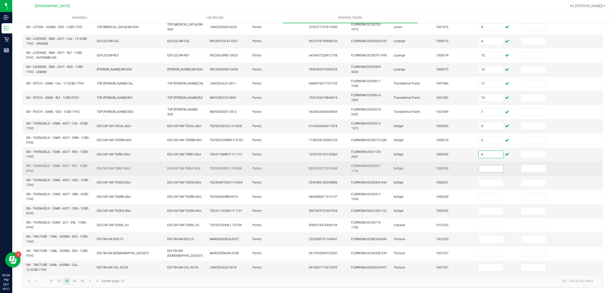
click at [488, 169] on input at bounding box center [491, 168] width 25 height 7
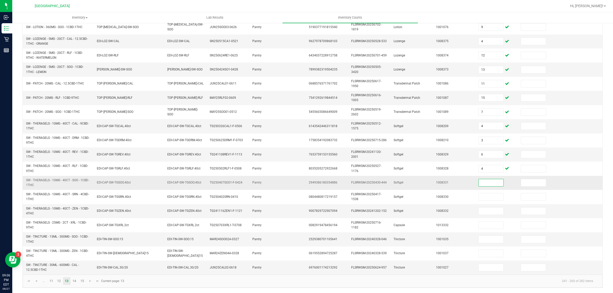
click at [489, 182] on input at bounding box center [491, 182] width 25 height 7
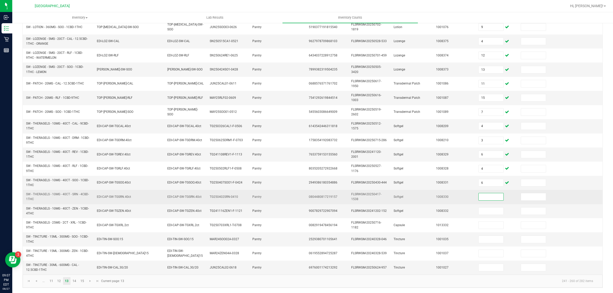
click at [483, 198] on input at bounding box center [491, 196] width 25 height 7
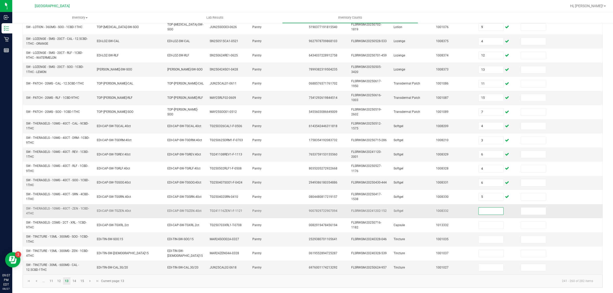
click at [487, 213] on input at bounding box center [491, 211] width 25 height 7
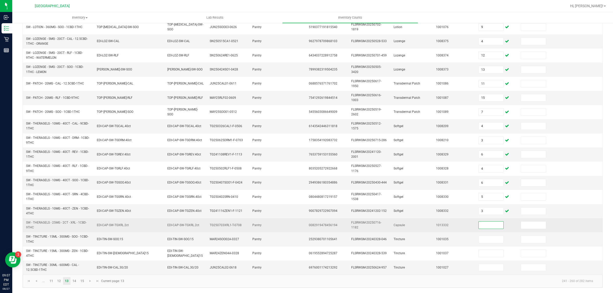
click at [487, 227] on input at bounding box center [491, 225] width 25 height 7
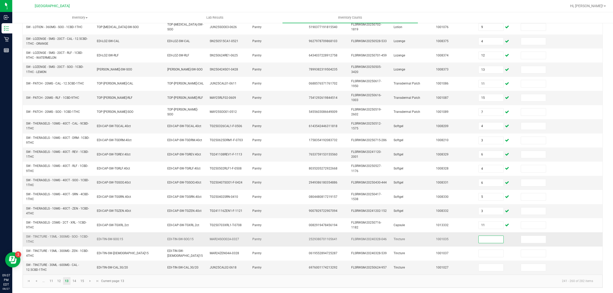
click at [481, 240] on input at bounding box center [491, 239] width 25 height 7
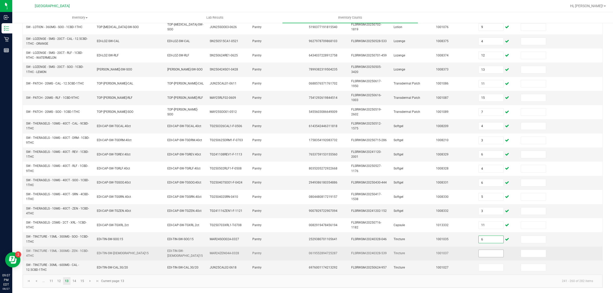
click at [479, 252] on input at bounding box center [491, 253] width 25 height 7
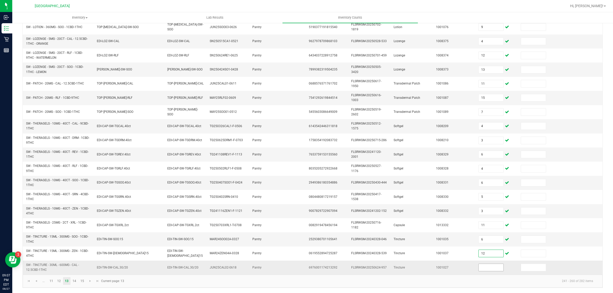
click at [480, 267] on input at bounding box center [491, 267] width 25 height 7
click at [76, 280] on link "14" at bounding box center [74, 281] width 7 height 8
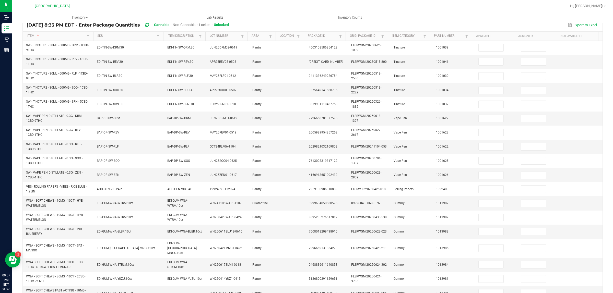
scroll to position [42, 0]
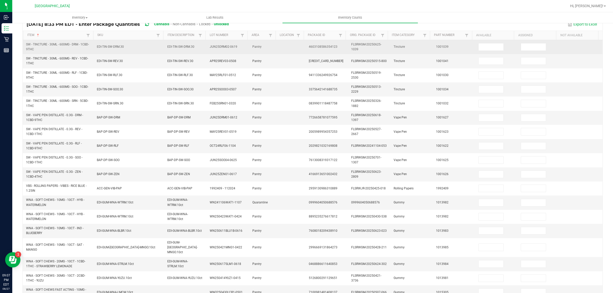
click at [486, 42] on td at bounding box center [496, 47] width 42 height 14
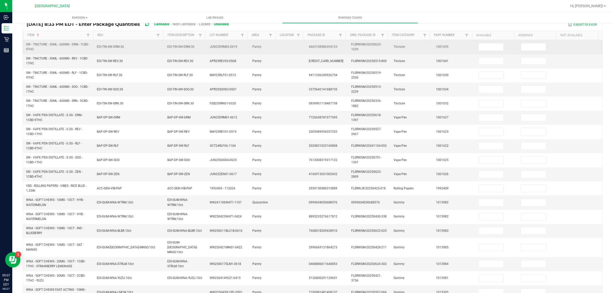
click at [486, 42] on td at bounding box center [496, 47] width 42 height 14
click at [479, 51] on td at bounding box center [496, 47] width 42 height 14
click at [479, 48] on input at bounding box center [491, 46] width 25 height 7
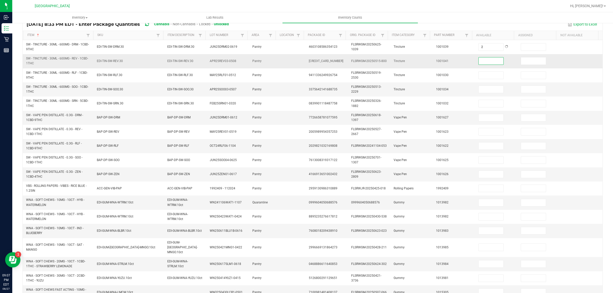
click at [488, 59] on input at bounding box center [491, 60] width 25 height 7
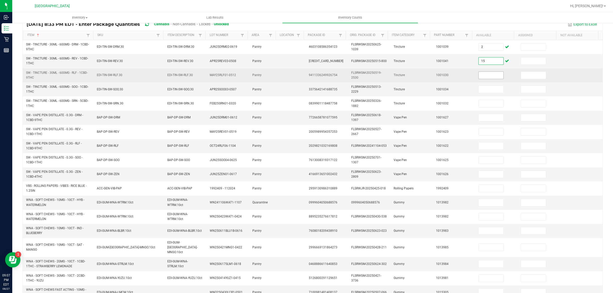
click at [481, 75] on input at bounding box center [491, 75] width 25 height 7
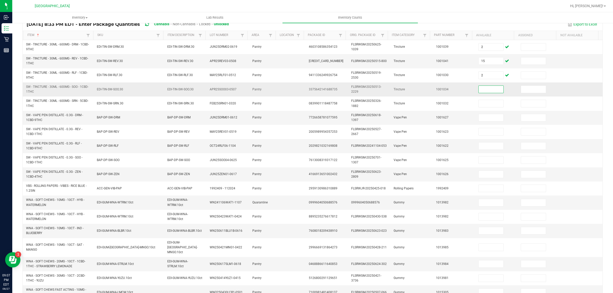
click at [483, 91] on input at bounding box center [491, 89] width 25 height 7
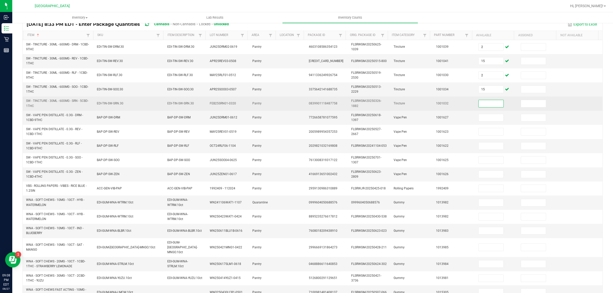
click at [479, 105] on input at bounding box center [491, 103] width 25 height 7
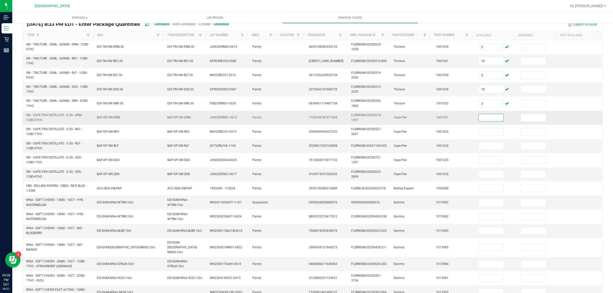
click at [479, 119] on input at bounding box center [491, 117] width 25 height 7
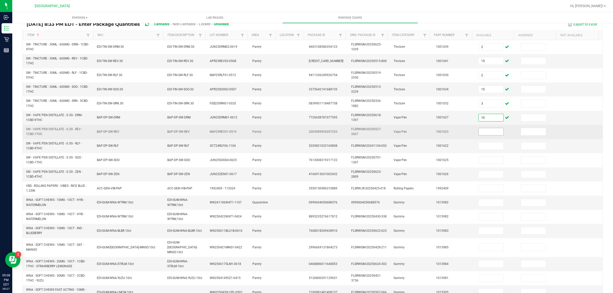
click at [479, 133] on input at bounding box center [491, 131] width 25 height 7
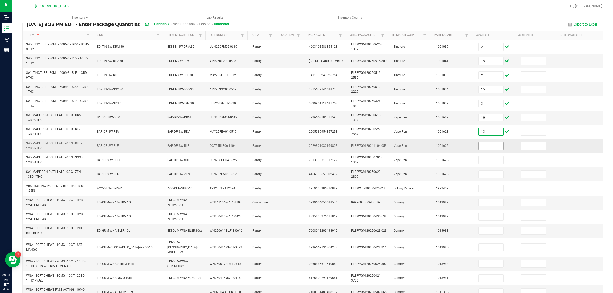
click at [481, 146] on input at bounding box center [491, 146] width 25 height 7
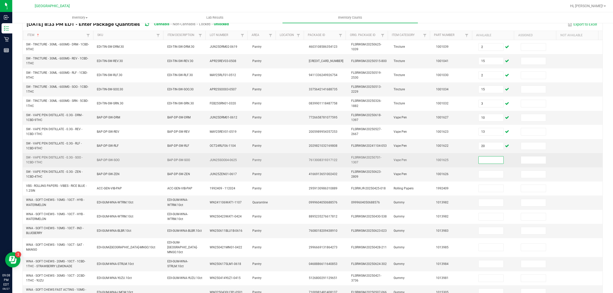
click at [481, 158] on input at bounding box center [491, 160] width 25 height 7
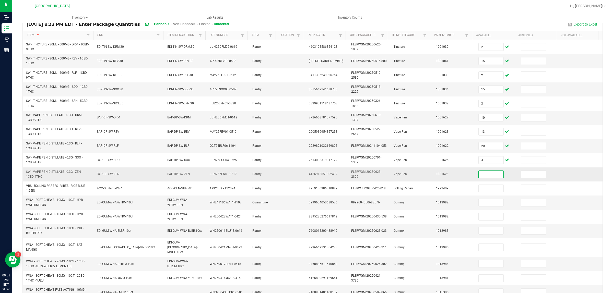
click at [482, 174] on input at bounding box center [491, 174] width 25 height 7
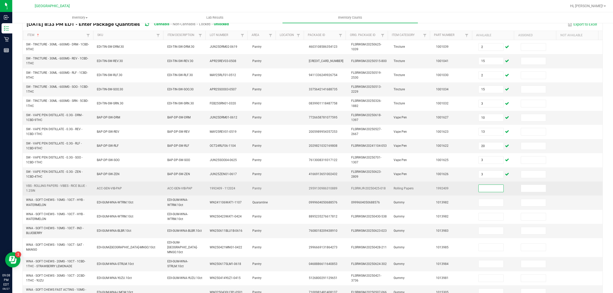
click at [483, 192] on input at bounding box center [491, 188] width 25 height 7
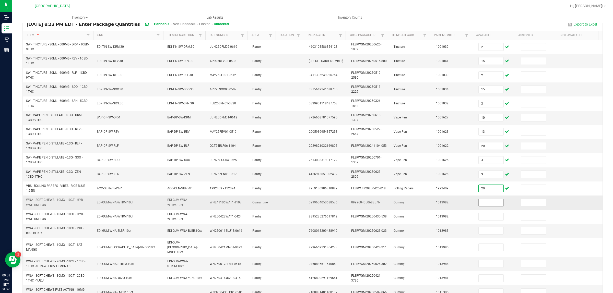
click at [483, 205] on input at bounding box center [491, 202] width 25 height 7
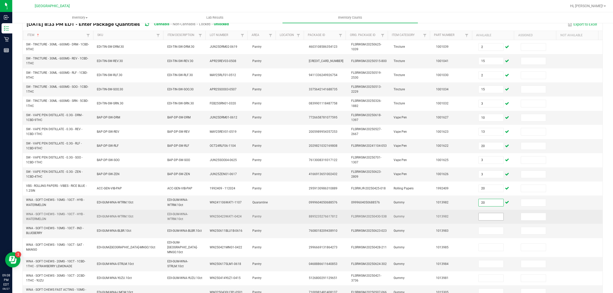
click at [481, 219] on input at bounding box center [491, 216] width 25 height 7
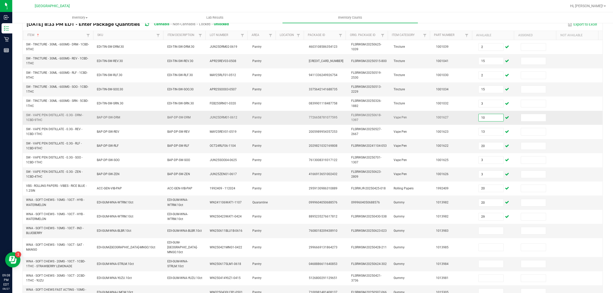
click at [487, 118] on input "10" at bounding box center [491, 117] width 25 height 7
click at [479, 60] on input "15" at bounding box center [491, 60] width 25 height 7
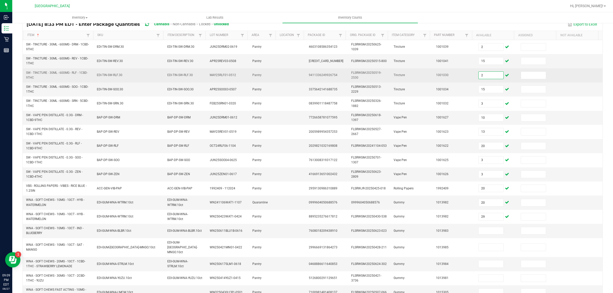
click at [483, 75] on input "2" at bounding box center [491, 75] width 25 height 7
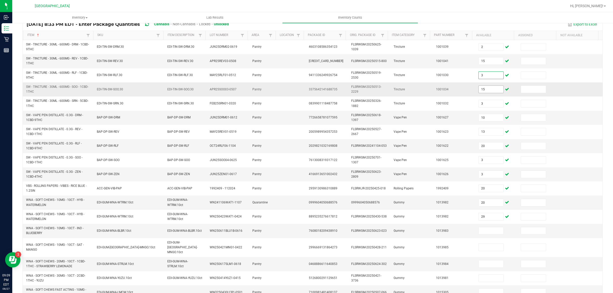
click at [483, 91] on input "15" at bounding box center [491, 89] width 25 height 7
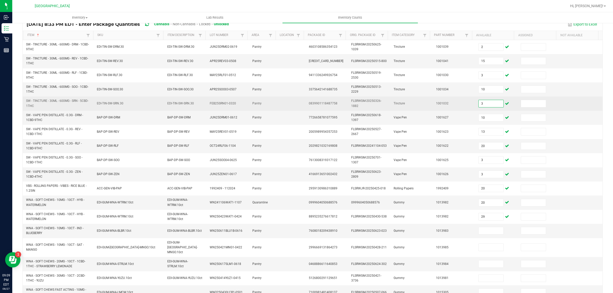
click at [481, 107] on input "3" at bounding box center [491, 103] width 25 height 7
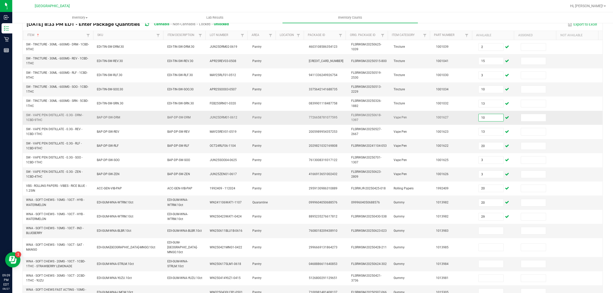
click at [479, 119] on input "10" at bounding box center [491, 117] width 25 height 7
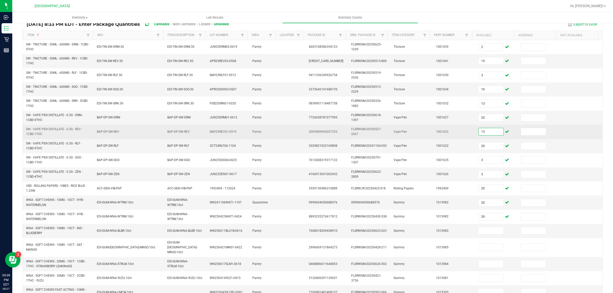
click at [482, 134] on input "13" at bounding box center [491, 131] width 25 height 7
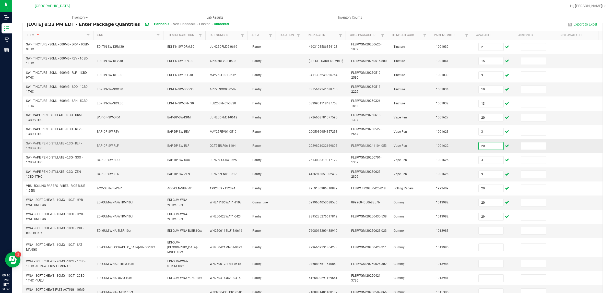
click at [482, 143] on input "20" at bounding box center [491, 146] width 25 height 7
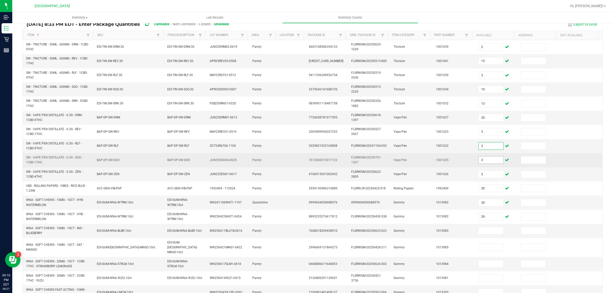
click at [482, 160] on input "3" at bounding box center [491, 160] width 25 height 7
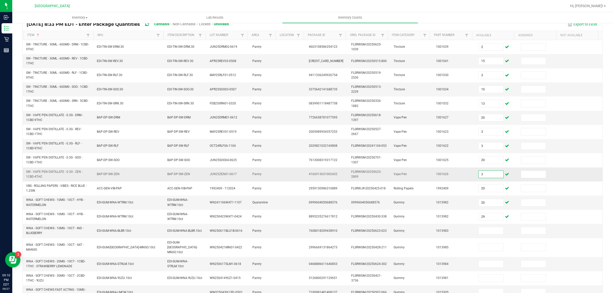
click at [481, 176] on input "3" at bounding box center [491, 174] width 25 height 7
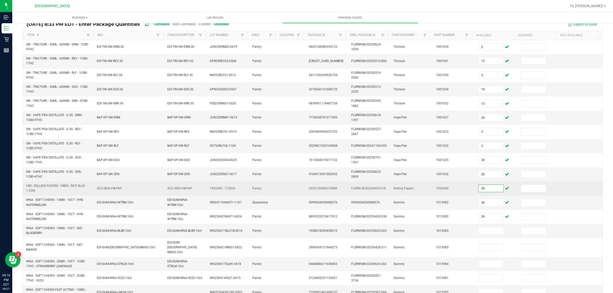
click at [482, 188] on input "20" at bounding box center [491, 188] width 25 height 7
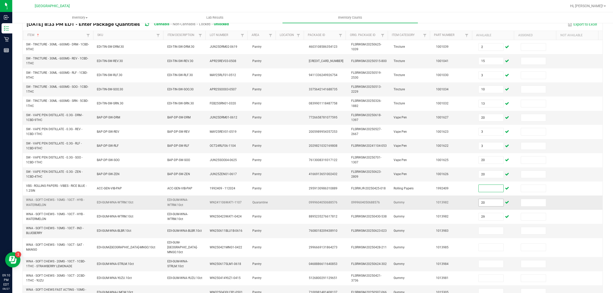
click at [481, 203] on input "20" at bounding box center [491, 202] width 25 height 7
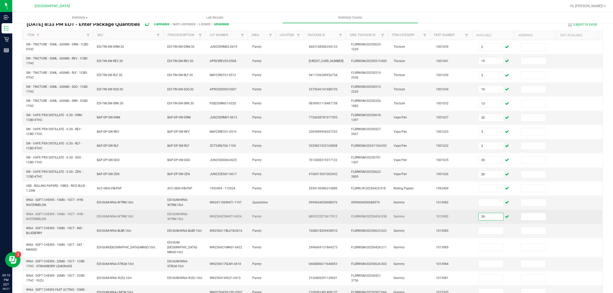
click at [479, 217] on input "29" at bounding box center [491, 216] width 25 height 7
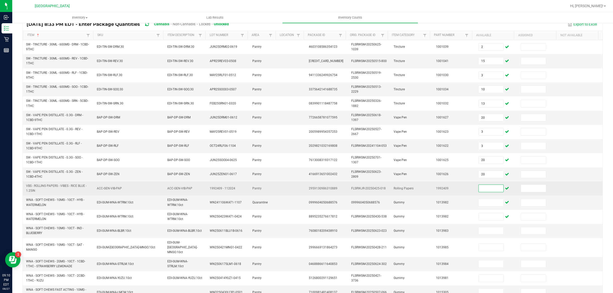
click at [482, 189] on input at bounding box center [491, 188] width 25 height 7
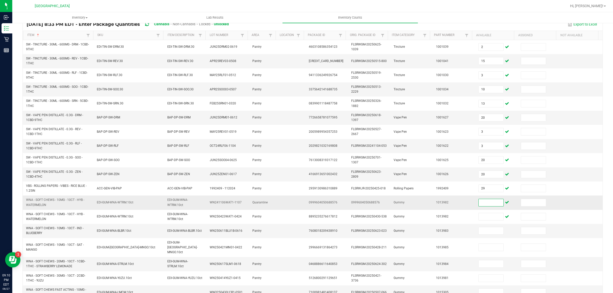
click at [489, 201] on input at bounding box center [491, 202] width 25 height 7
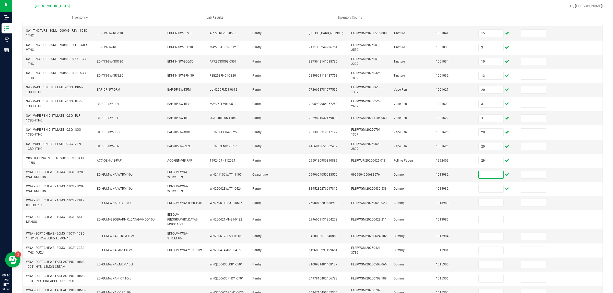
scroll to position [91, 0]
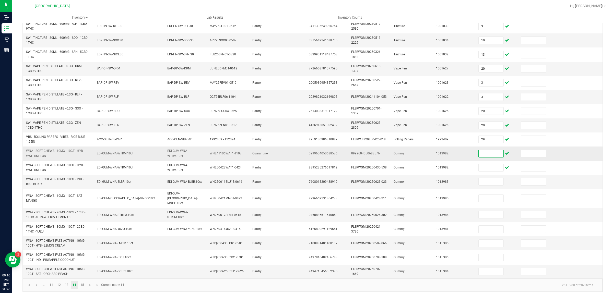
click at [479, 155] on input at bounding box center [491, 153] width 25 height 7
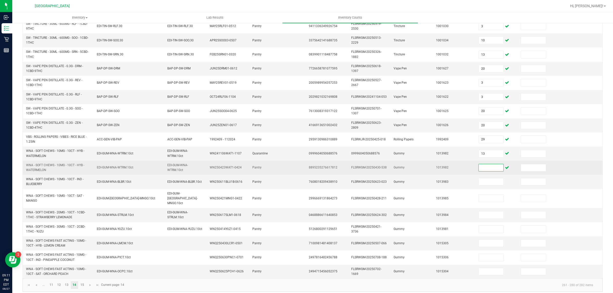
click at [479, 165] on input at bounding box center [491, 167] width 25 height 7
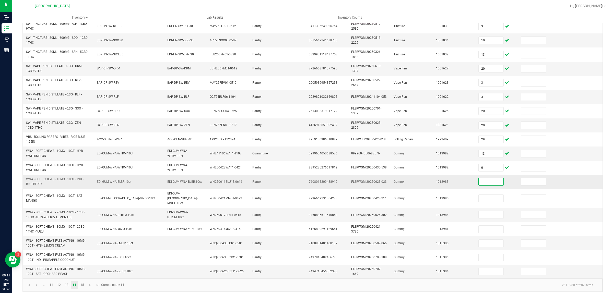
click at [479, 185] on input at bounding box center [491, 181] width 25 height 7
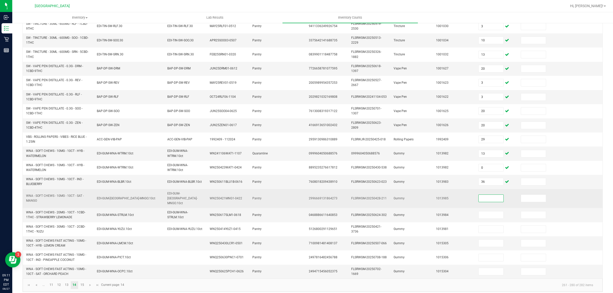
click at [479, 198] on input at bounding box center [491, 198] width 25 height 7
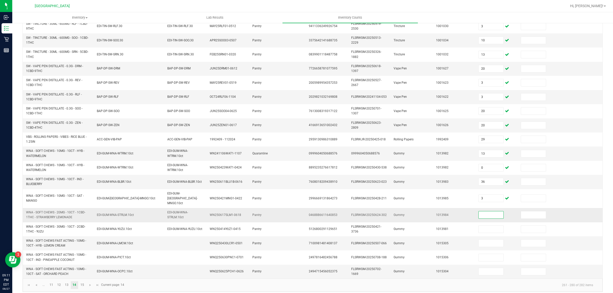
click at [479, 213] on input at bounding box center [491, 214] width 25 height 7
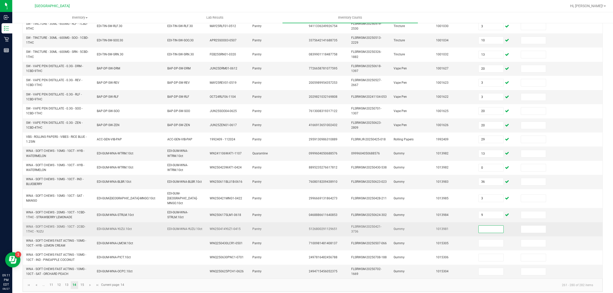
click at [481, 228] on input at bounding box center [491, 229] width 25 height 7
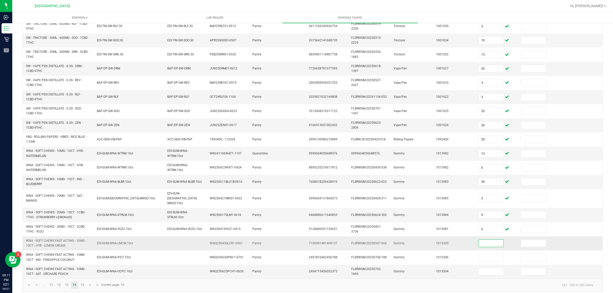
click at [481, 240] on input at bounding box center [491, 243] width 25 height 7
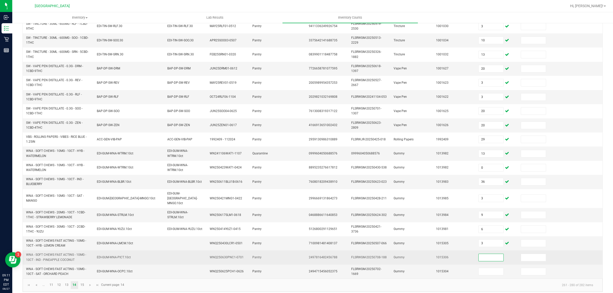
click at [481, 255] on input at bounding box center [491, 257] width 25 height 7
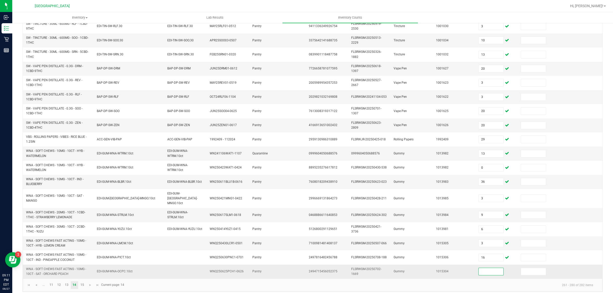
click at [479, 271] on input at bounding box center [491, 271] width 25 height 7
click at [479, 270] on input at bounding box center [491, 271] width 25 height 7
click at [82, 281] on link "15" at bounding box center [81, 285] width 7 height 8
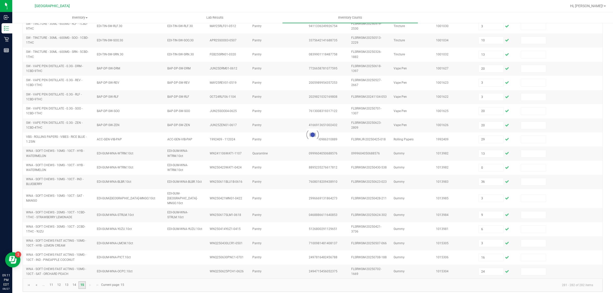
scroll to position [0, 0]
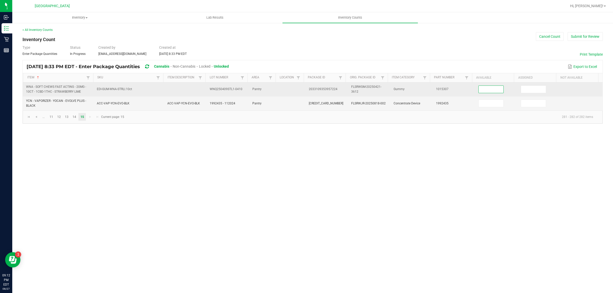
click at [490, 91] on input at bounding box center [491, 89] width 25 height 7
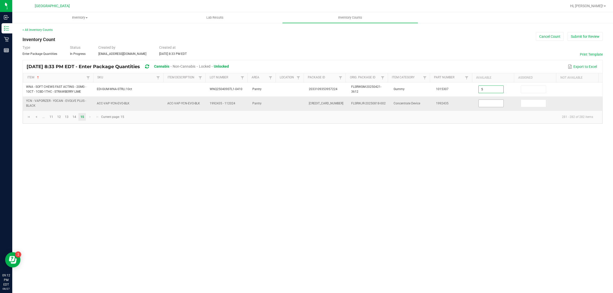
click at [490, 105] on input at bounding box center [491, 103] width 25 height 7
click at [487, 149] on div "Inventory All packages All inventory Waste log Create inventory Lab Results Inv…" at bounding box center [312, 152] width 601 height 281
click at [578, 37] on button "Submit for Review" at bounding box center [585, 36] width 35 height 9
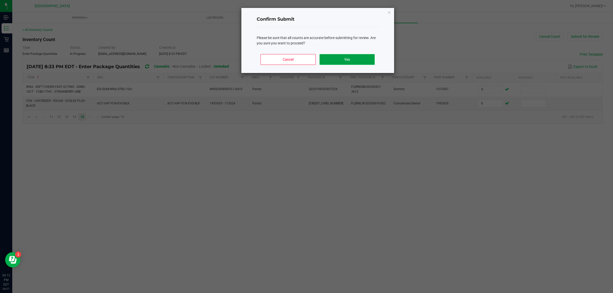
click at [358, 60] on button "Yes" at bounding box center [347, 59] width 55 height 11
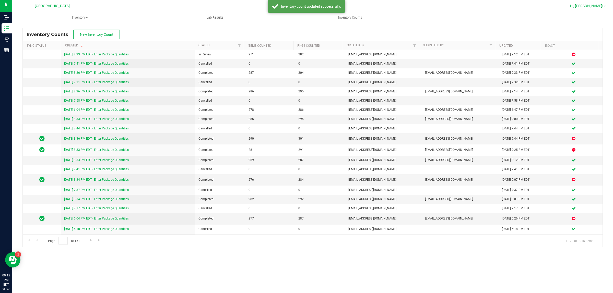
click at [599, 4] on span "Hi, [PERSON_NAME]!" at bounding box center [586, 6] width 33 height 4
click at [585, 41] on li "Sign Out" at bounding box center [590, 45] width 38 height 9
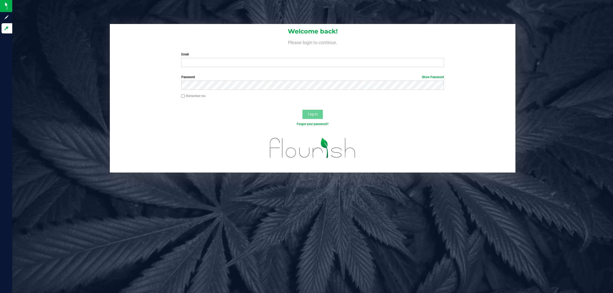
click at [211, 57] on div "Email Required Please format your email correctly." at bounding box center [313, 59] width 270 height 15
click at [211, 61] on input "Email" at bounding box center [312, 62] width 263 height 9
click at [302, 110] on button "Log In" at bounding box center [312, 114] width 20 height 9
